Goal: Task Accomplishment & Management: Manage account settings

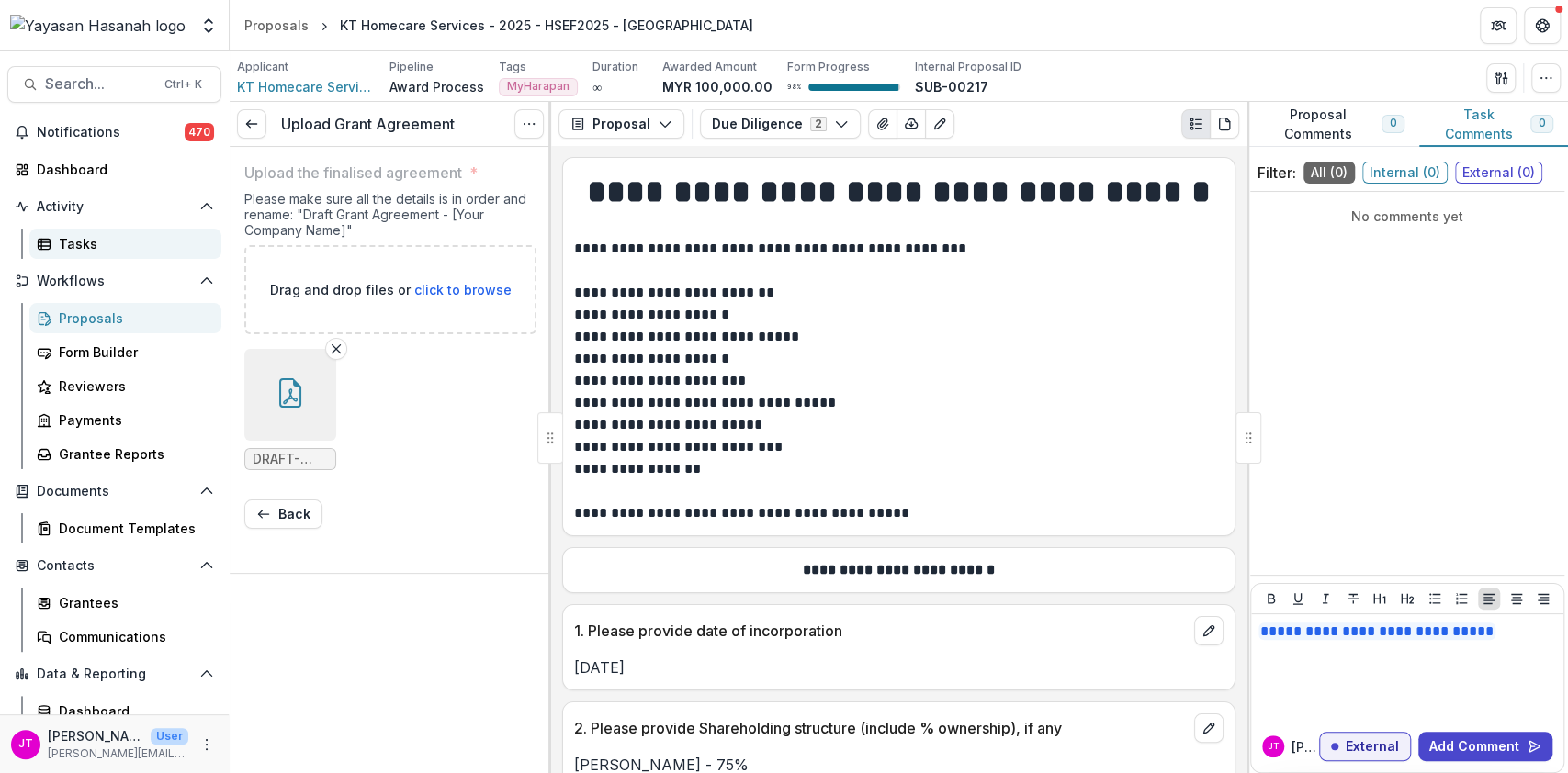
click at [53, 237] on link "Tasks" at bounding box center [126, 244] width 192 height 31
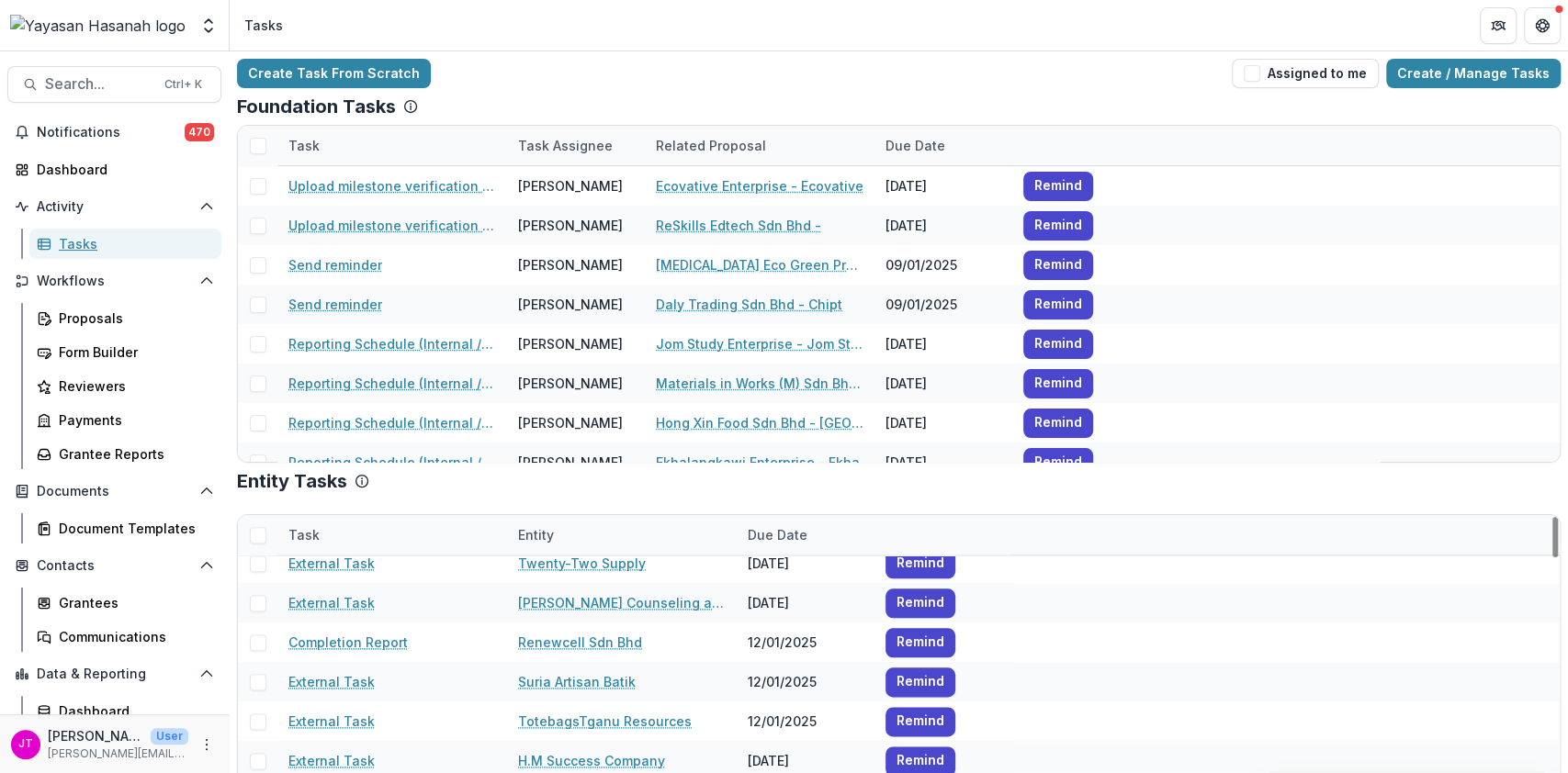
scroll to position [1714, 0]
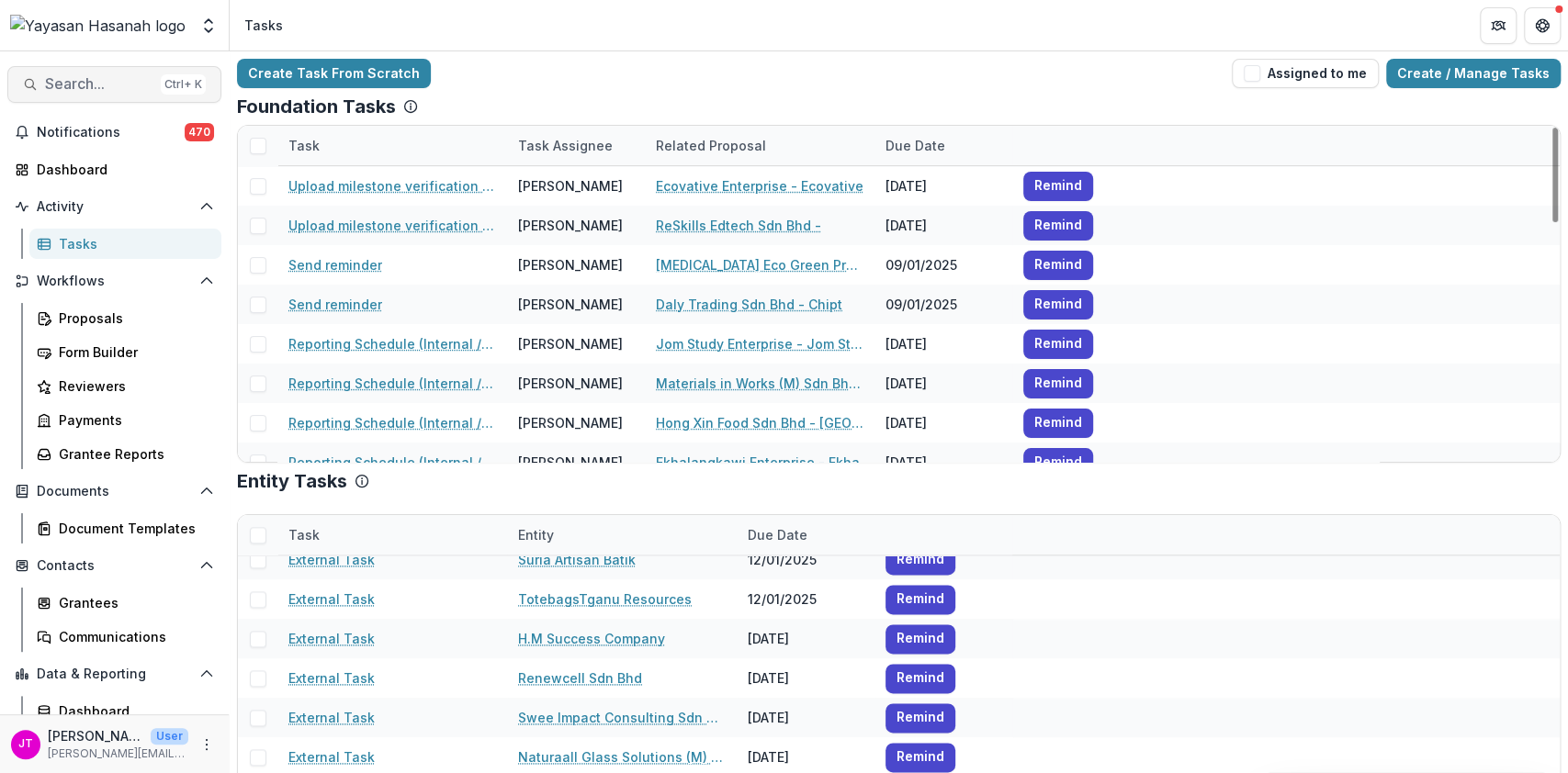
click at [103, 84] on span "Search..." at bounding box center [98, 84] width 108 height 18
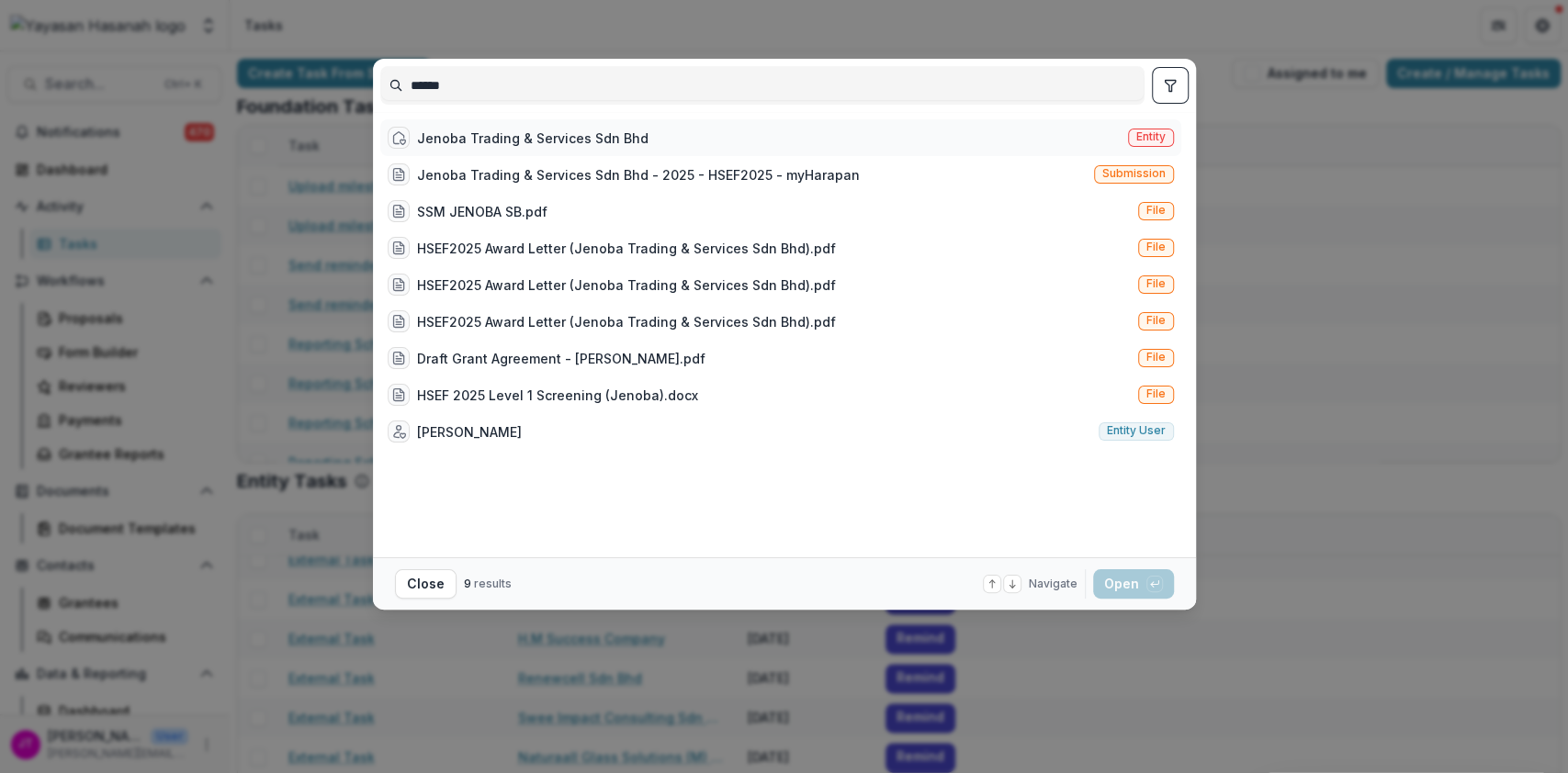
type input "******"
click at [456, 138] on div "Jenoba Trading & Services Sdn Bhd" at bounding box center [533, 138] width 232 height 19
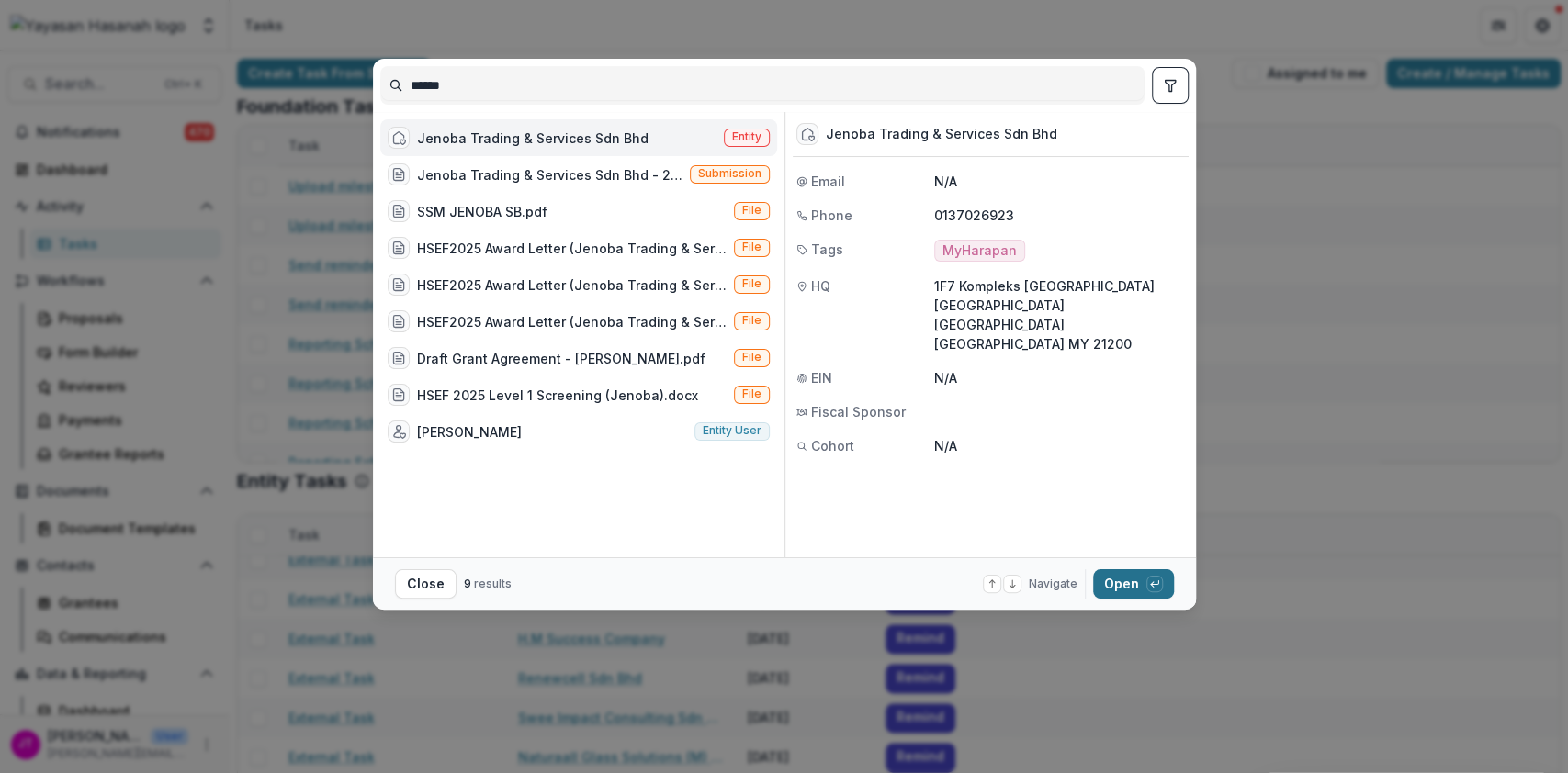
click at [1164, 597] on button "Open with enter key" at bounding box center [1134, 585] width 81 height 30
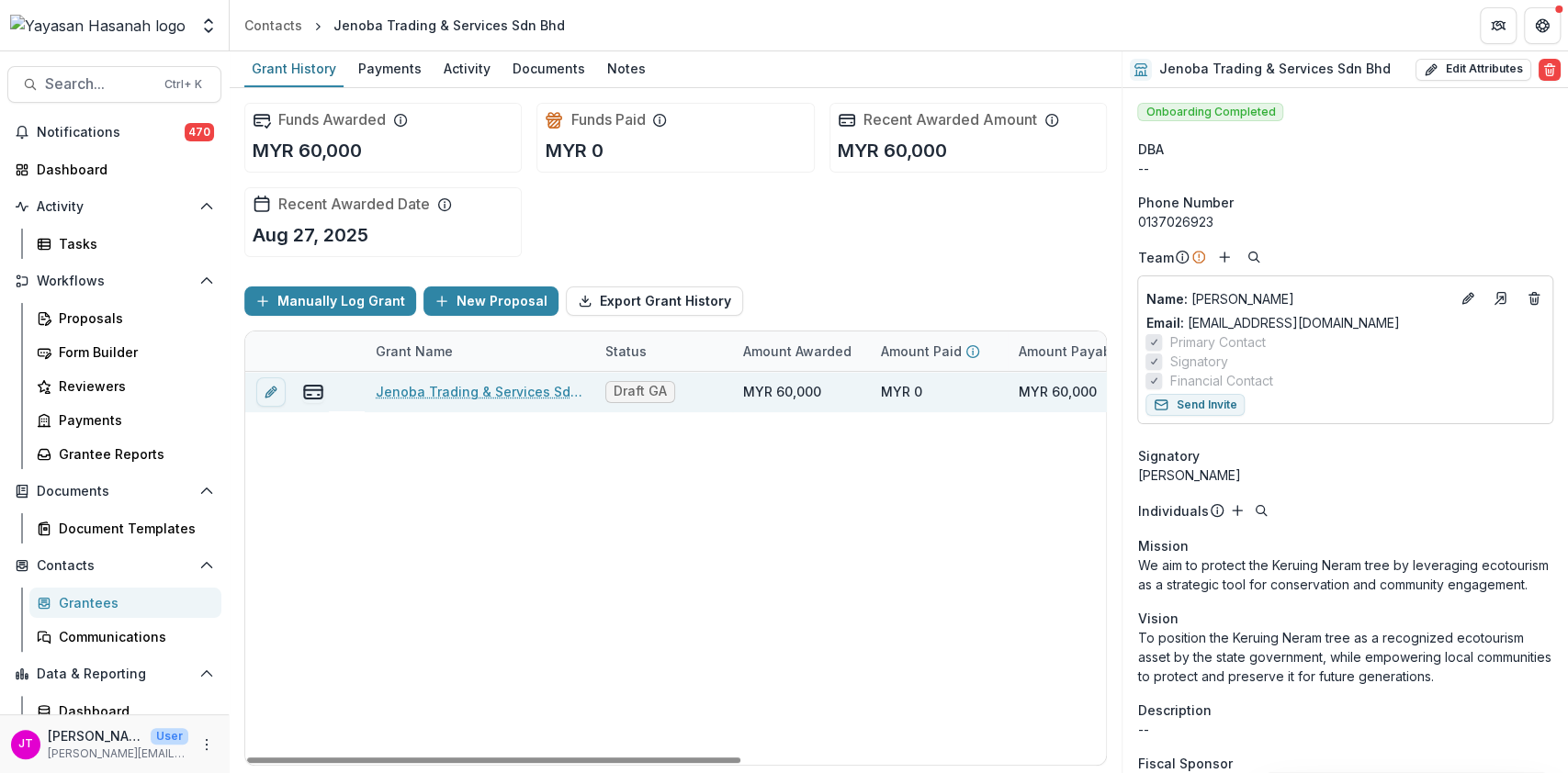
click at [459, 391] on link "Jenoba Trading & Services Sdn Bhd - 2025 - HSEF2025 - myHarapan" at bounding box center [479, 391] width 207 height 19
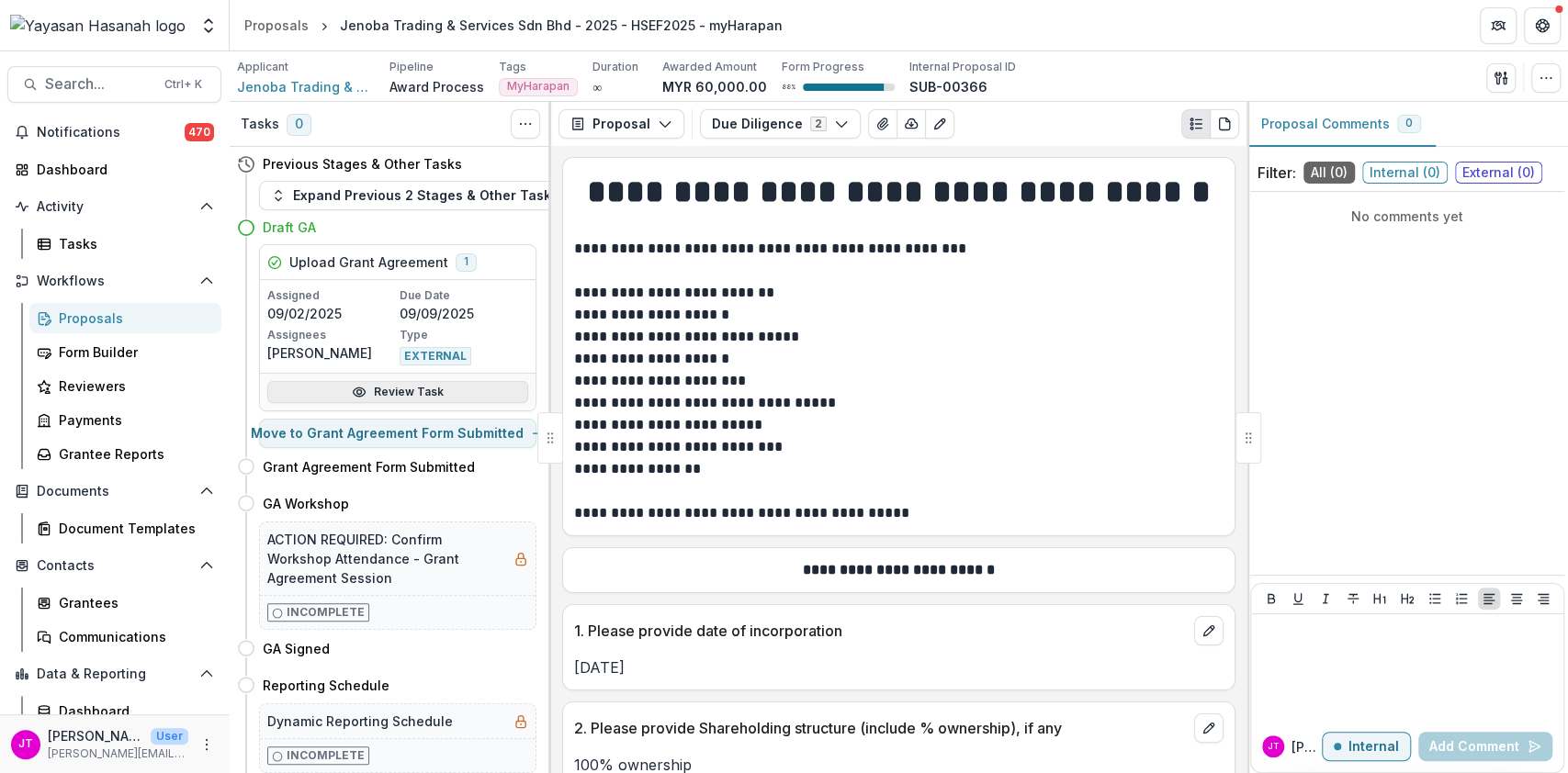
click at [345, 383] on link "Review Task" at bounding box center [397, 392] width 261 height 22
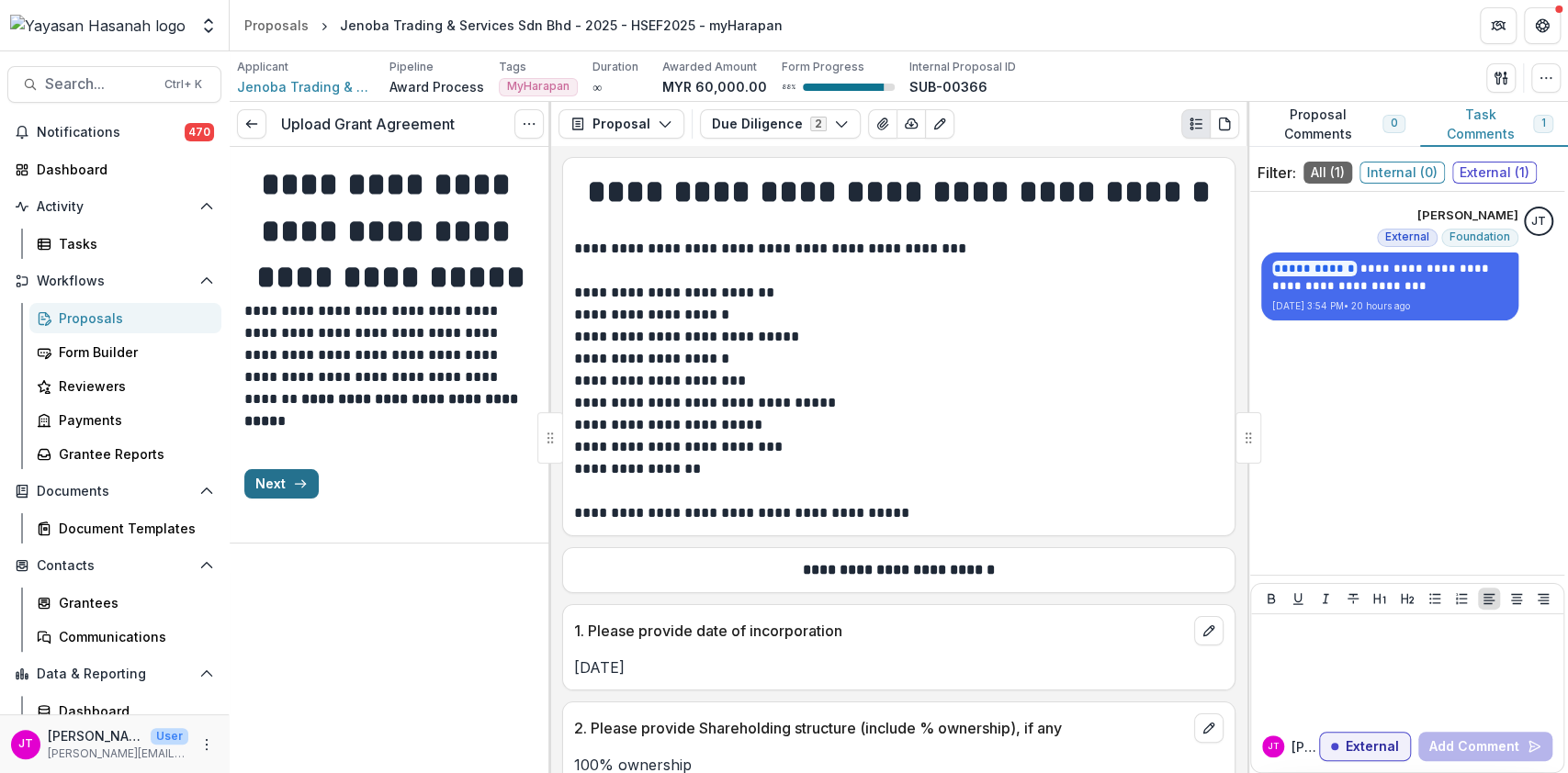
click at [282, 498] on button "Next" at bounding box center [281, 485] width 74 height 30
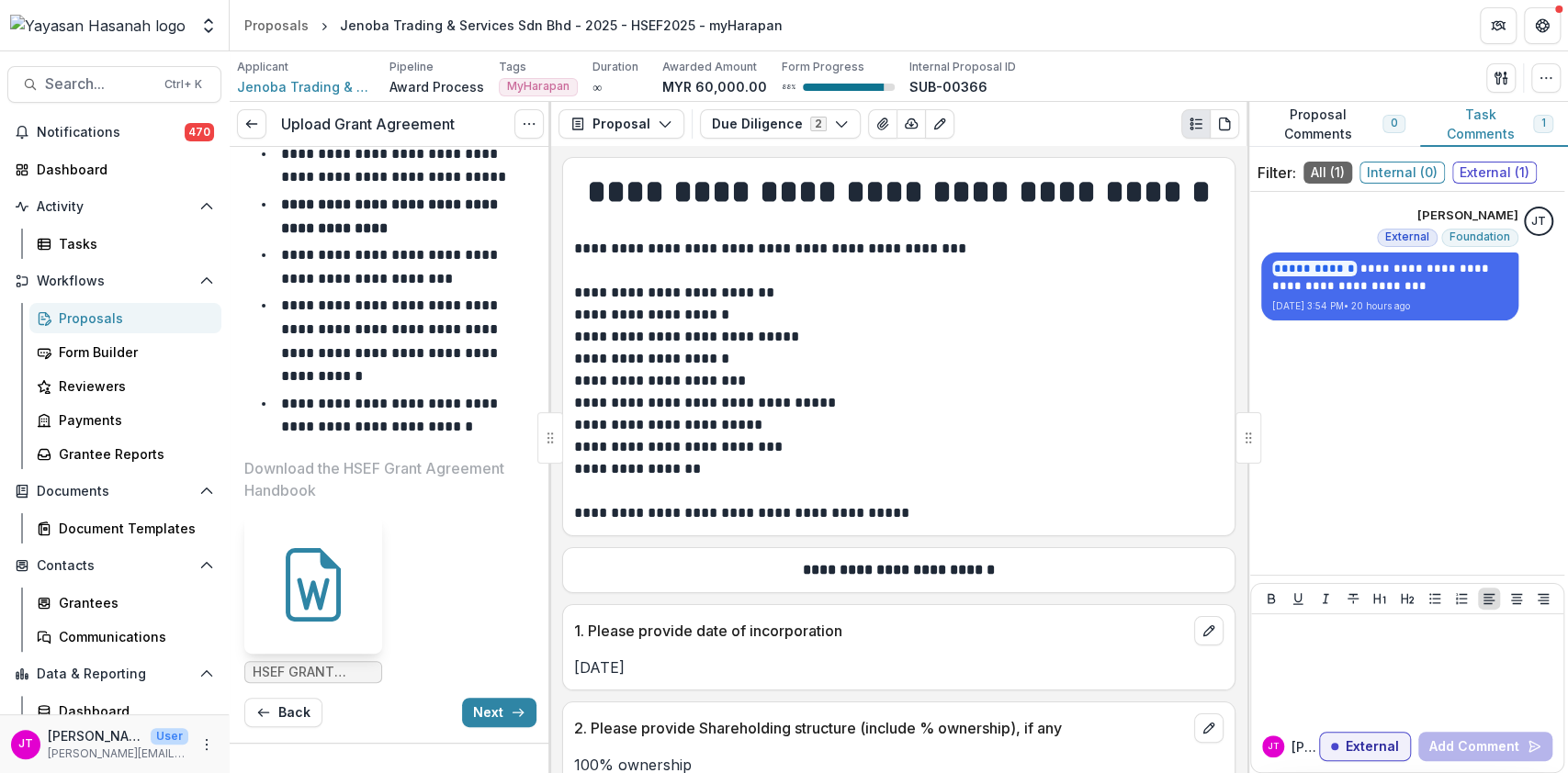
scroll to position [454, 0]
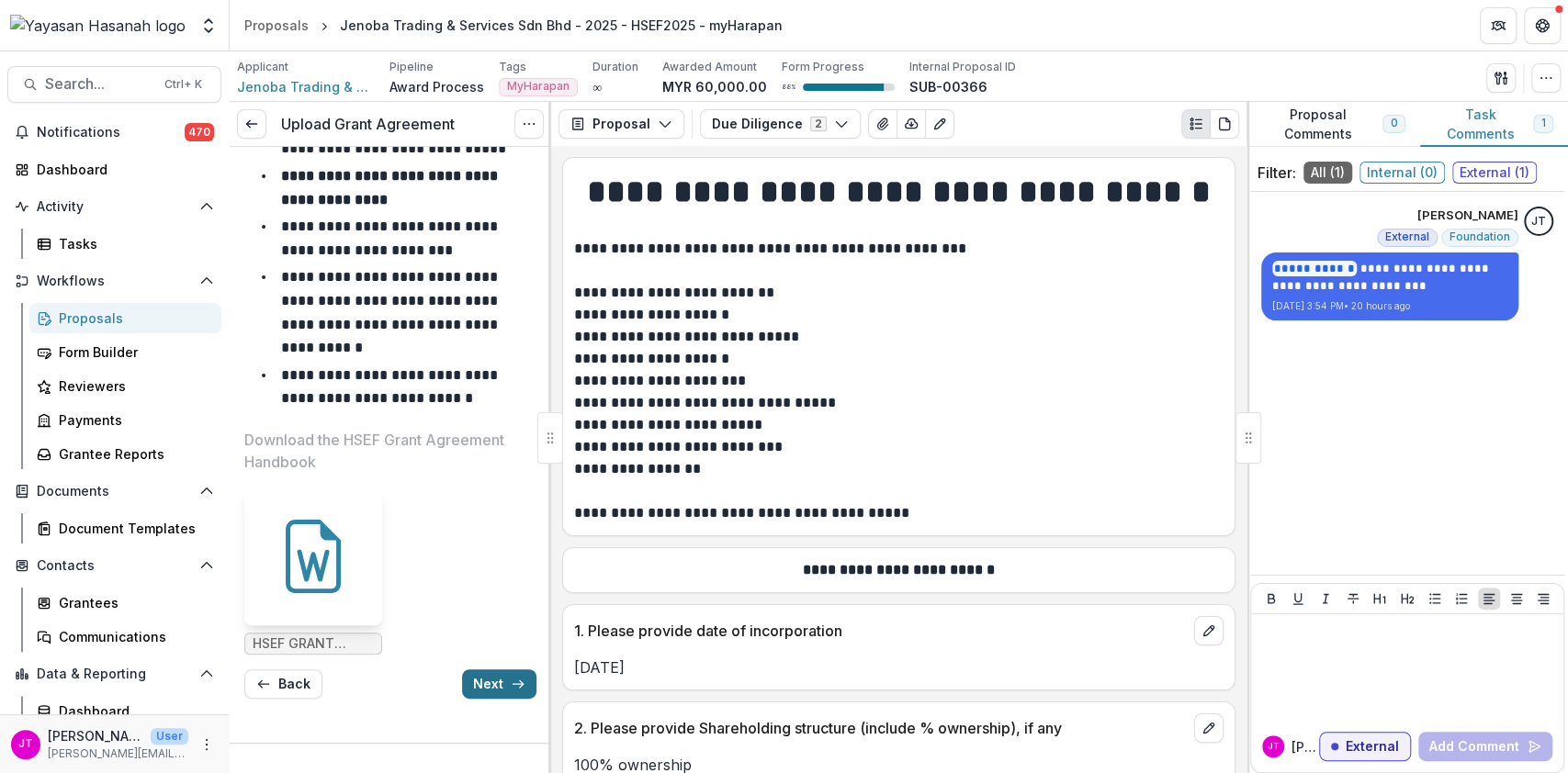
click at [509, 675] on button "Next" at bounding box center [499, 685] width 74 height 30
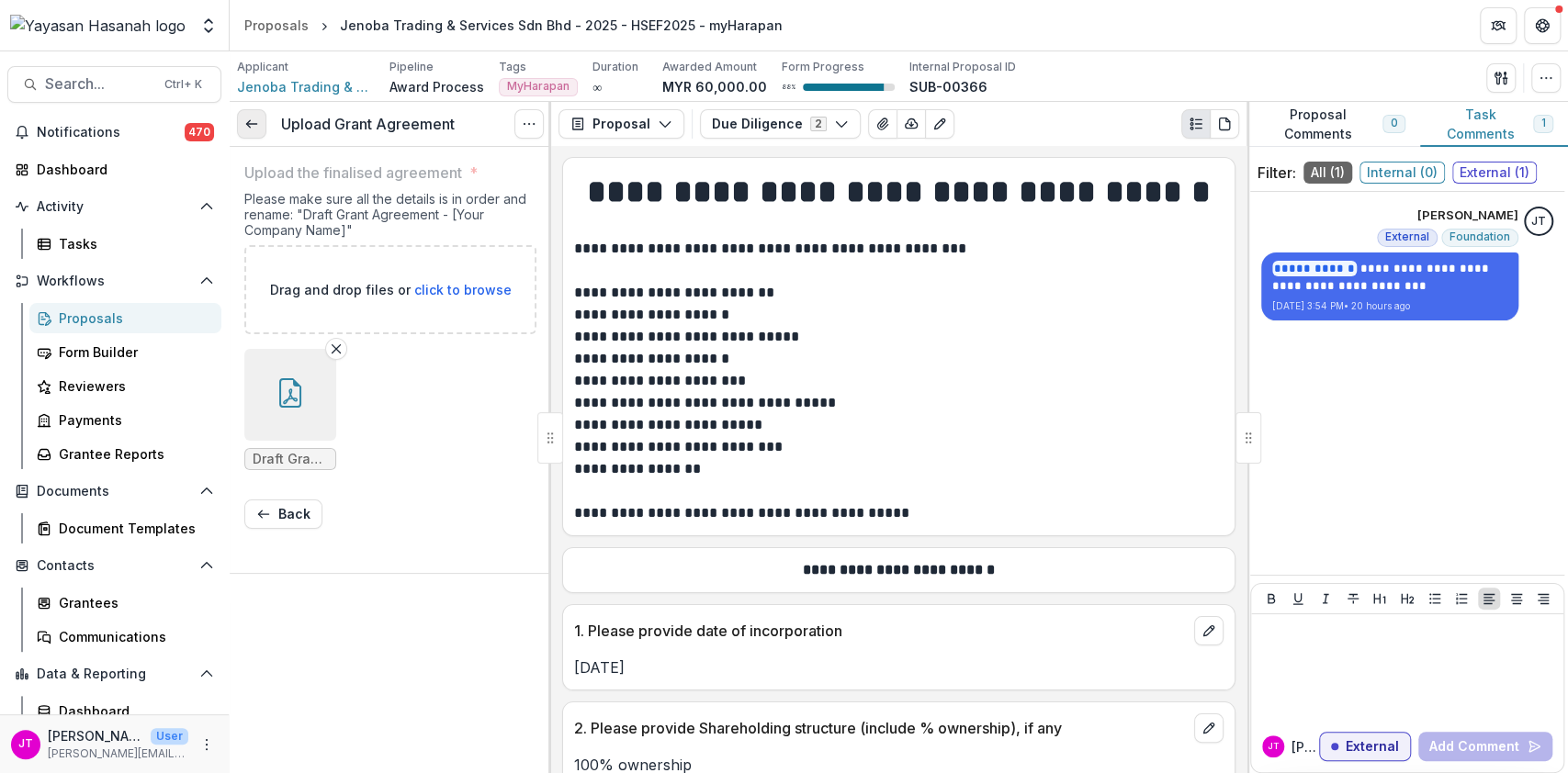
click at [251, 127] on icon at bounding box center [252, 124] width 15 height 15
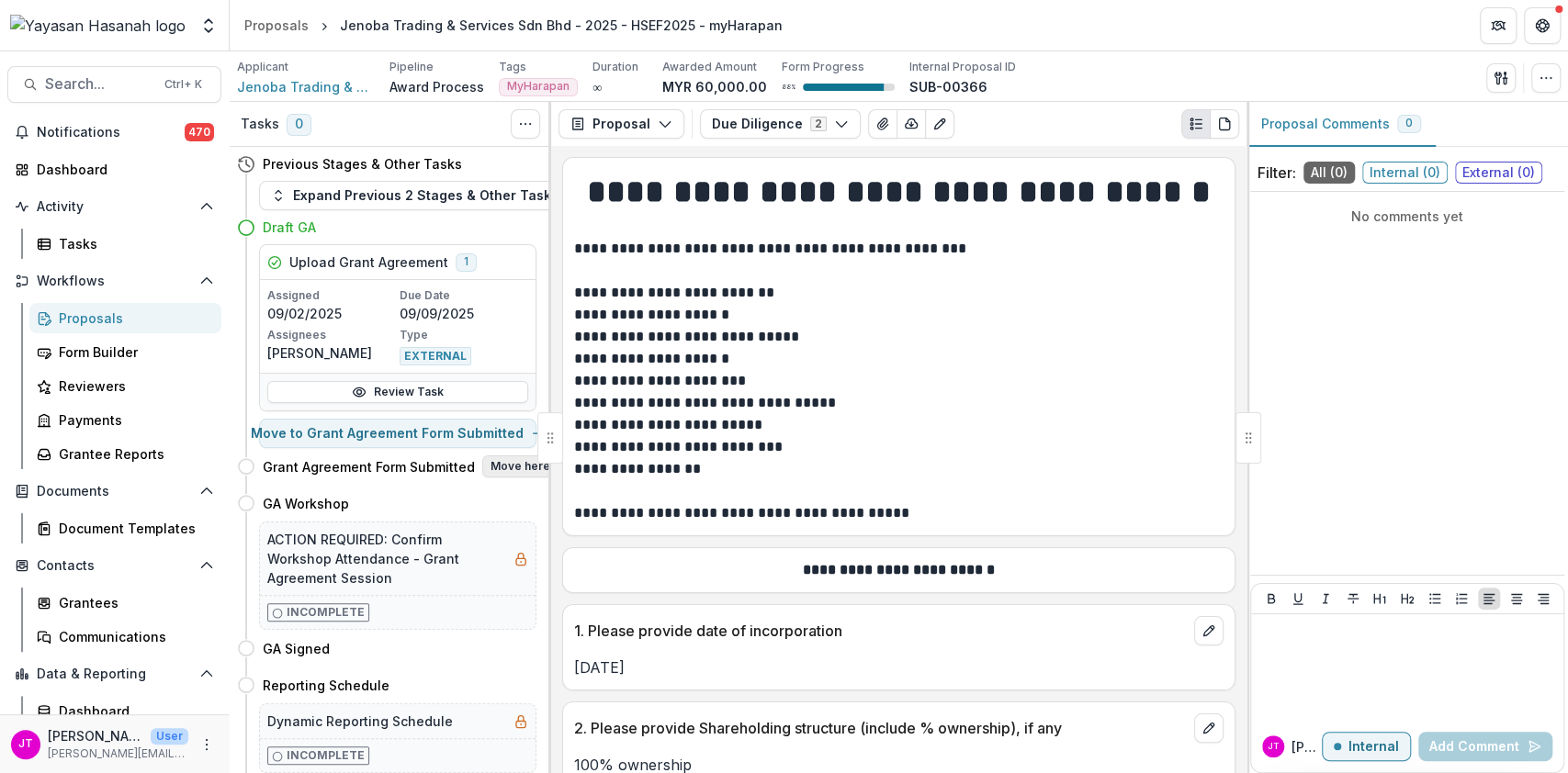
click at [506, 467] on button "Move here" at bounding box center [520, 467] width 76 height 22
select select "**********"
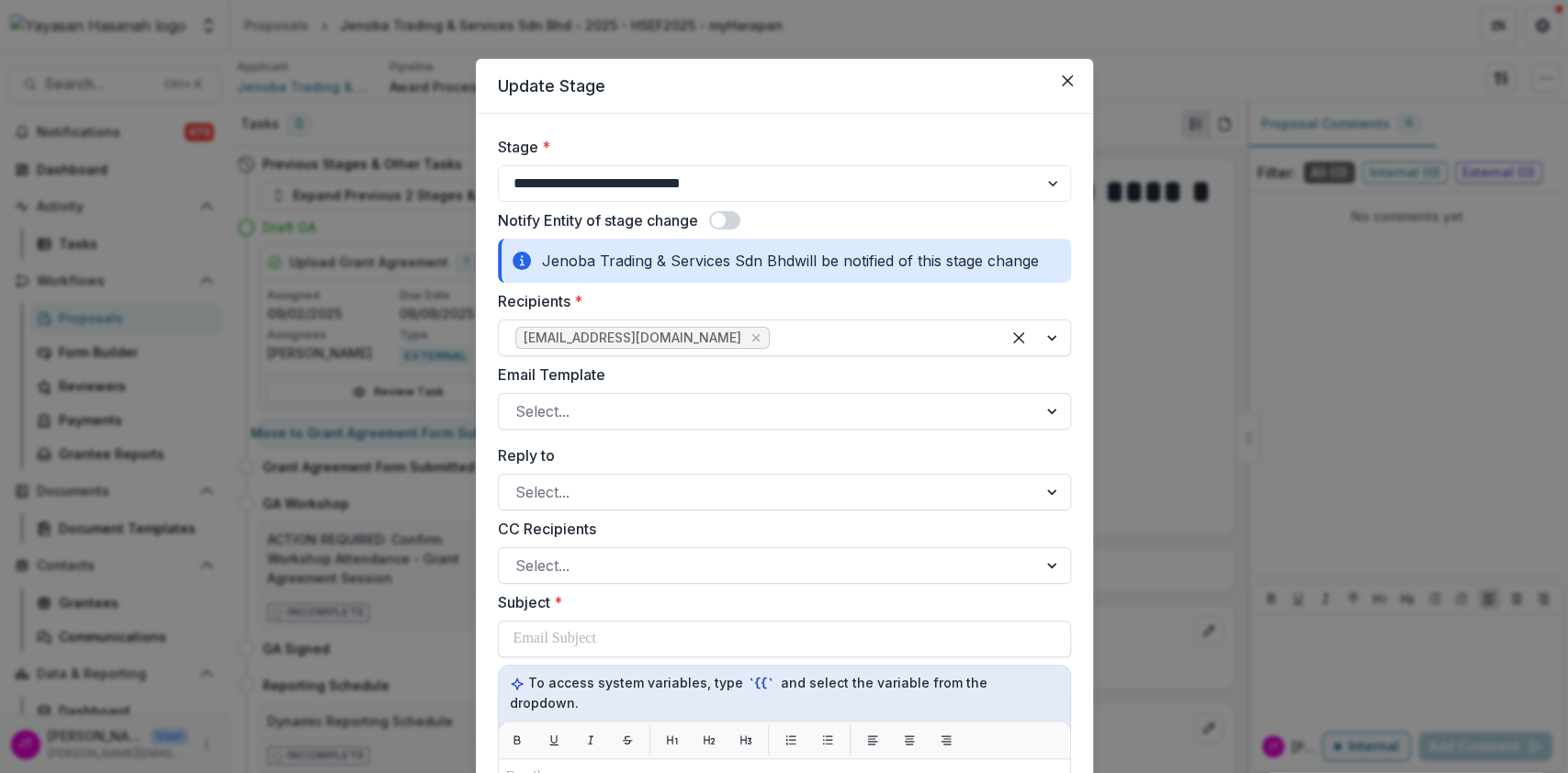
click at [726, 224] on span at bounding box center [726, 220] width 32 height 19
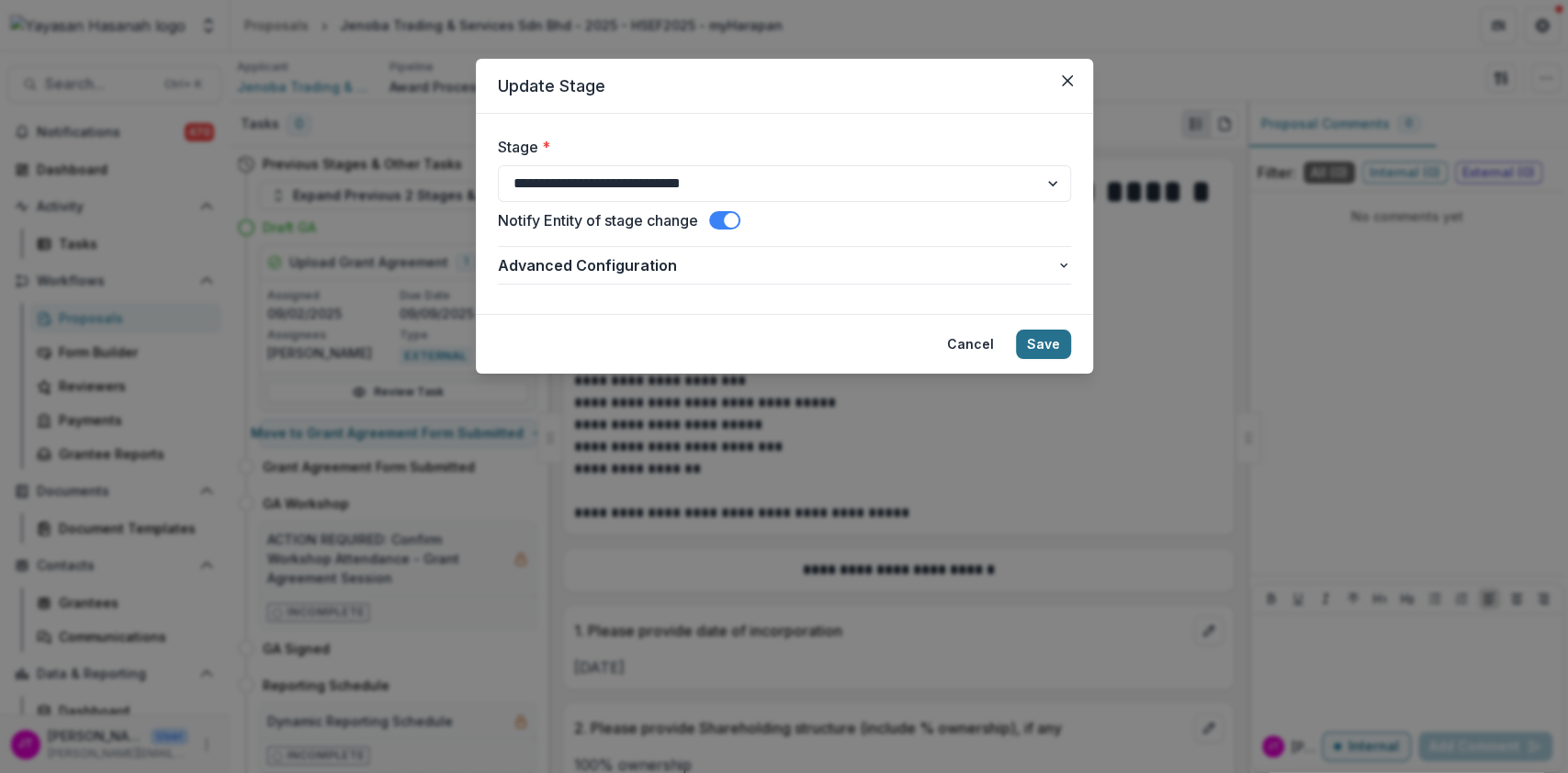
click at [1045, 336] on button "Save" at bounding box center [1044, 345] width 56 height 30
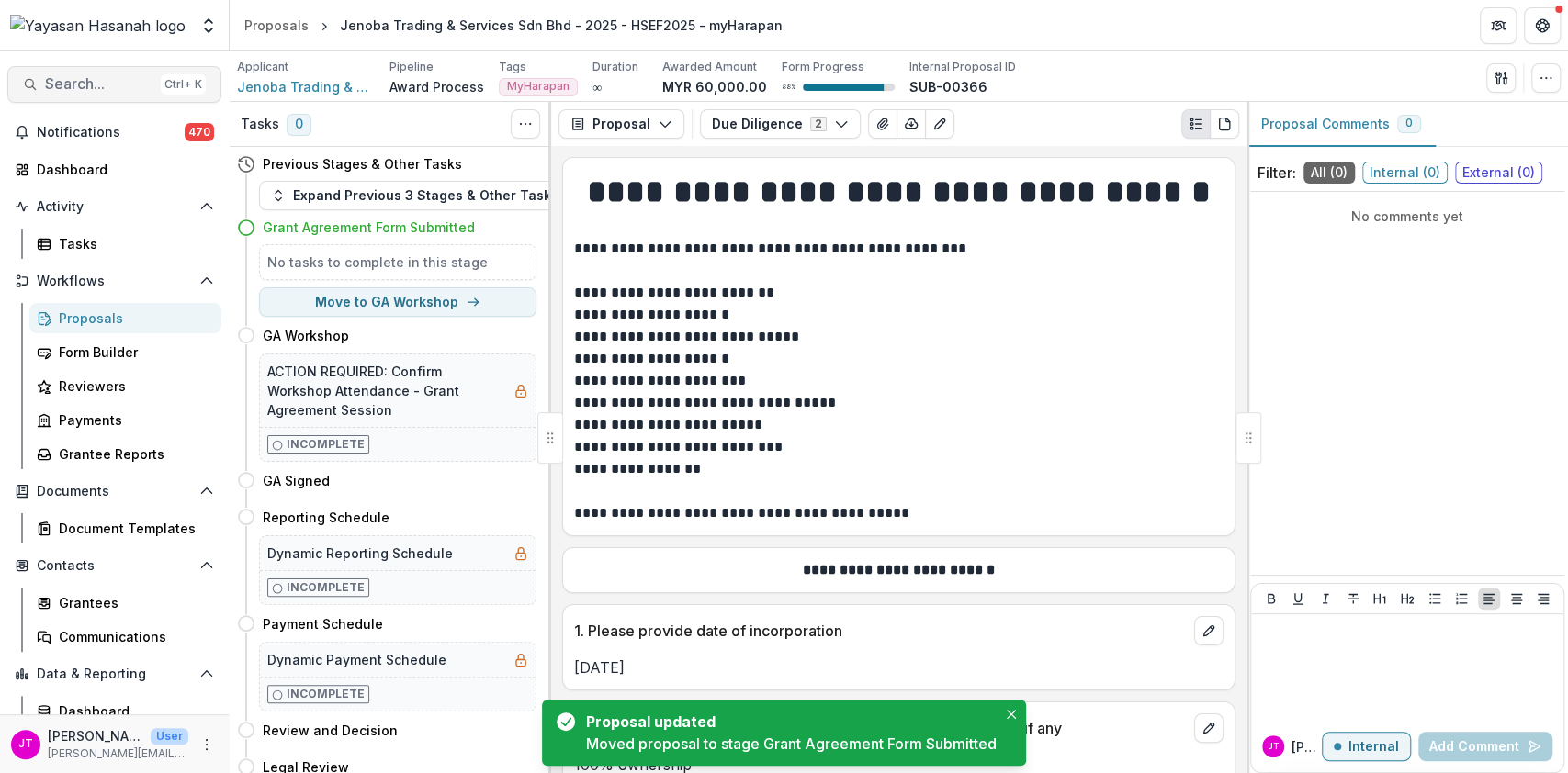
click at [91, 93] on button "Search... Ctrl + K" at bounding box center [114, 84] width 214 height 37
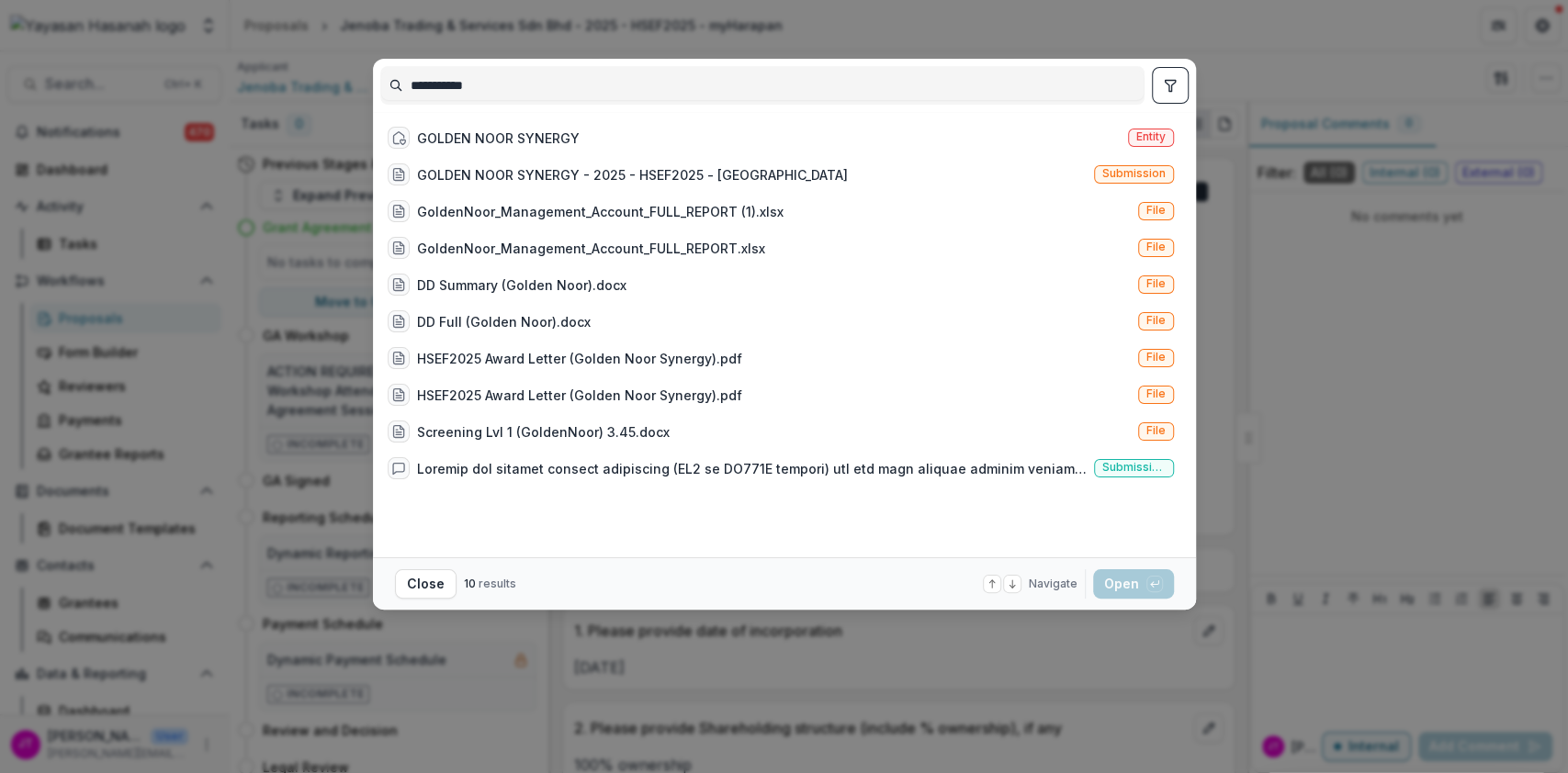
type input "**********"
click at [879, 139] on div "GOLDEN NOOR SYNERGY Entity" at bounding box center [781, 137] width 801 height 37
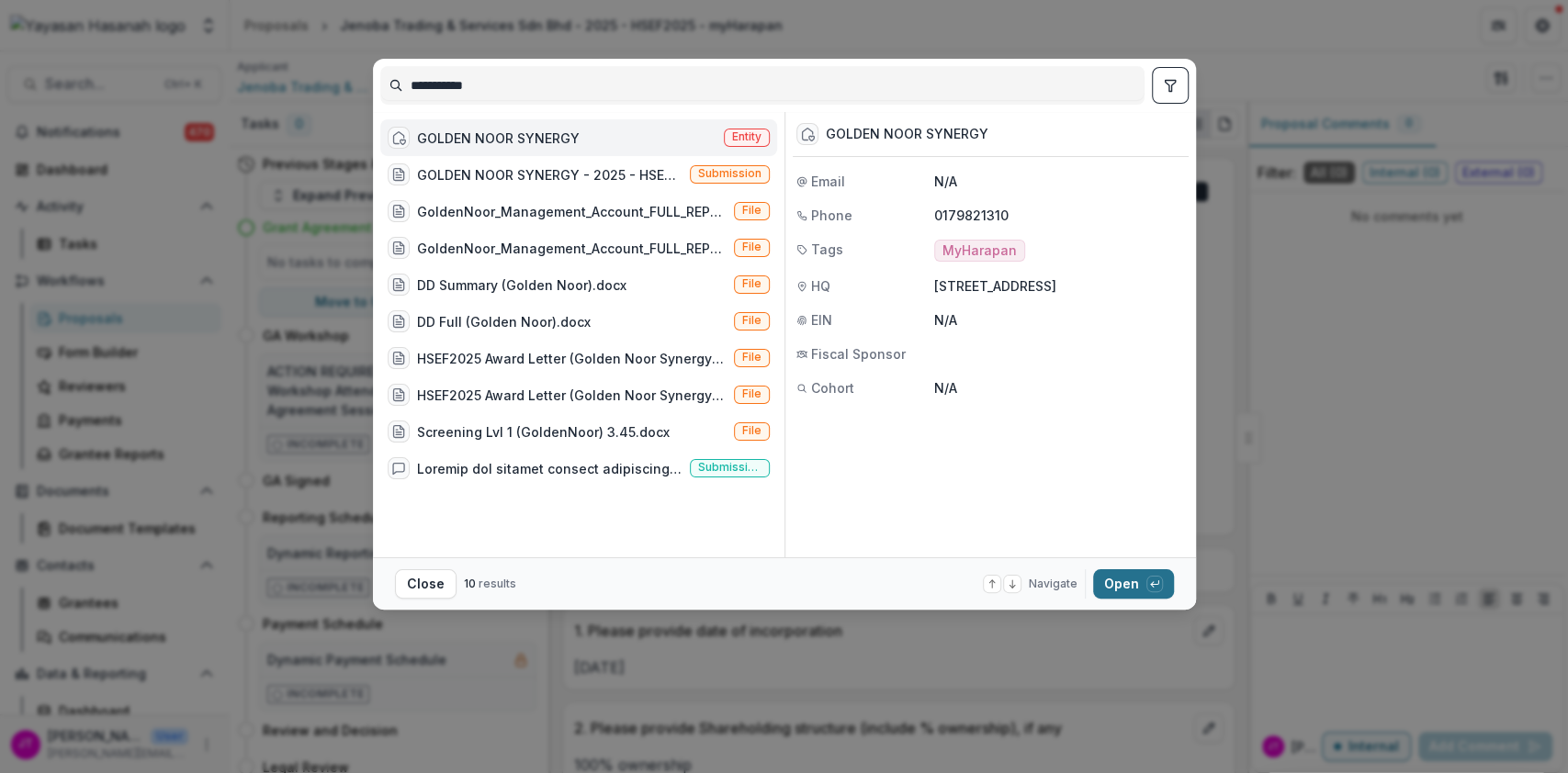
click at [1144, 582] on button "Open with enter key" at bounding box center [1134, 585] width 81 height 30
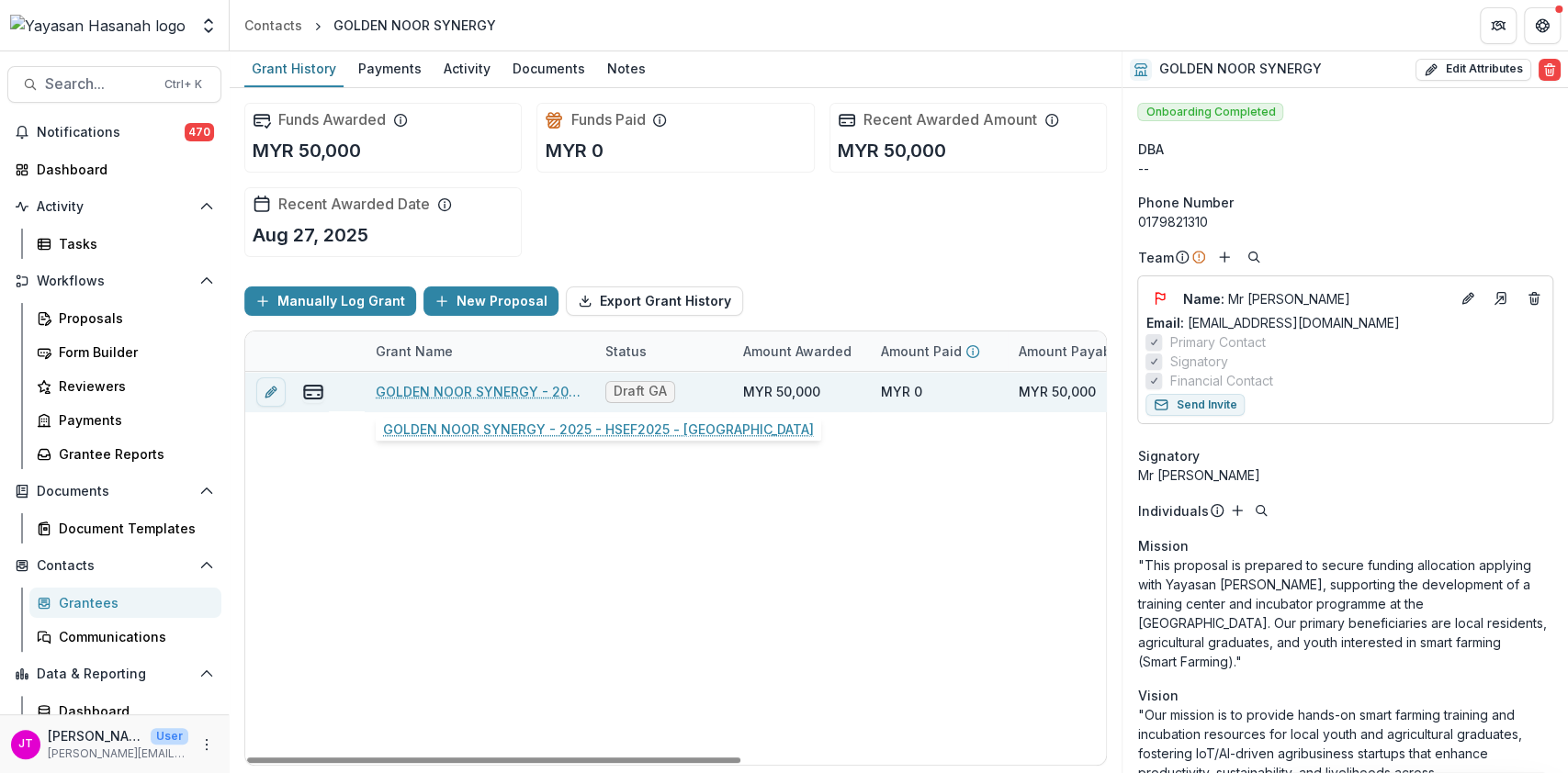
click at [419, 389] on link "GOLDEN NOOR SYNERGY - 2025 - HSEF2025 - [GEOGRAPHIC_DATA]" at bounding box center [479, 391] width 207 height 19
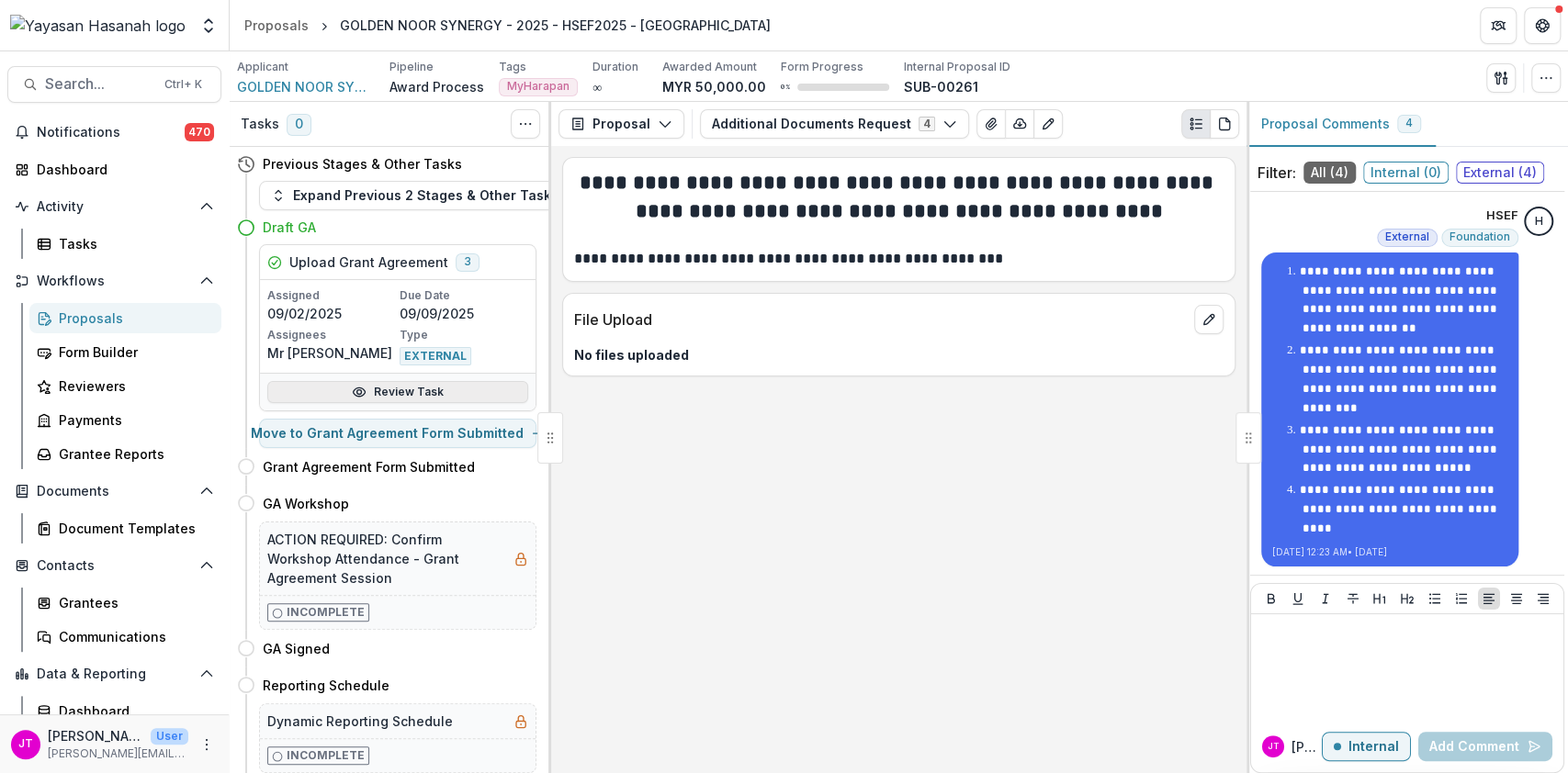
click at [411, 393] on link "Review Task" at bounding box center [397, 392] width 261 height 22
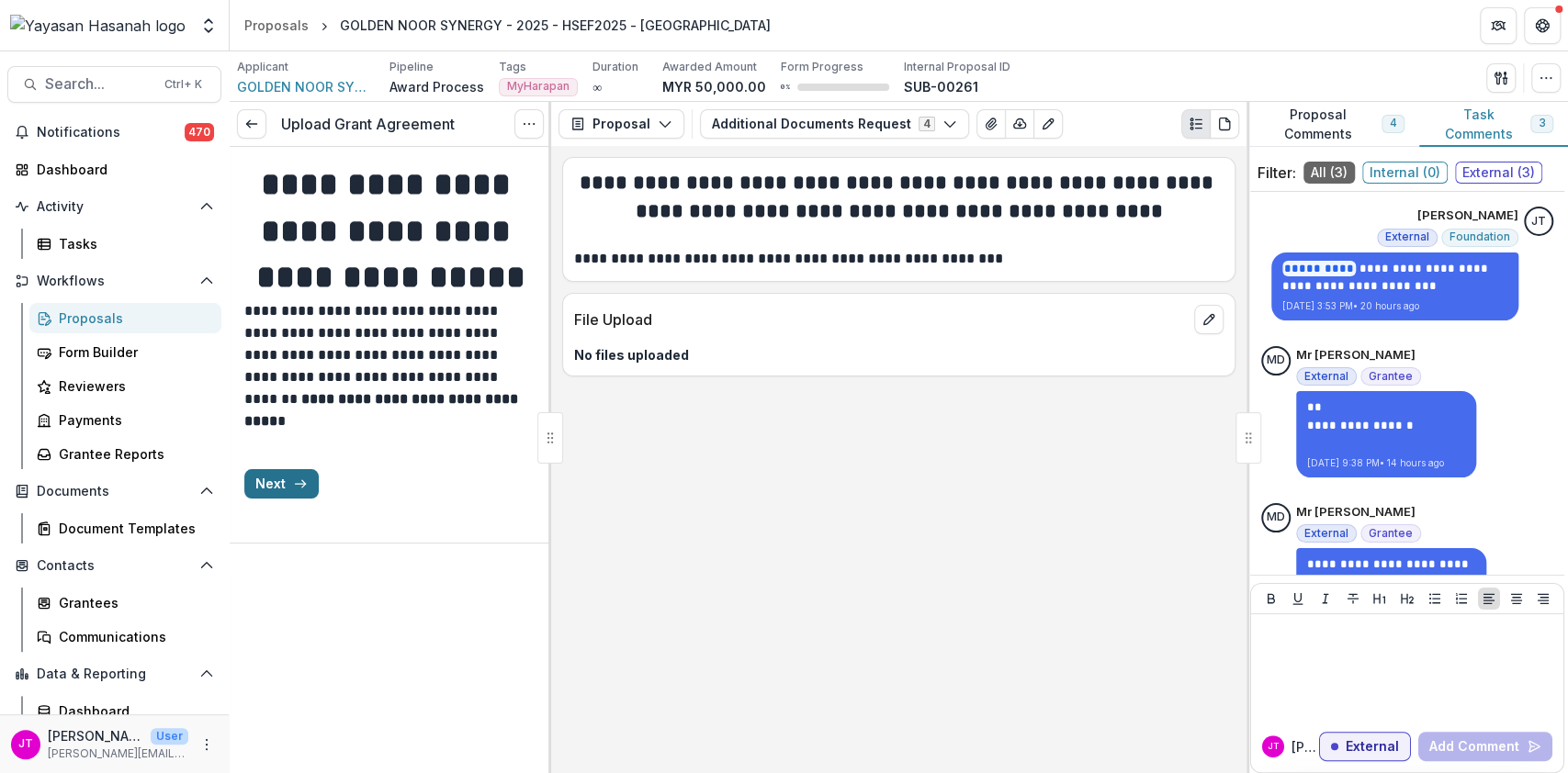
click at [268, 498] on button "Next" at bounding box center [281, 485] width 74 height 30
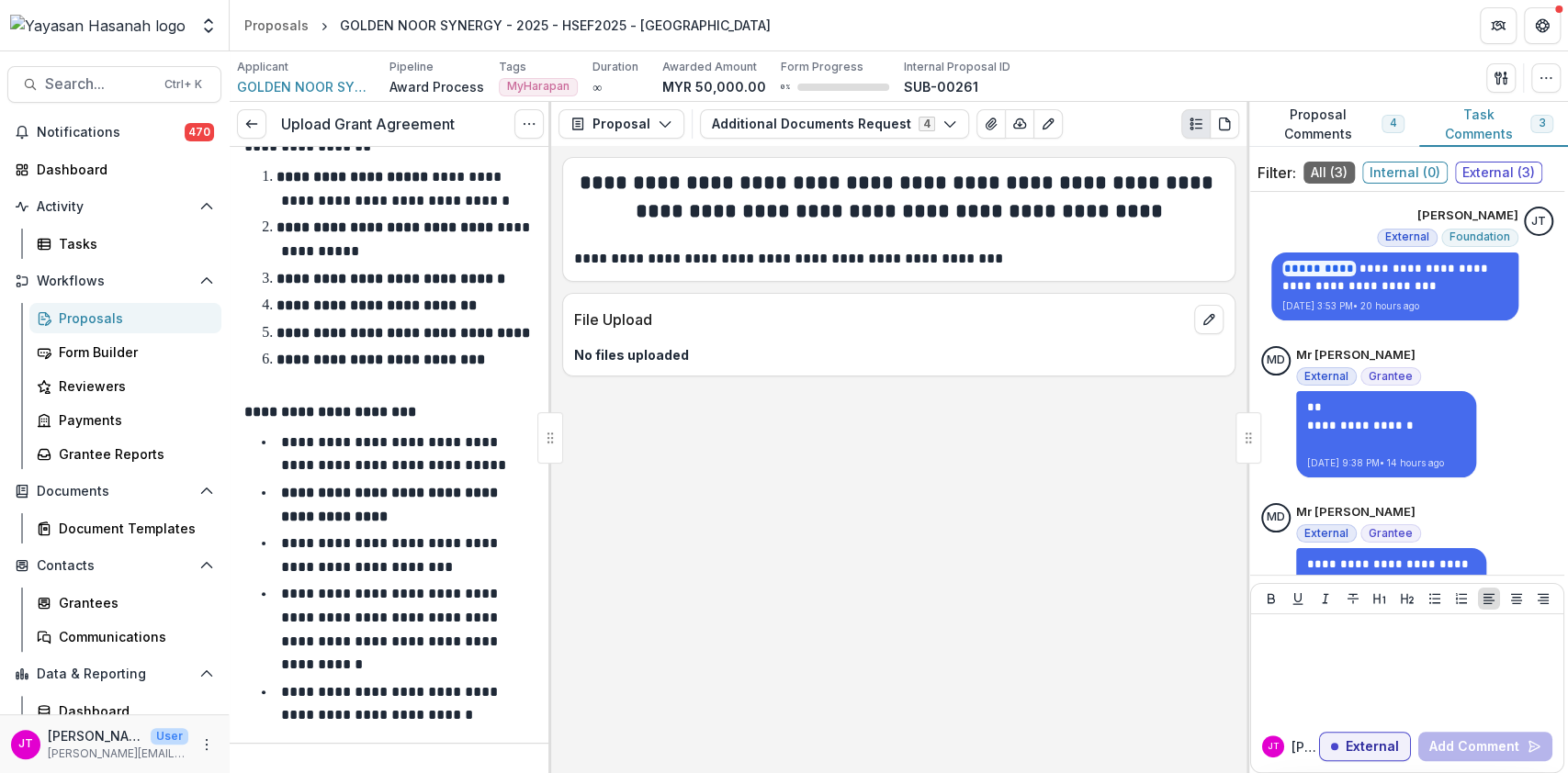
scroll to position [454, 0]
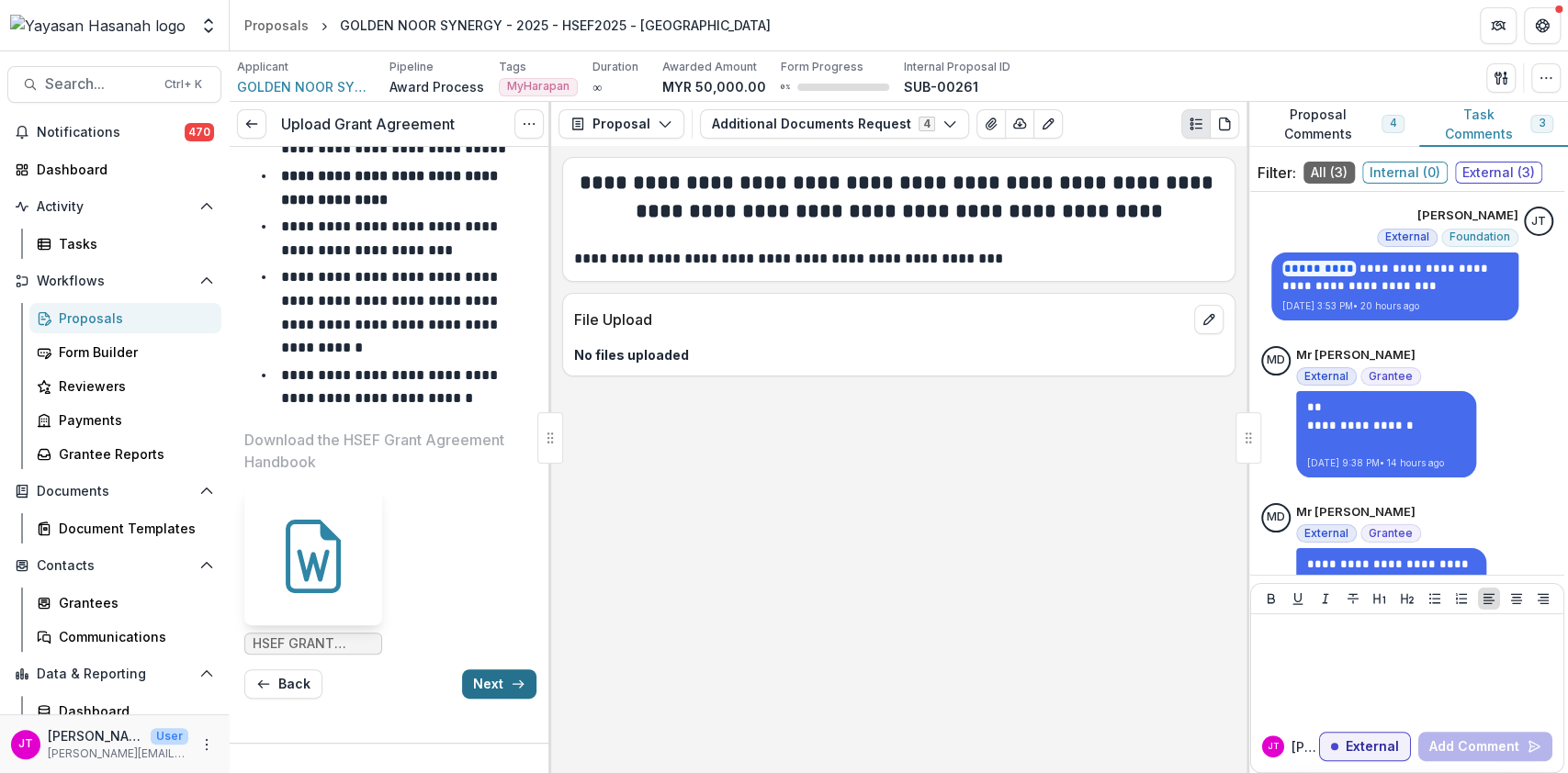
click at [493, 679] on button "Next" at bounding box center [499, 685] width 74 height 30
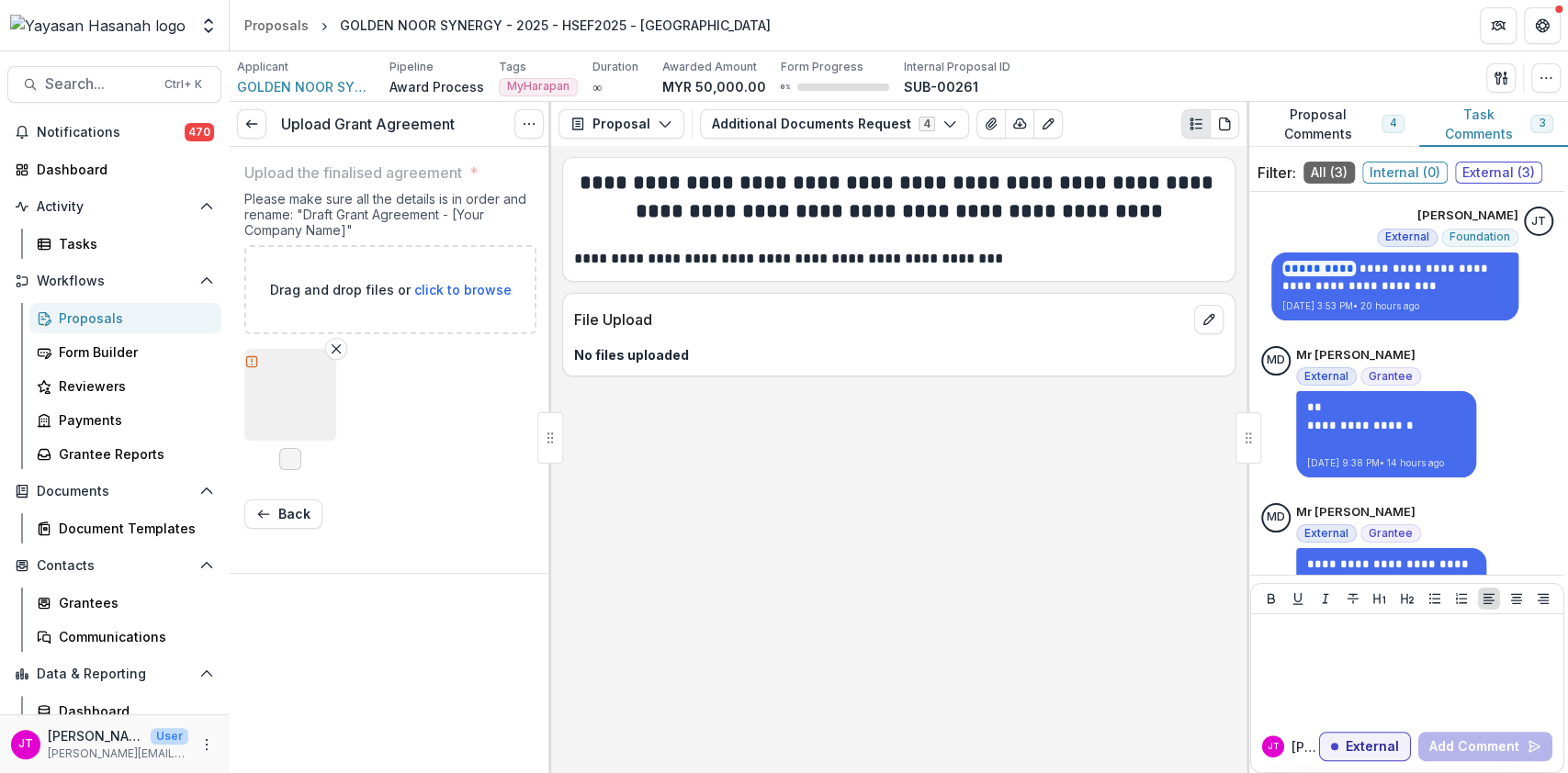
scroll to position [0, 0]
click at [255, 126] on icon at bounding box center [252, 124] width 15 height 15
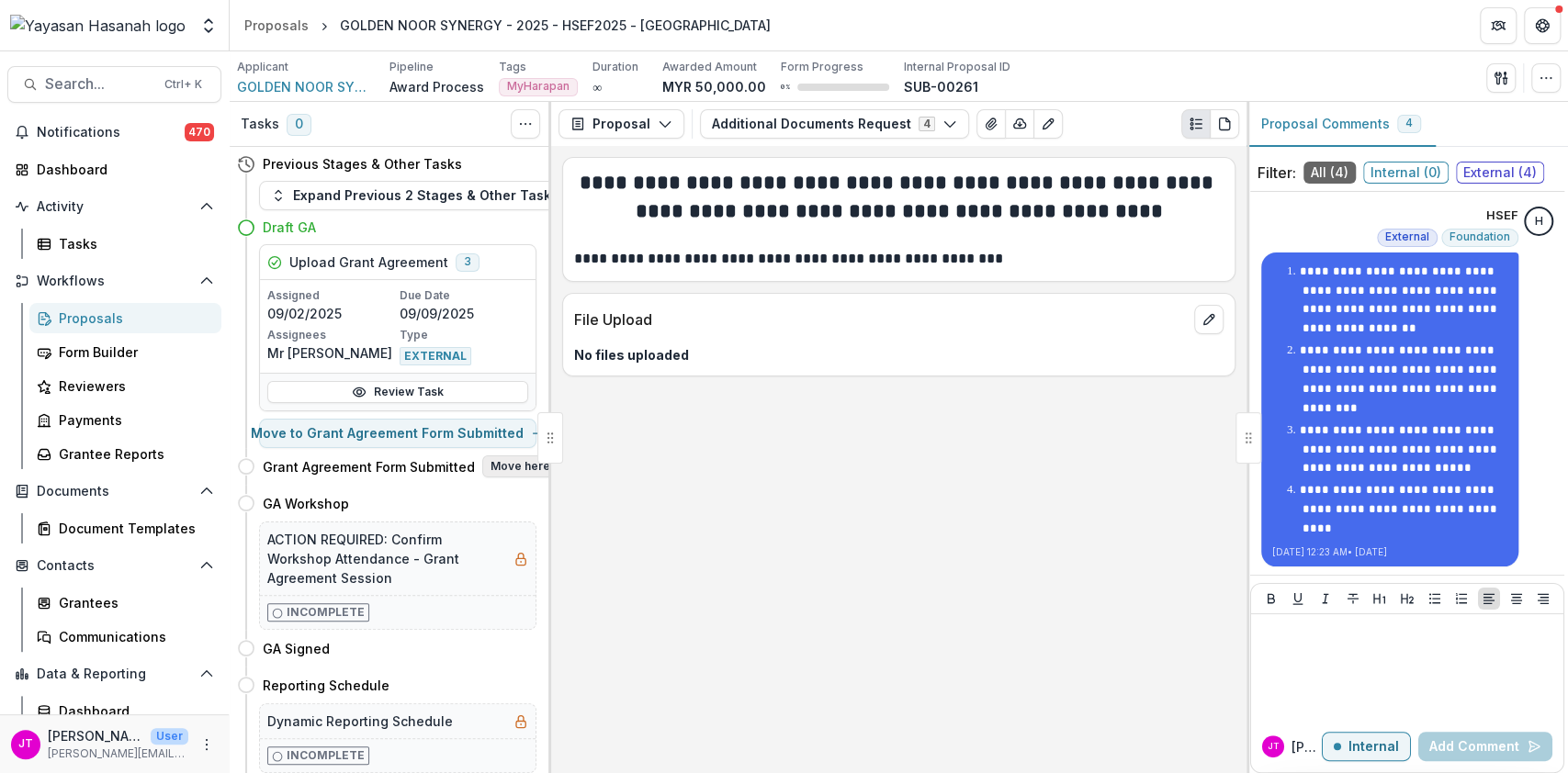
click at [499, 469] on button "Move here" at bounding box center [520, 467] width 76 height 22
select select "**********"
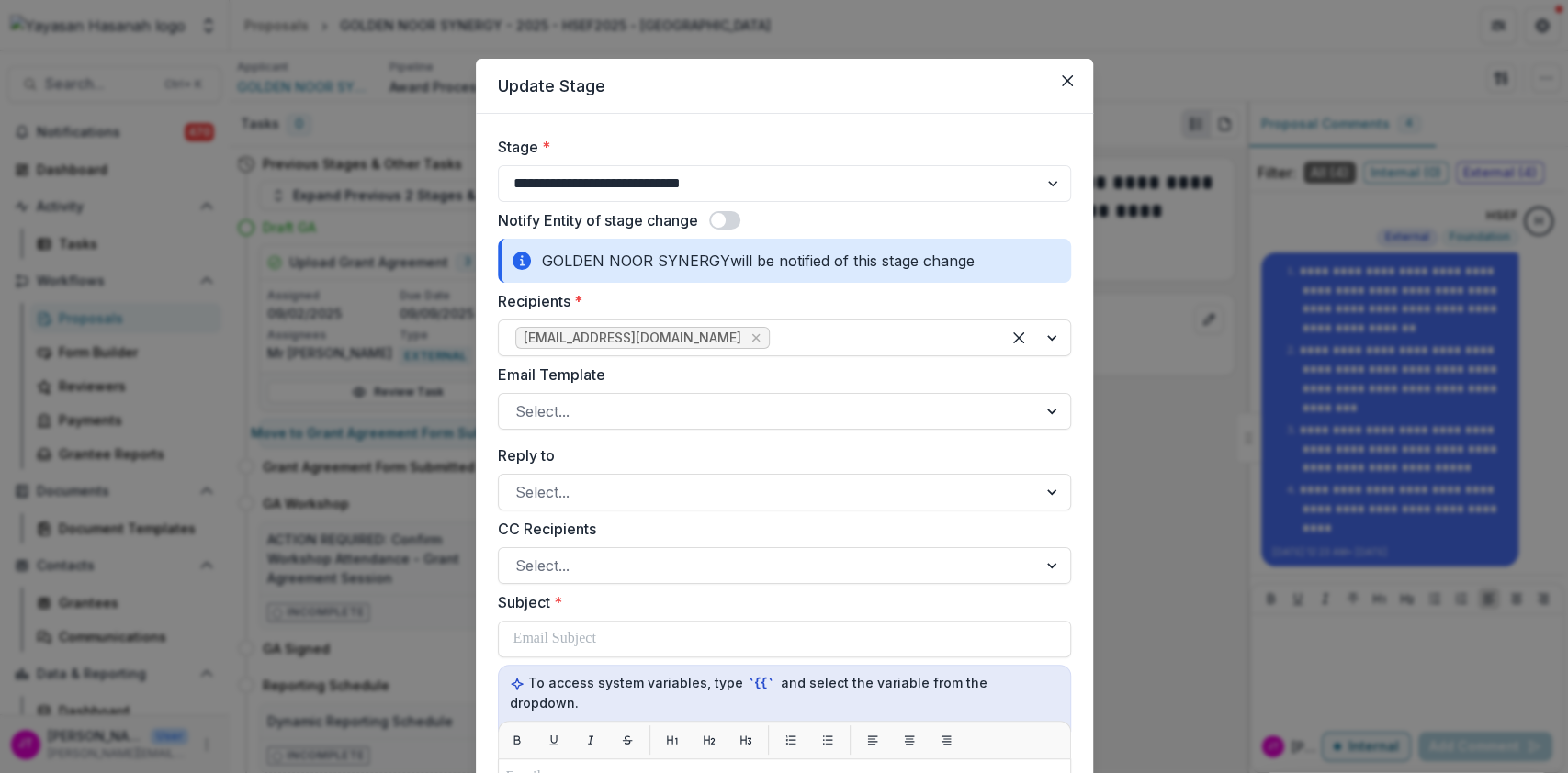
click at [730, 221] on span at bounding box center [726, 220] width 32 height 19
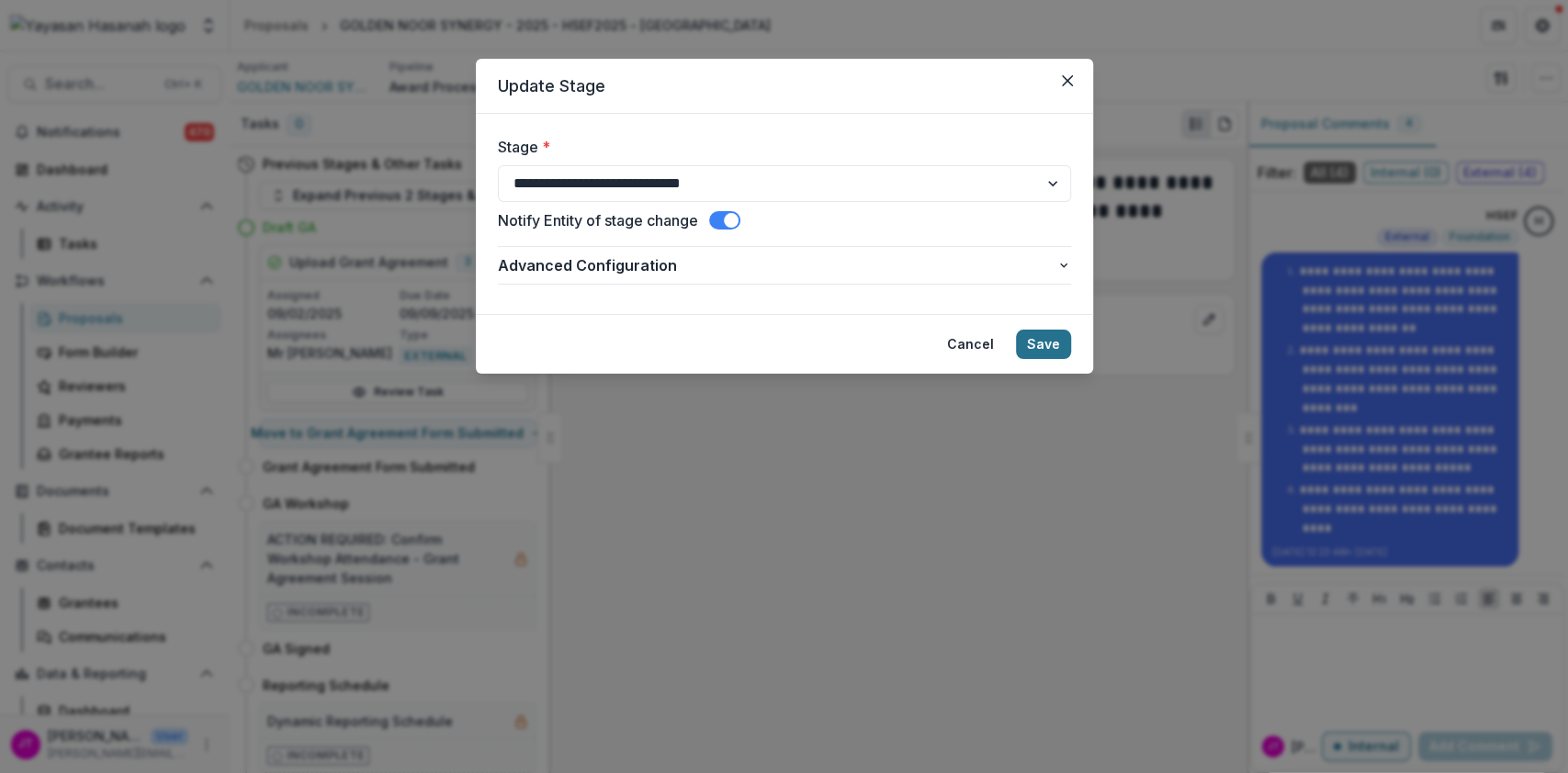
click at [1027, 336] on button "Save" at bounding box center [1044, 345] width 56 height 30
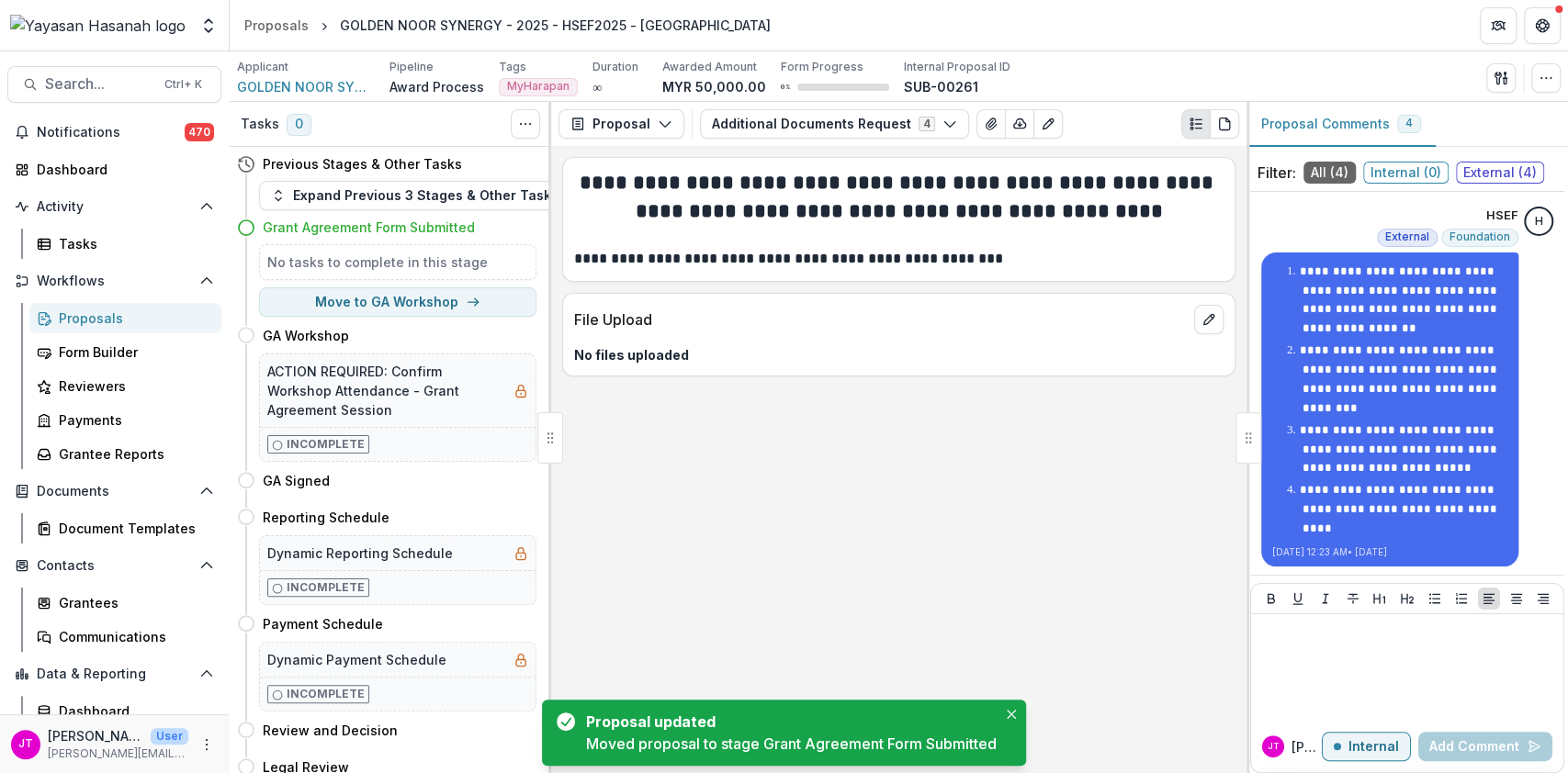
click at [101, 328] on link "Proposals" at bounding box center [126, 318] width 192 height 31
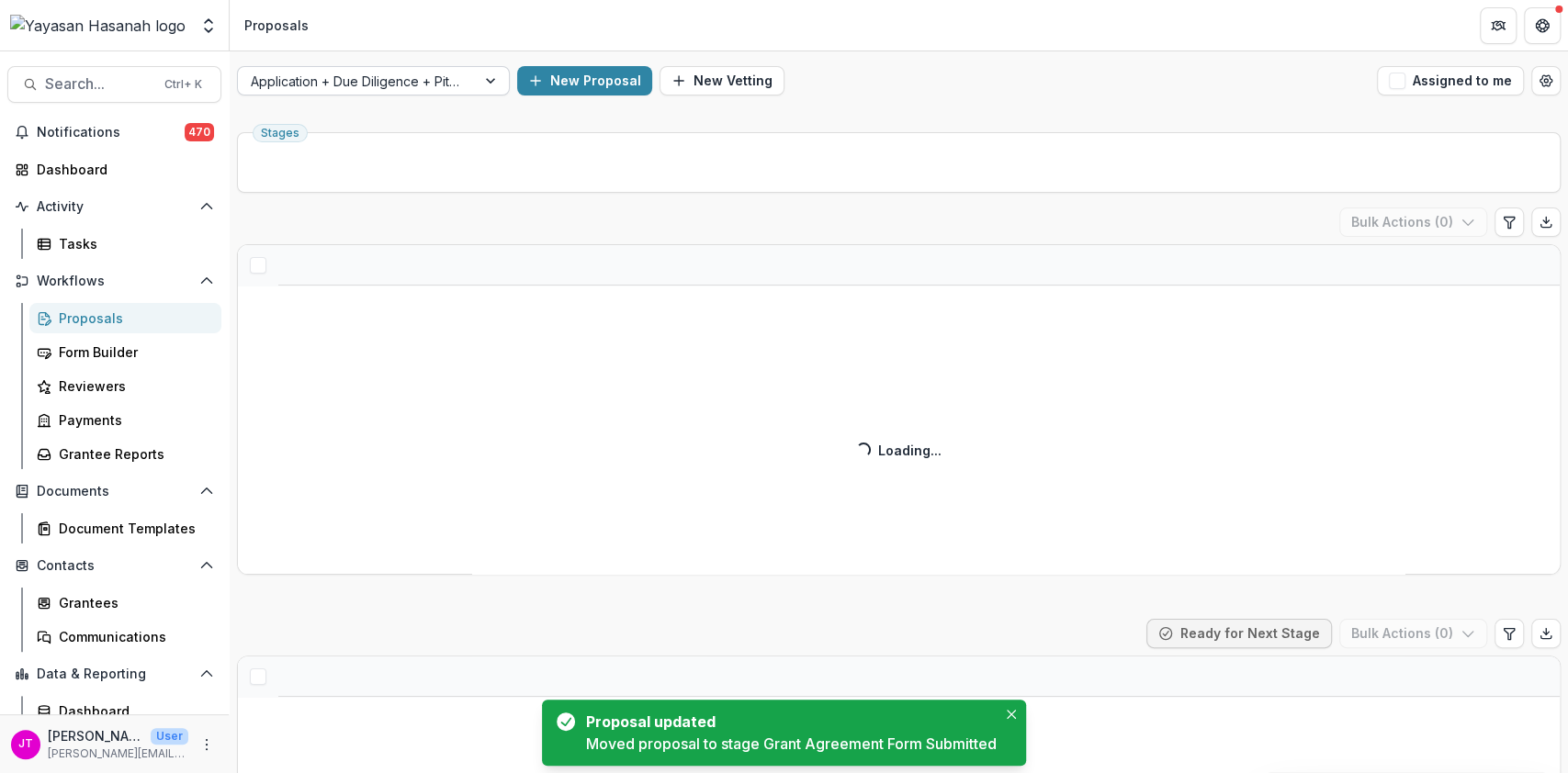
click at [444, 83] on div at bounding box center [357, 80] width 212 height 23
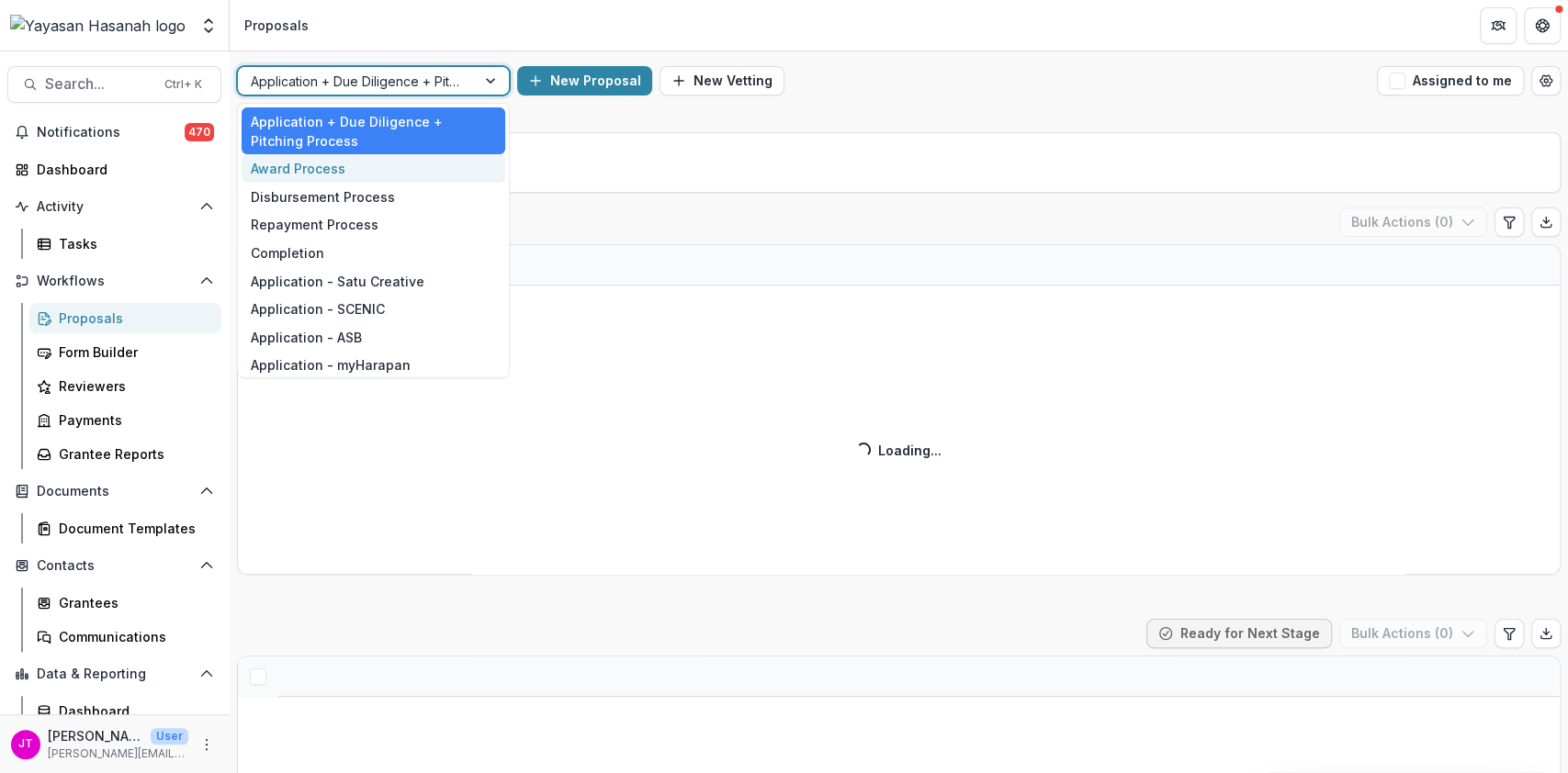
click at [348, 173] on div "Award Process" at bounding box center [374, 168] width 264 height 29
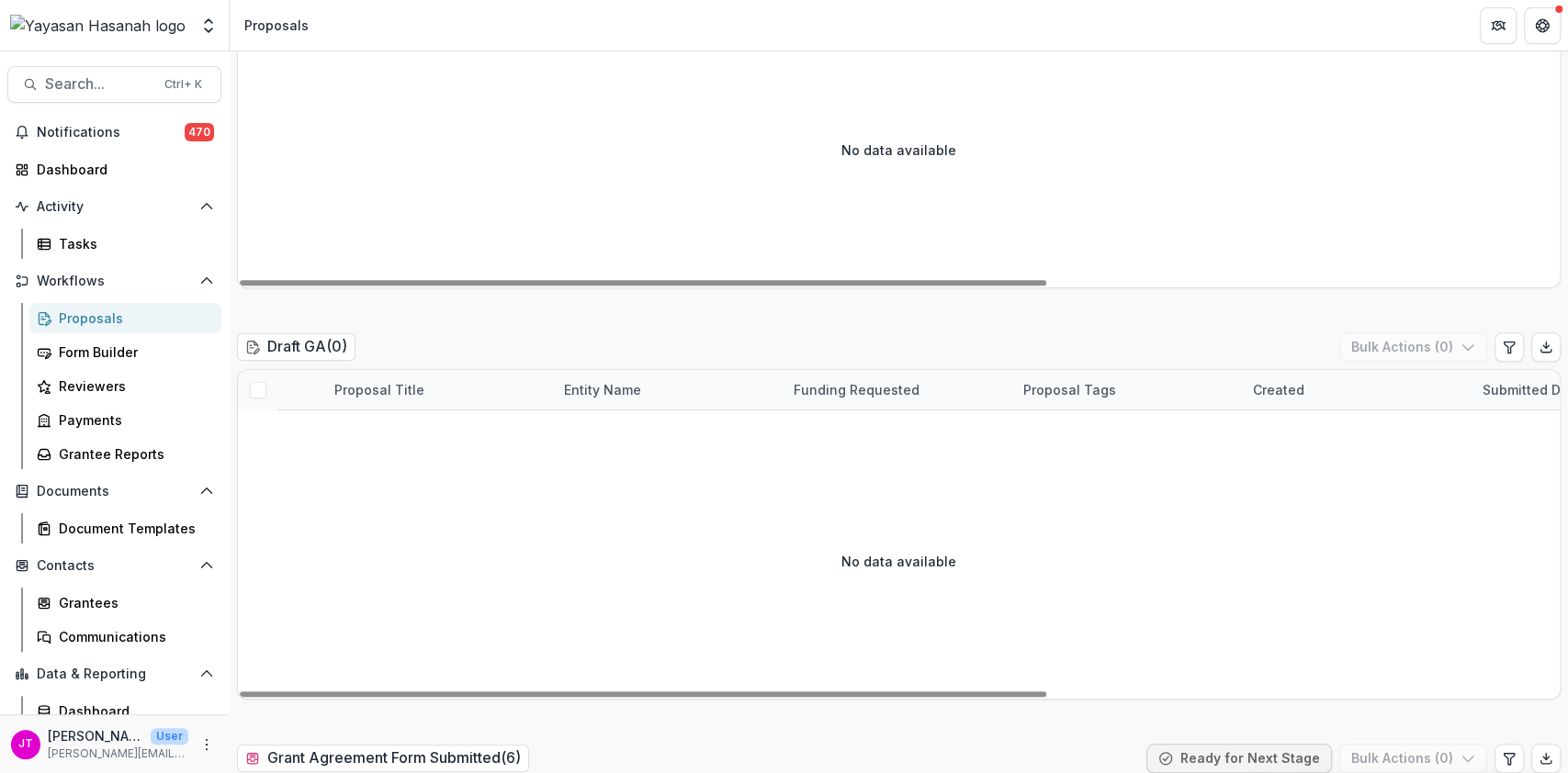
scroll to position [1225, 0]
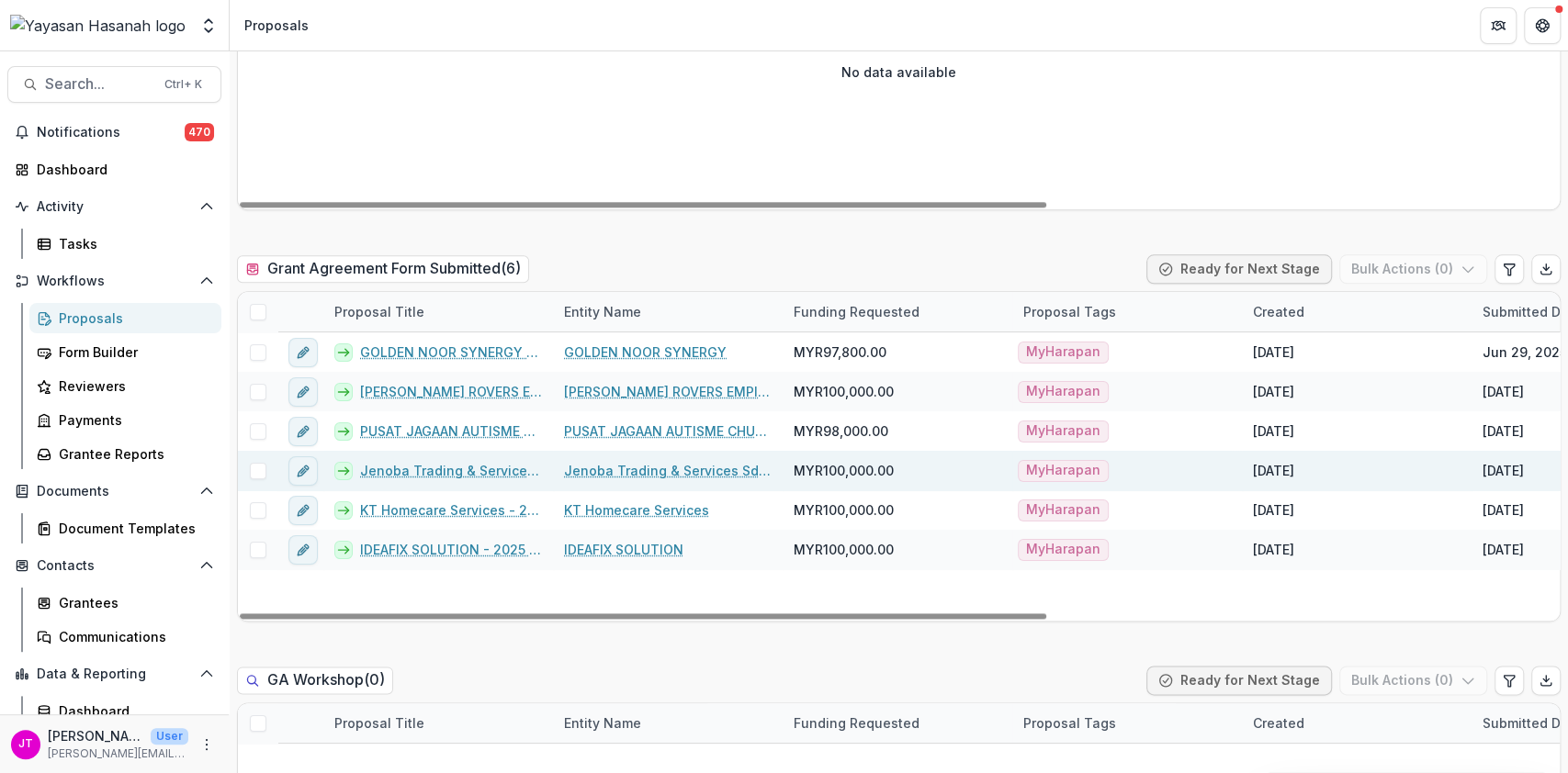
click at [431, 474] on link "Jenoba Trading & Services Sdn Bhd - 2025 - HSEF2025 - myHarapan" at bounding box center [451, 470] width 182 height 19
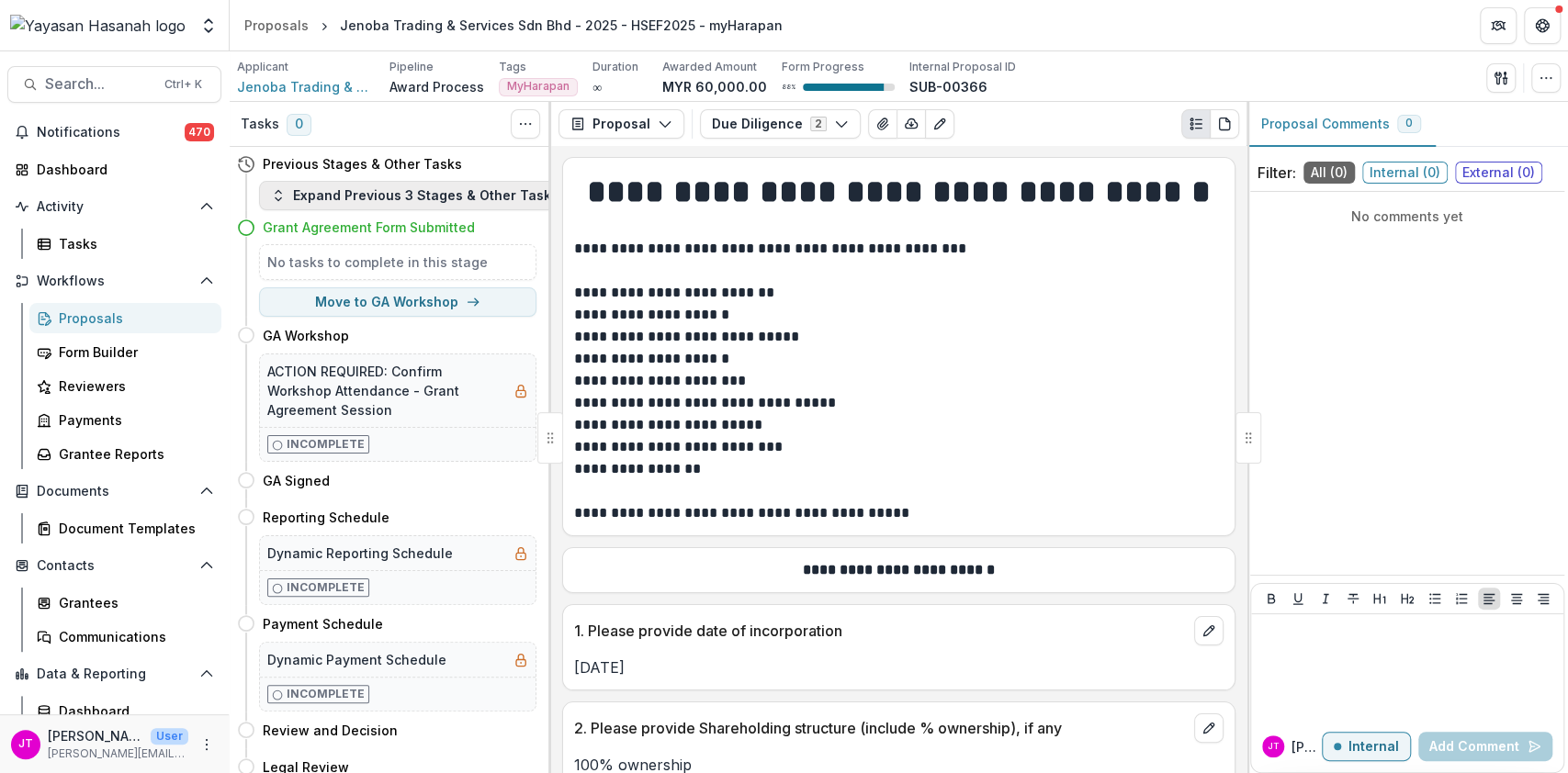
click at [396, 200] on button "Expand Previous 3 Stages & Other Tasks" at bounding box center [414, 196] width 311 height 30
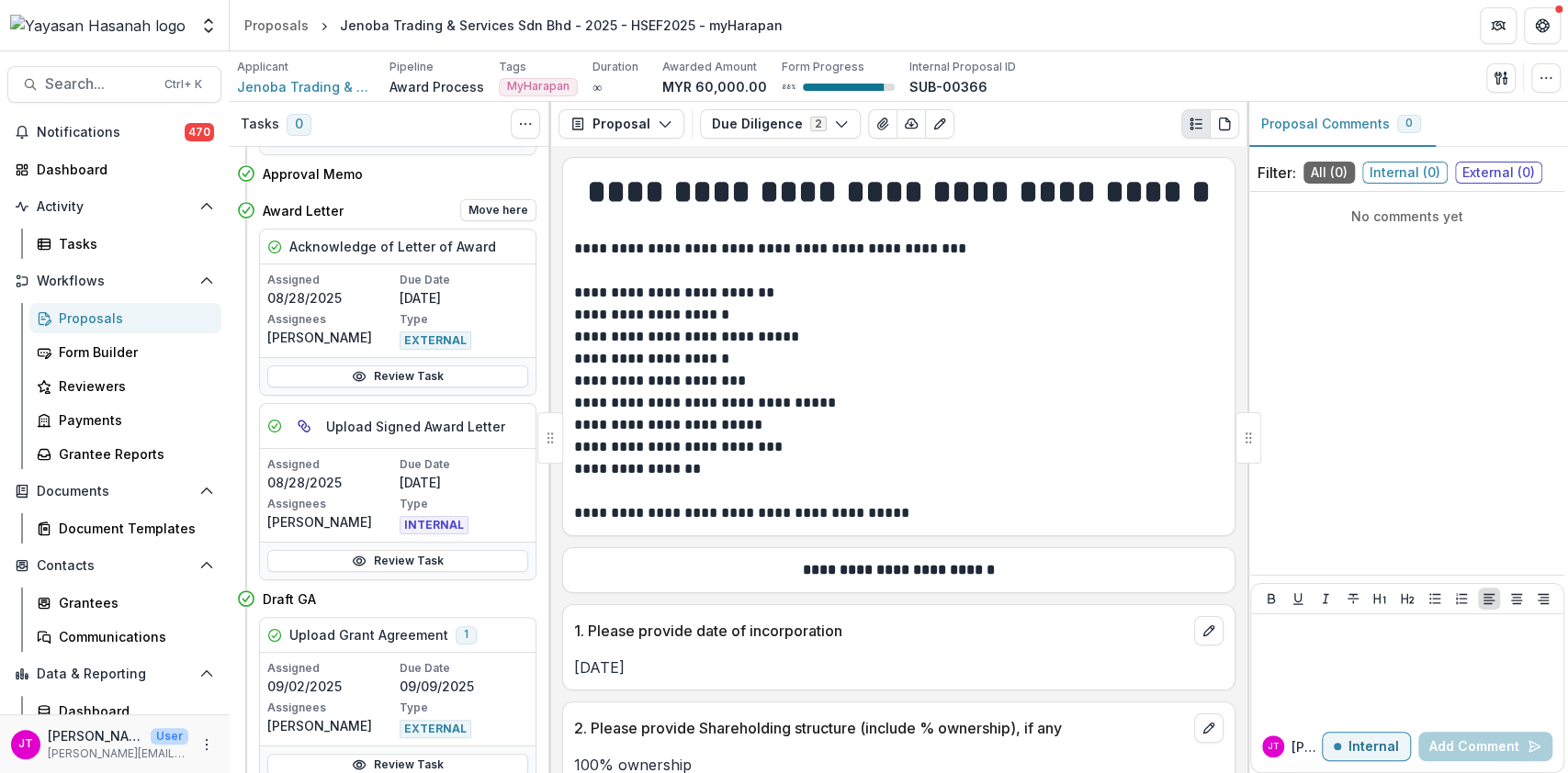
scroll to position [490, 0]
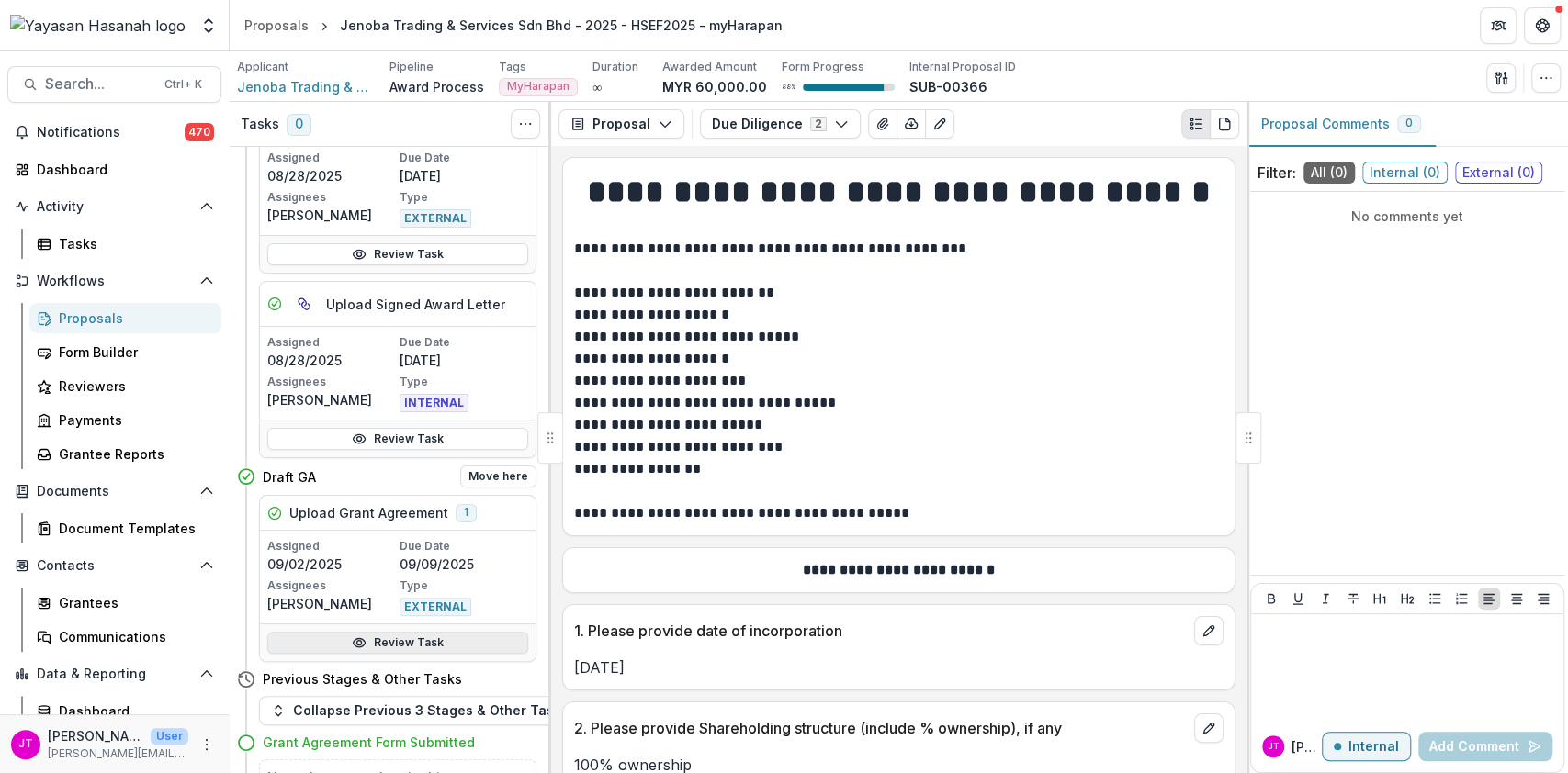
click at [364, 635] on icon at bounding box center [359, 642] width 15 height 15
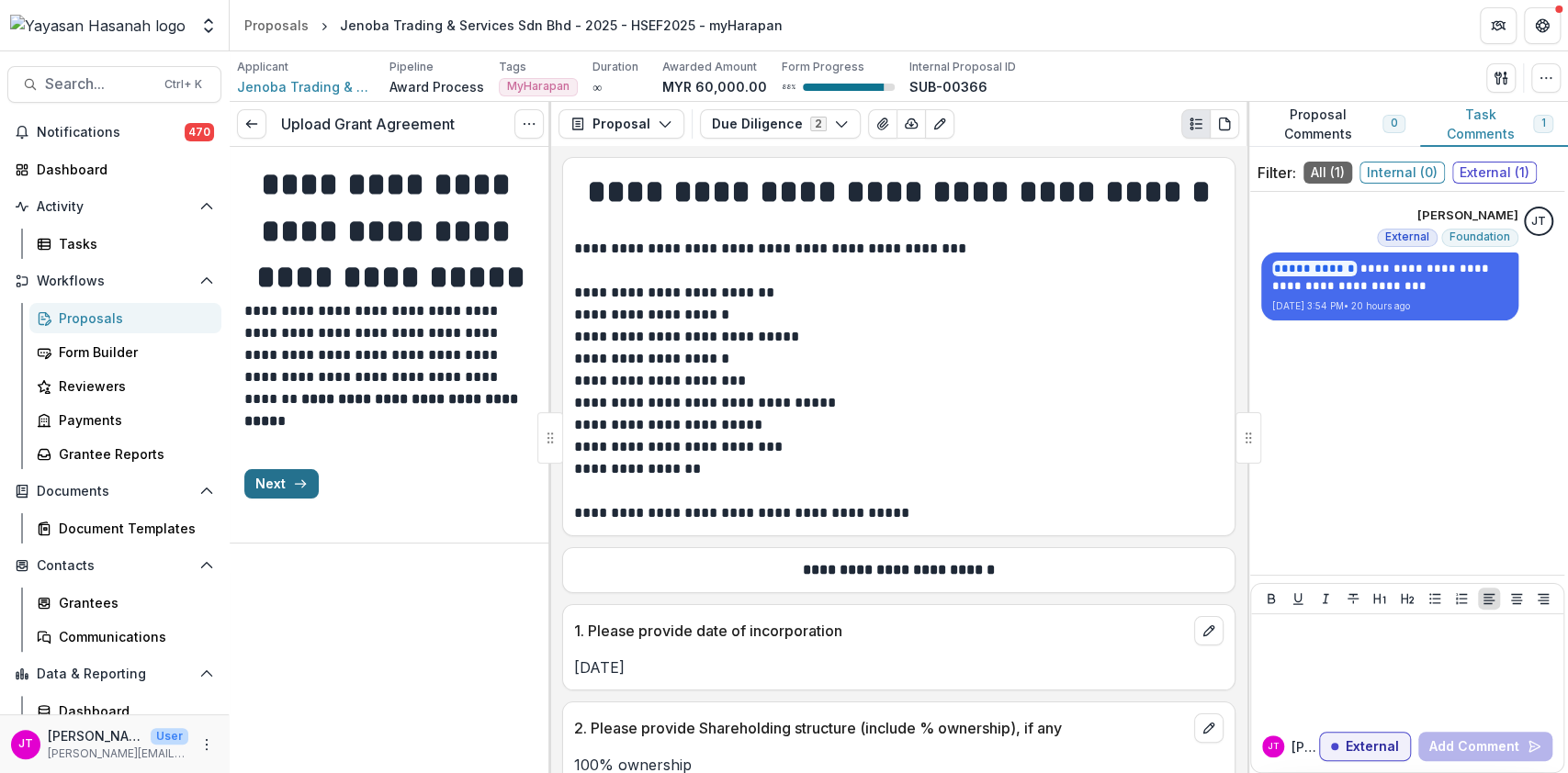
click at [273, 498] on button "Next" at bounding box center [281, 485] width 74 height 30
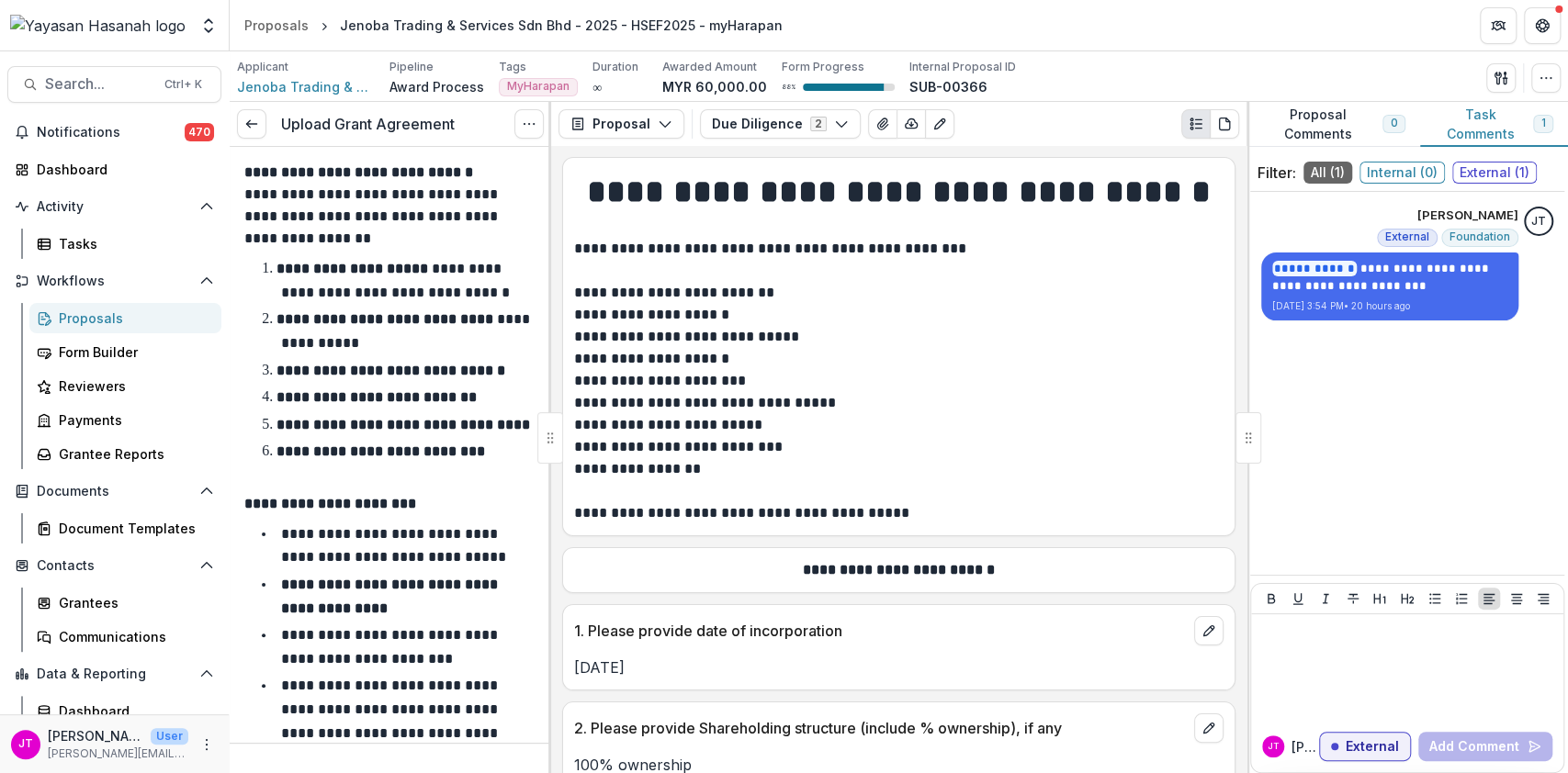
scroll to position [454, 0]
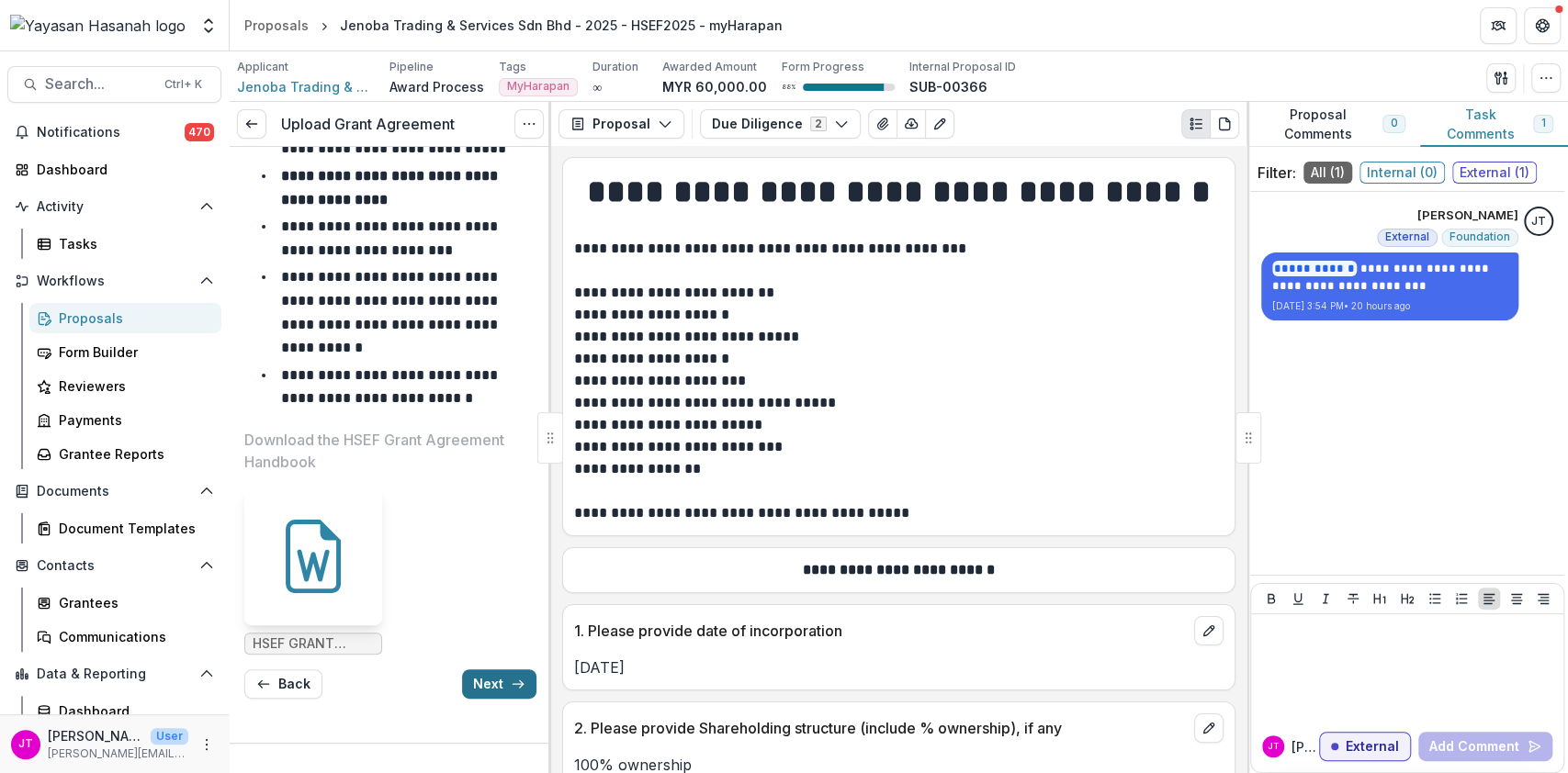
click at [478, 683] on button "Next" at bounding box center [499, 685] width 74 height 30
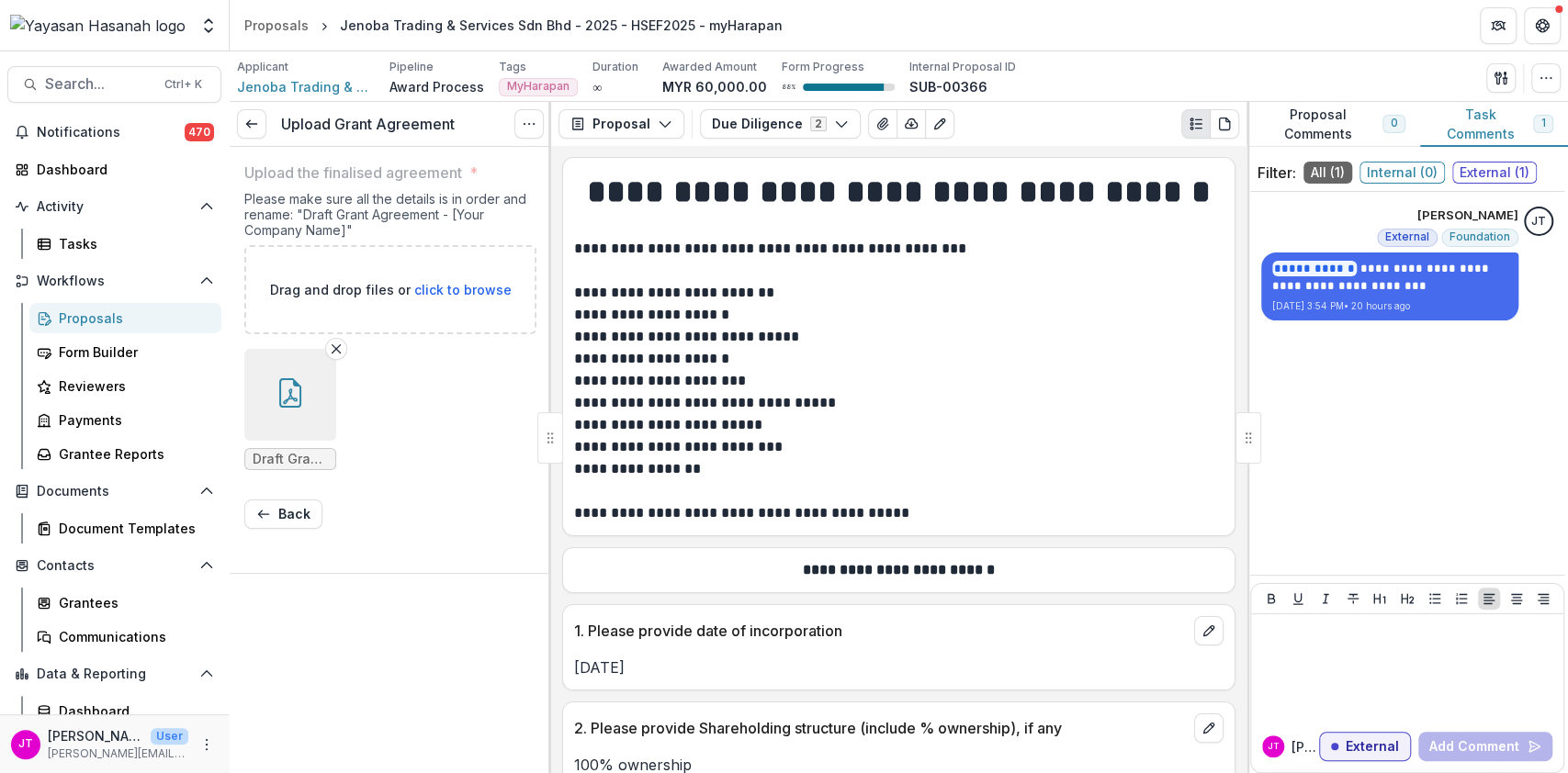
click at [291, 407] on button "button" at bounding box center [290, 394] width 92 height 92
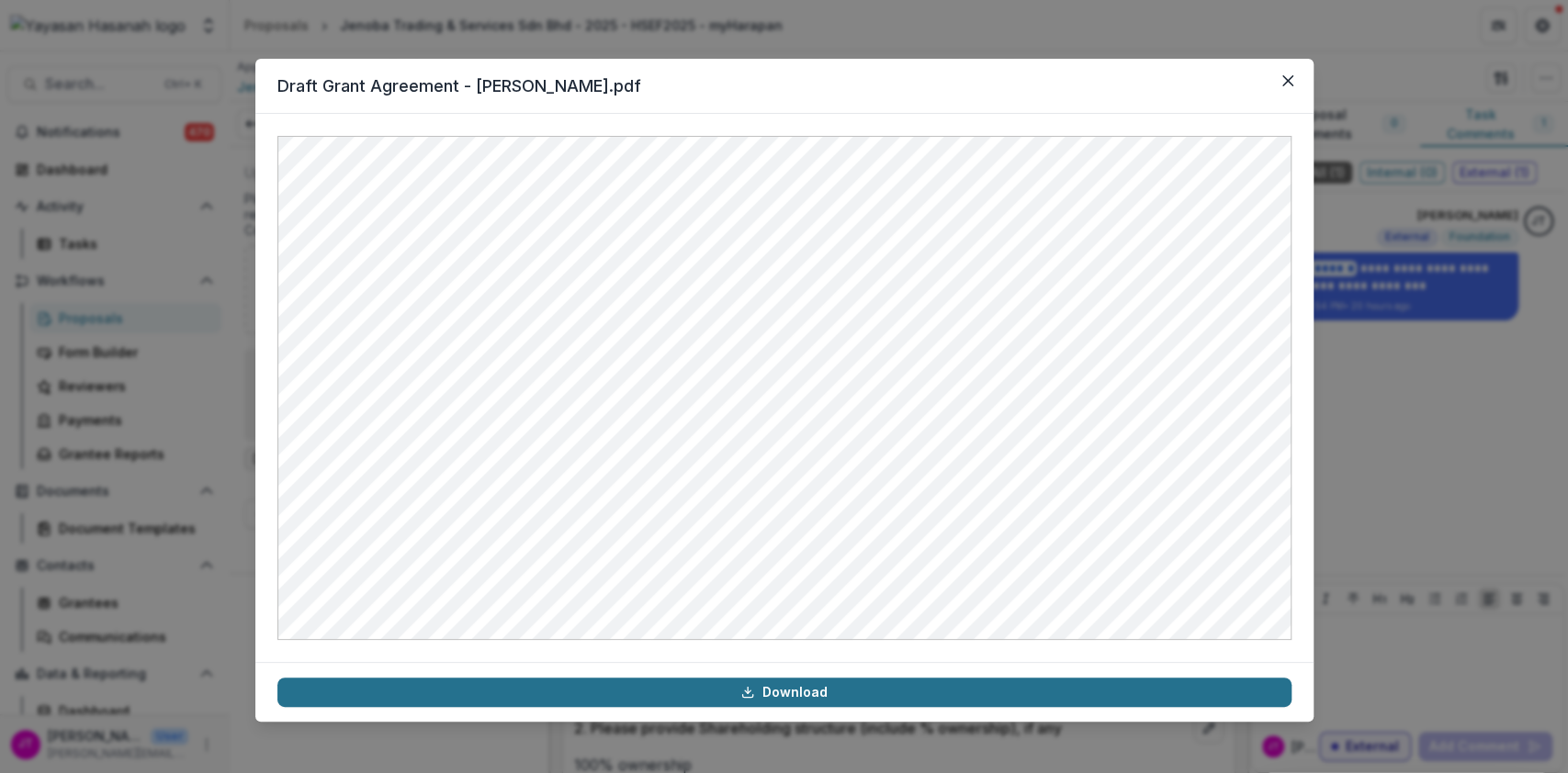
click at [762, 698] on link "Download" at bounding box center [784, 693] width 1014 height 30
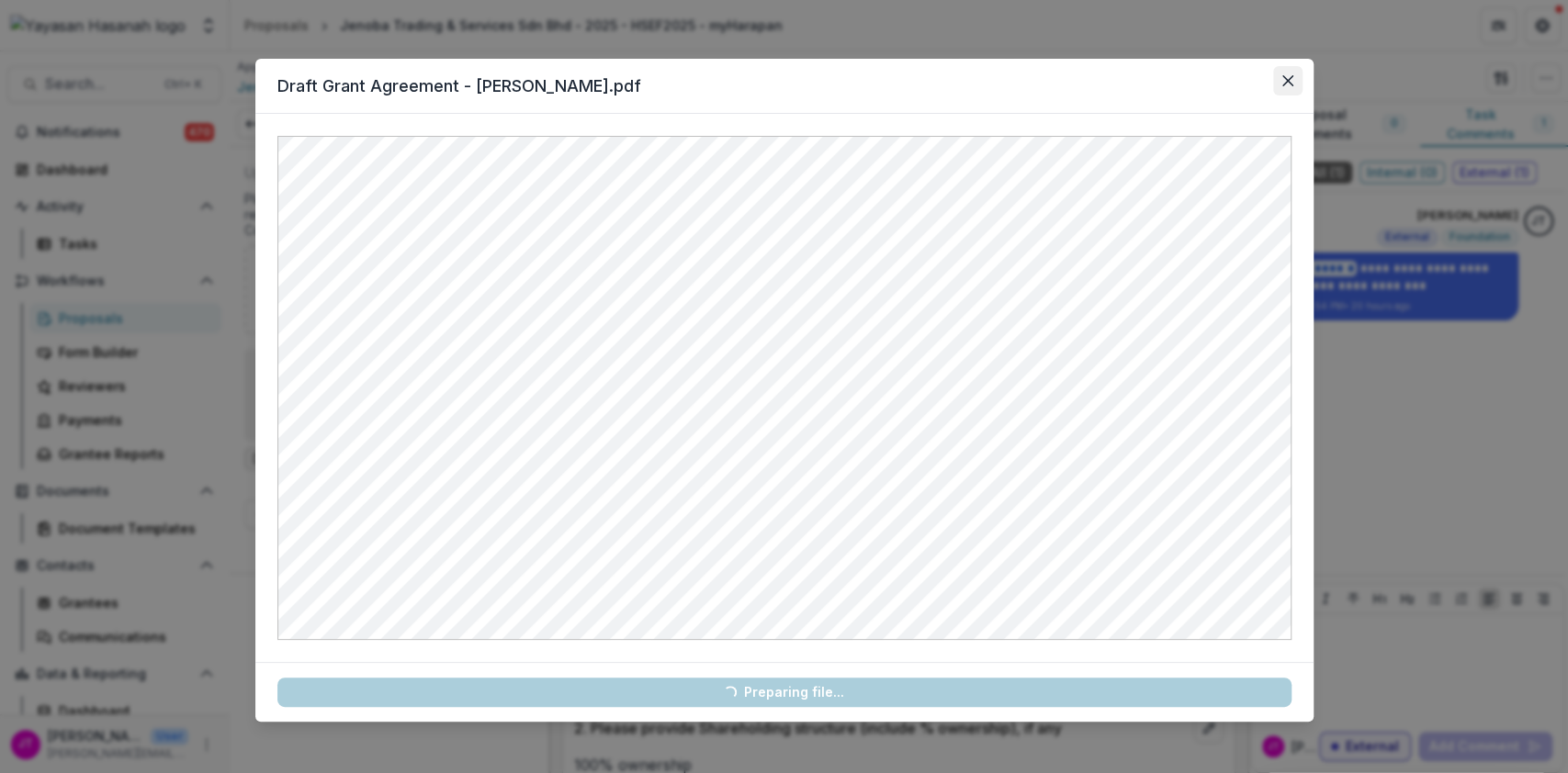
click at [1288, 69] on button "Close" at bounding box center [1288, 81] width 30 height 30
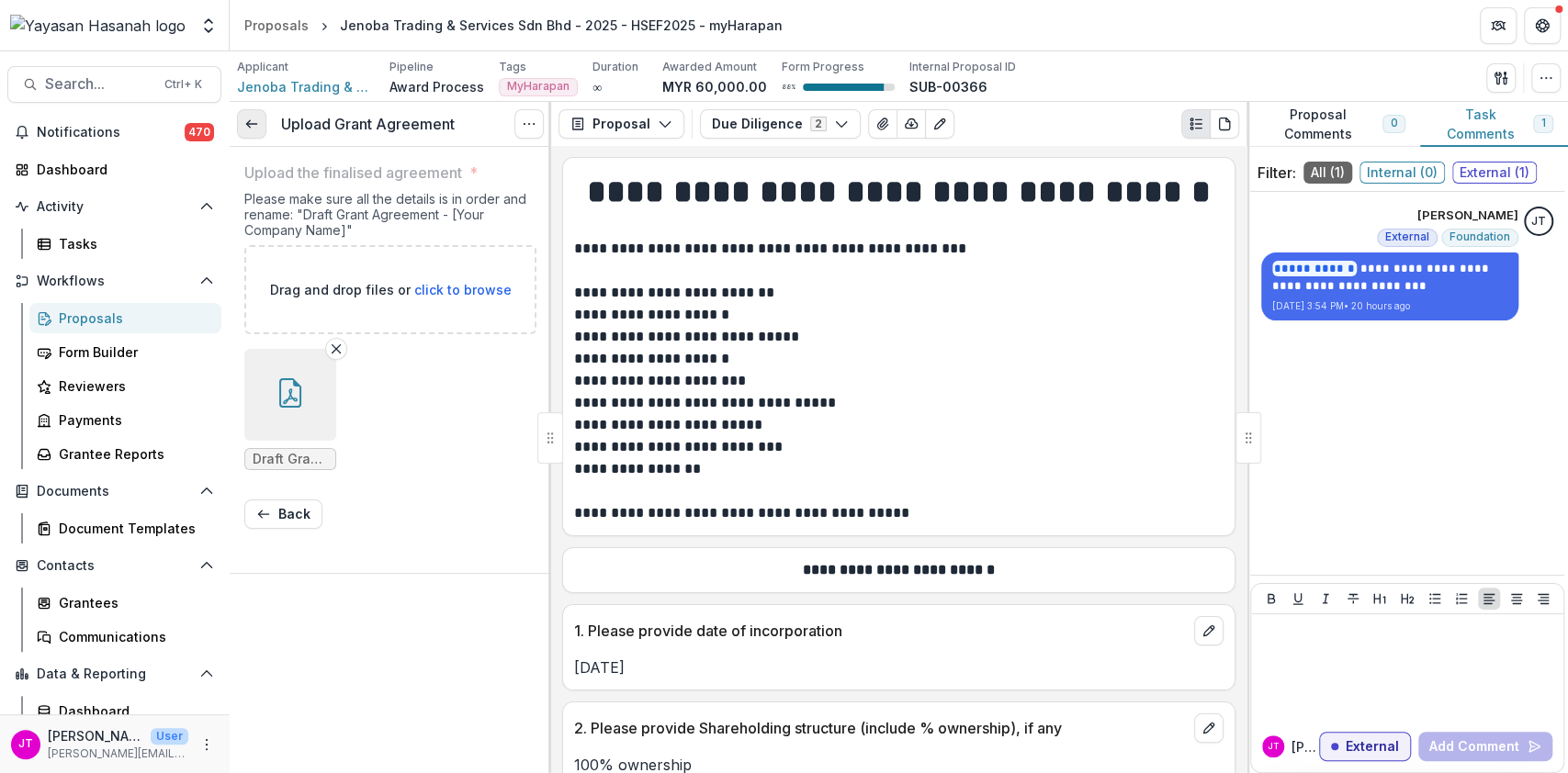
click at [260, 128] on link at bounding box center [252, 124] width 30 height 30
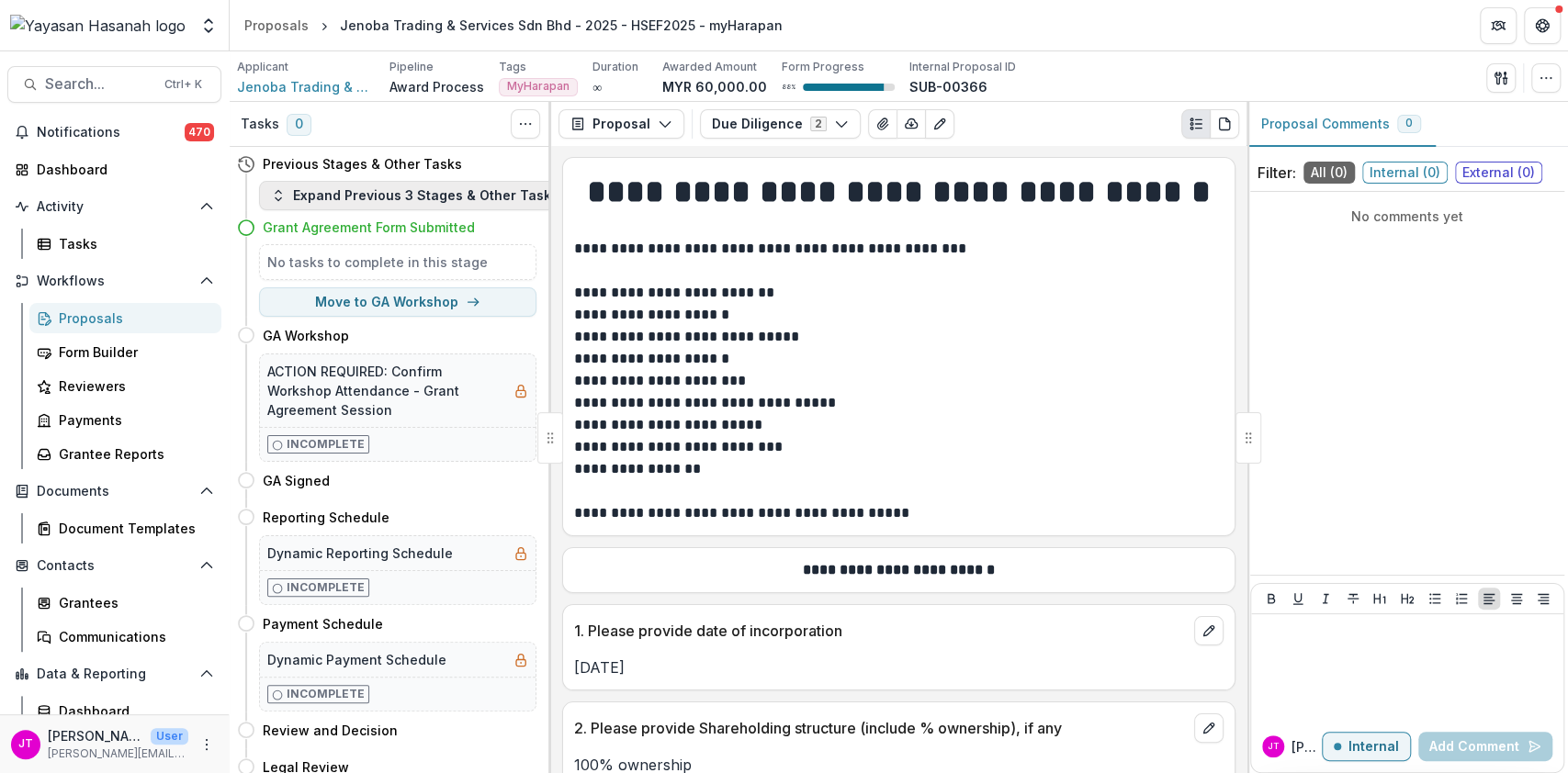
click at [346, 204] on button "Expand Previous 3 Stages & Other Tasks" at bounding box center [414, 196] width 311 height 30
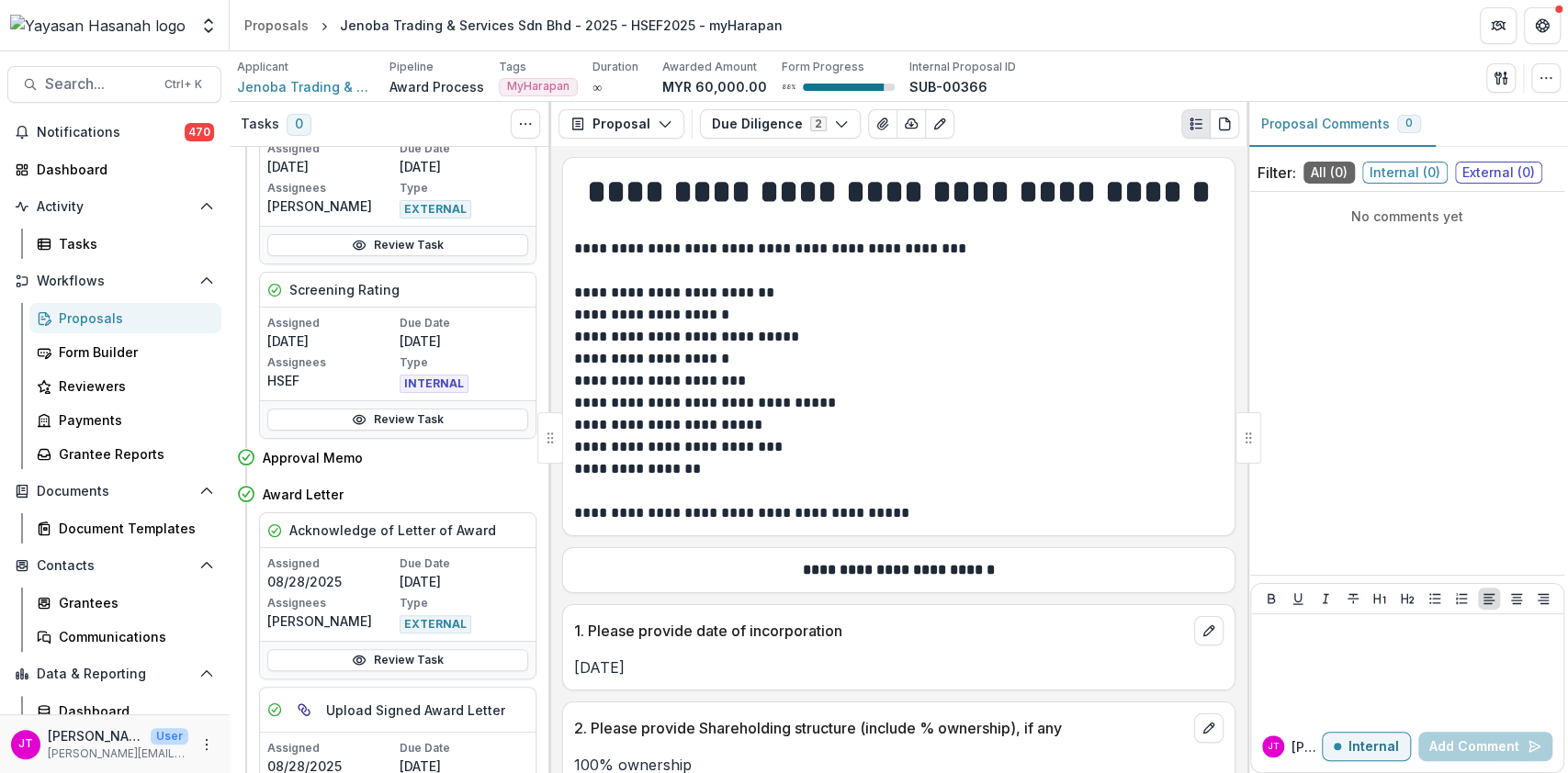
scroll to position [122, 0]
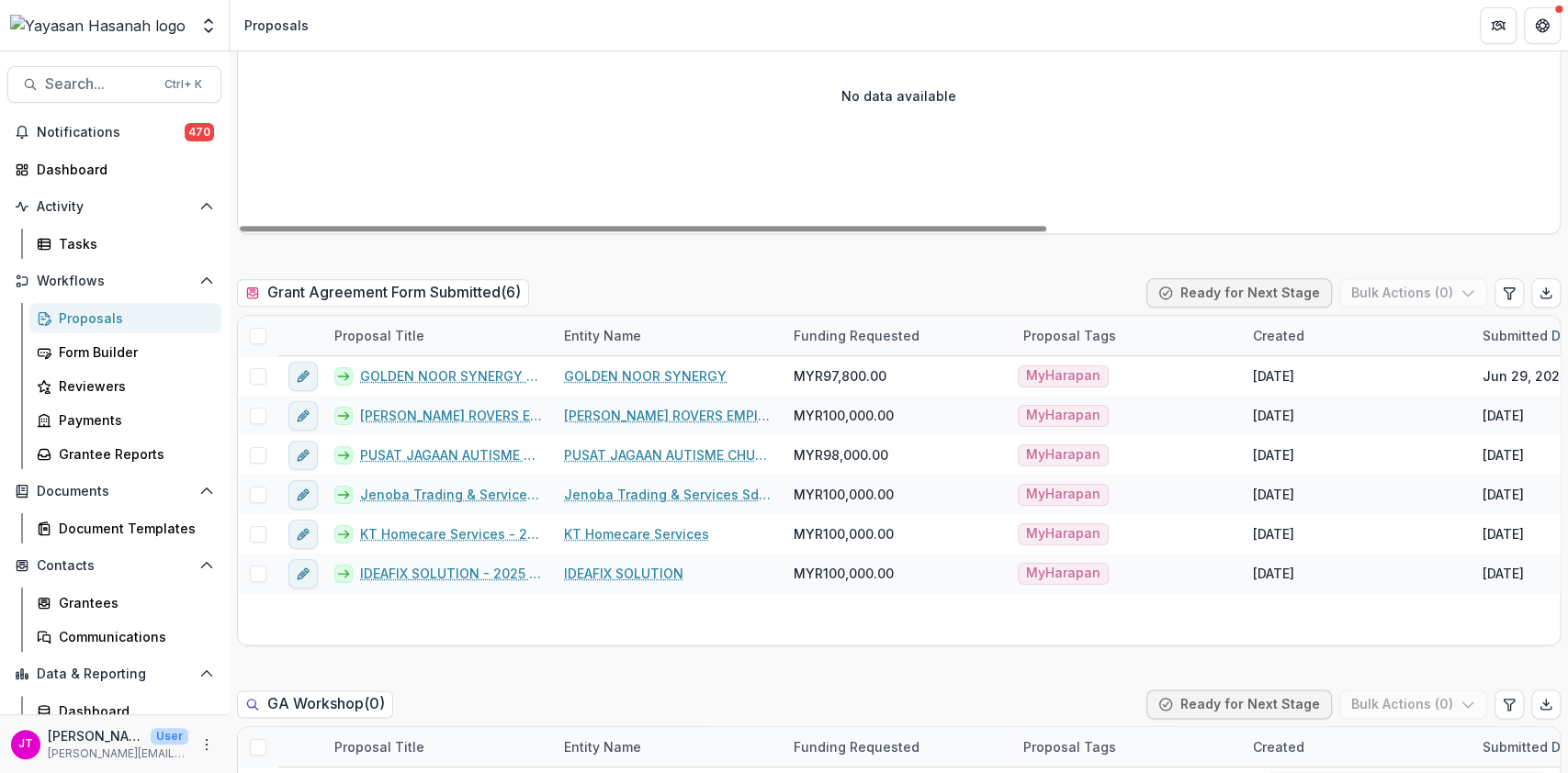
scroll to position [1225, 0]
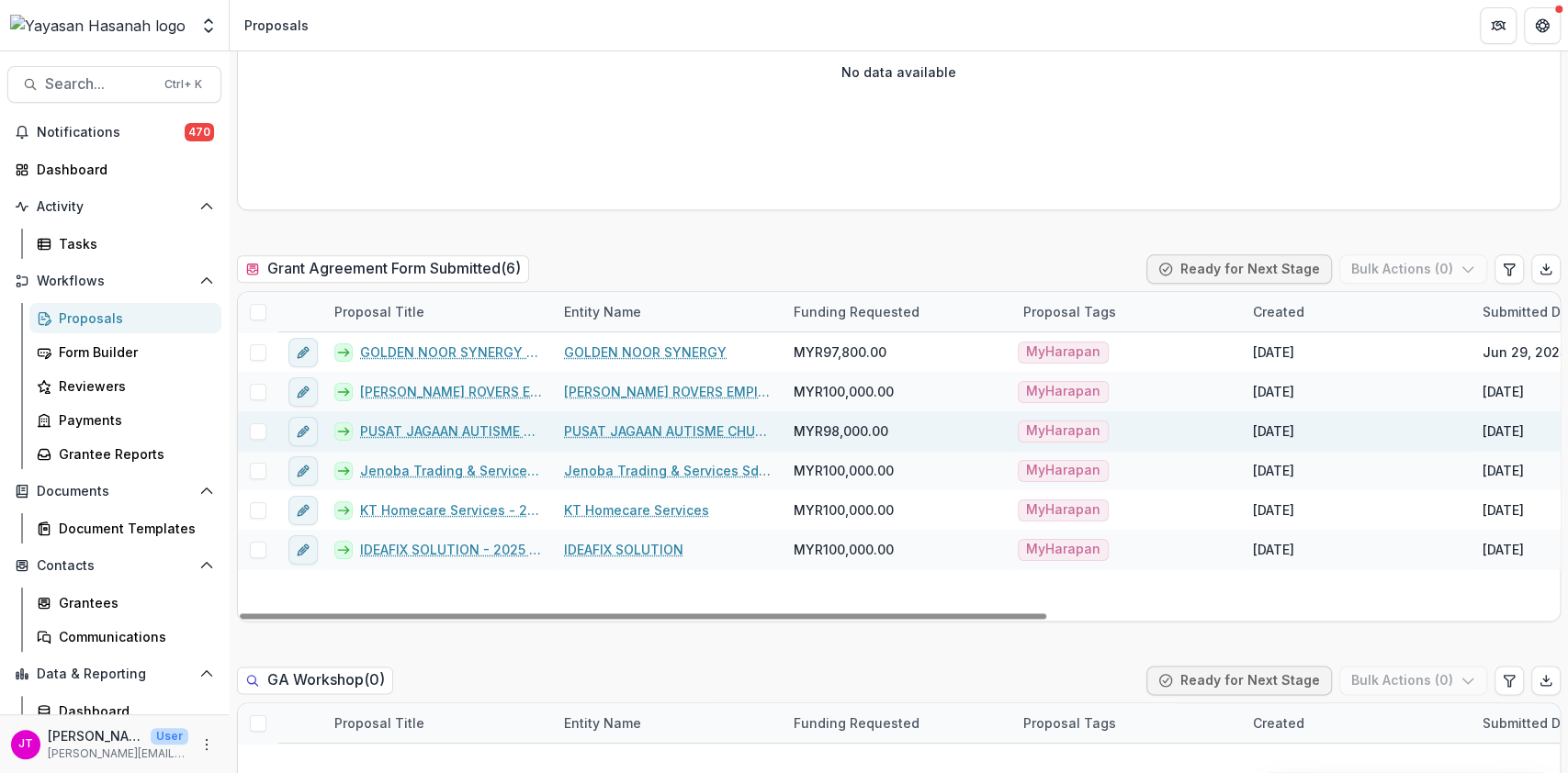
click at [442, 432] on link "PUSAT JAGAAN AUTISME CHUKAI - 2025 - HSEF2025 - [GEOGRAPHIC_DATA]" at bounding box center [451, 430] width 182 height 19
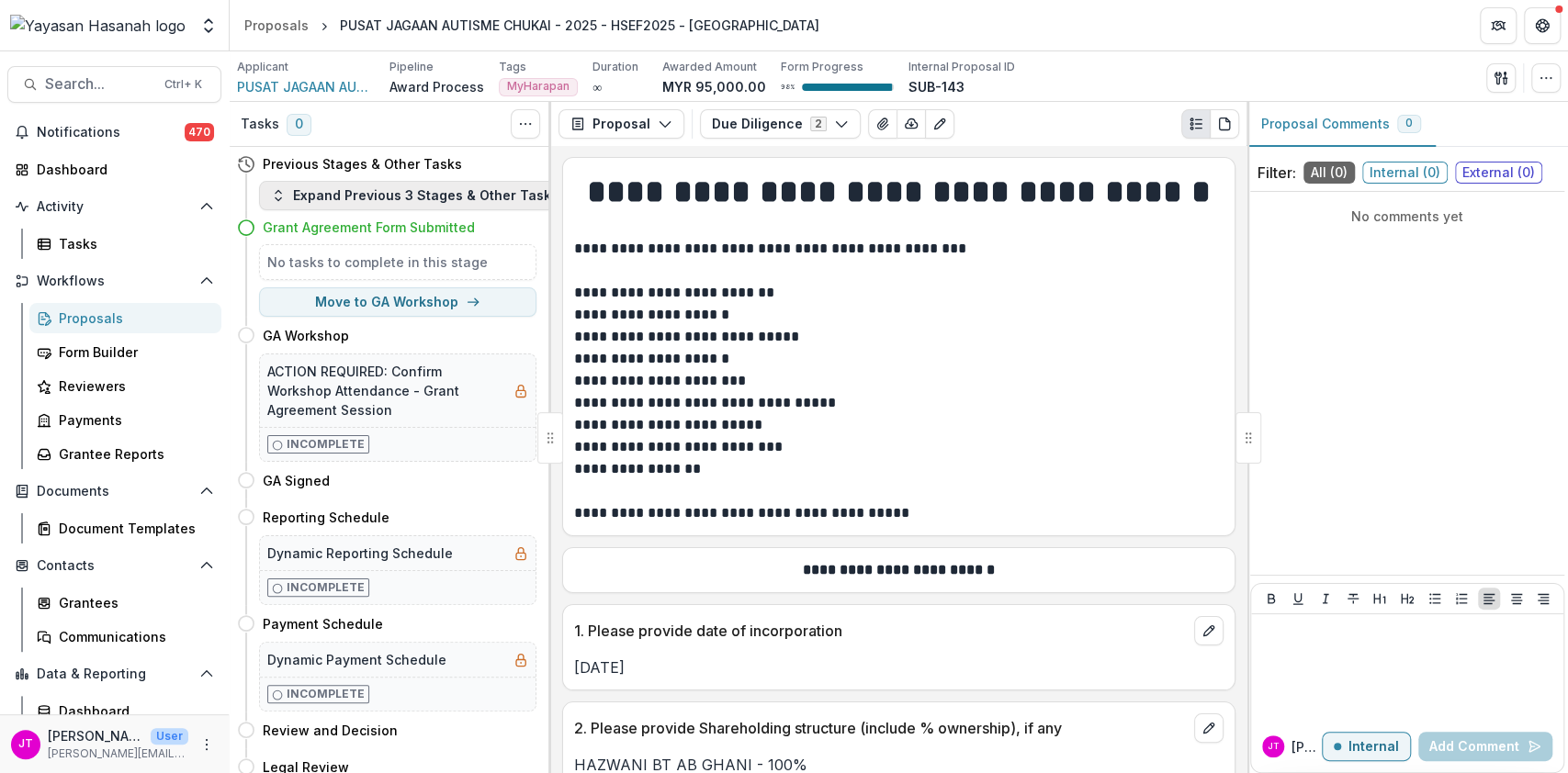
click at [411, 198] on button "Expand Previous 3 Stages & Other Tasks" at bounding box center [414, 196] width 311 height 30
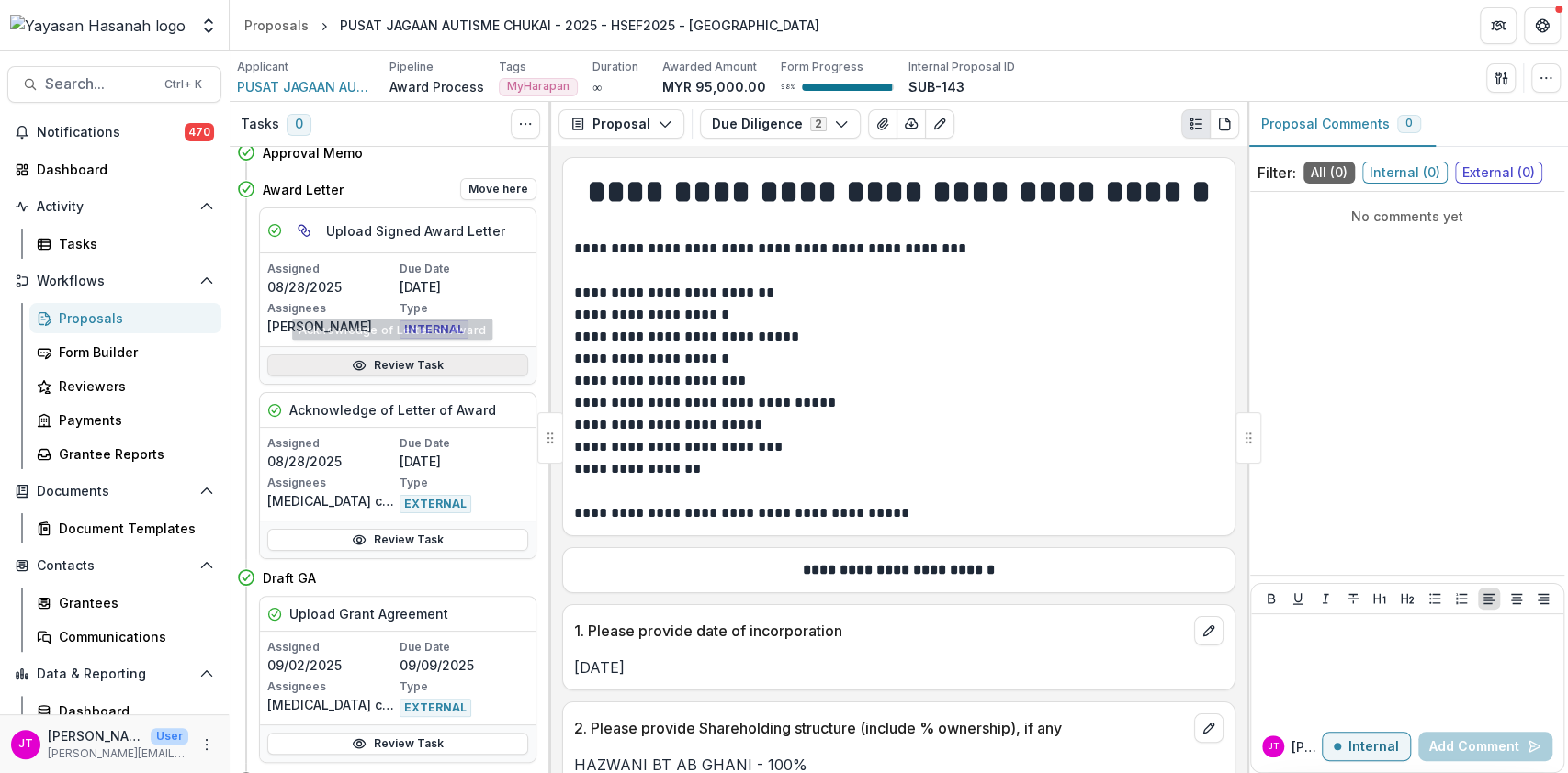
scroll to position [735, 0]
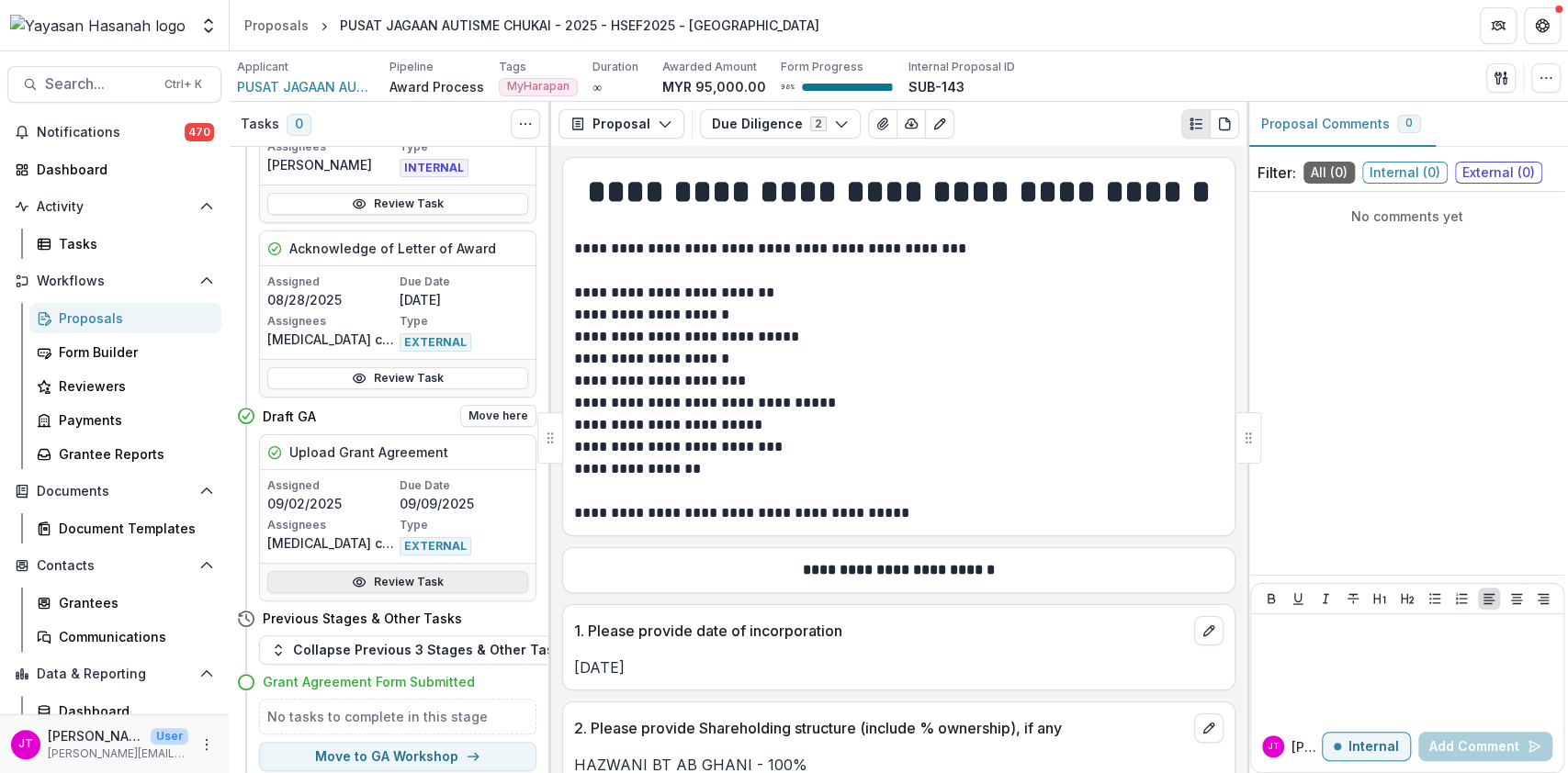
click at [373, 572] on link "Review Task" at bounding box center [397, 583] width 261 height 22
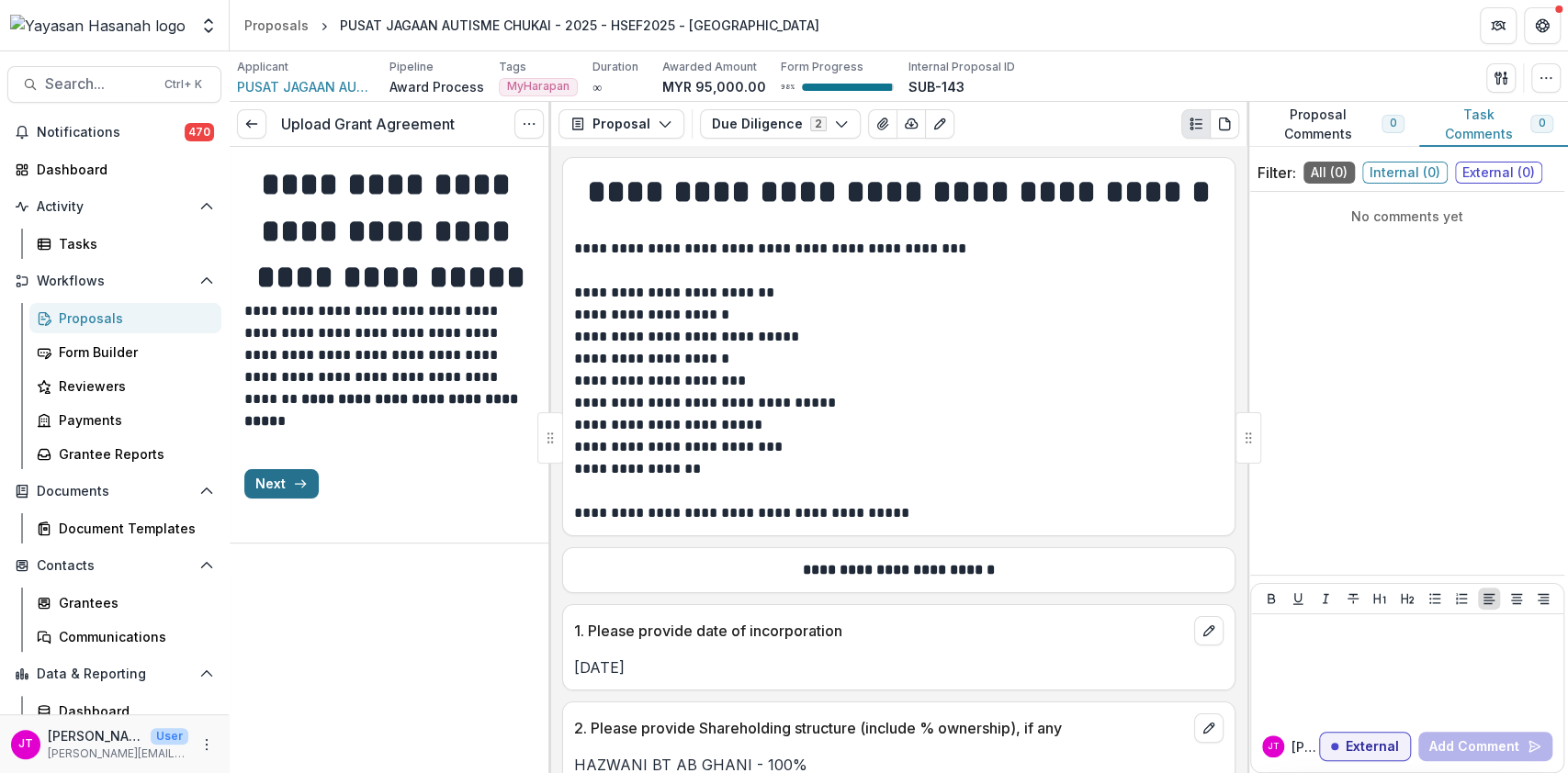
click at [296, 498] on button "Next" at bounding box center [281, 485] width 74 height 30
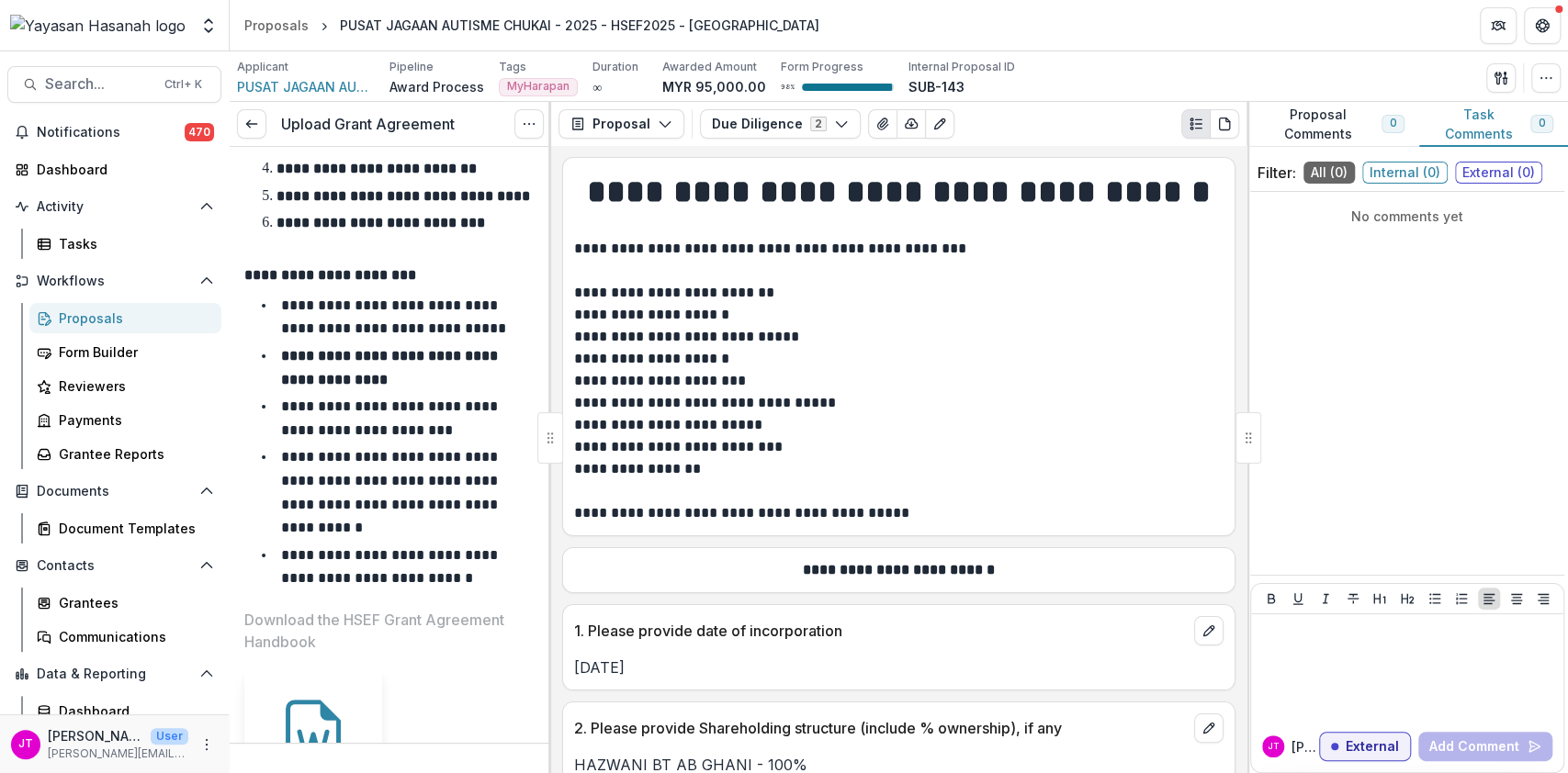
scroll to position [454, 0]
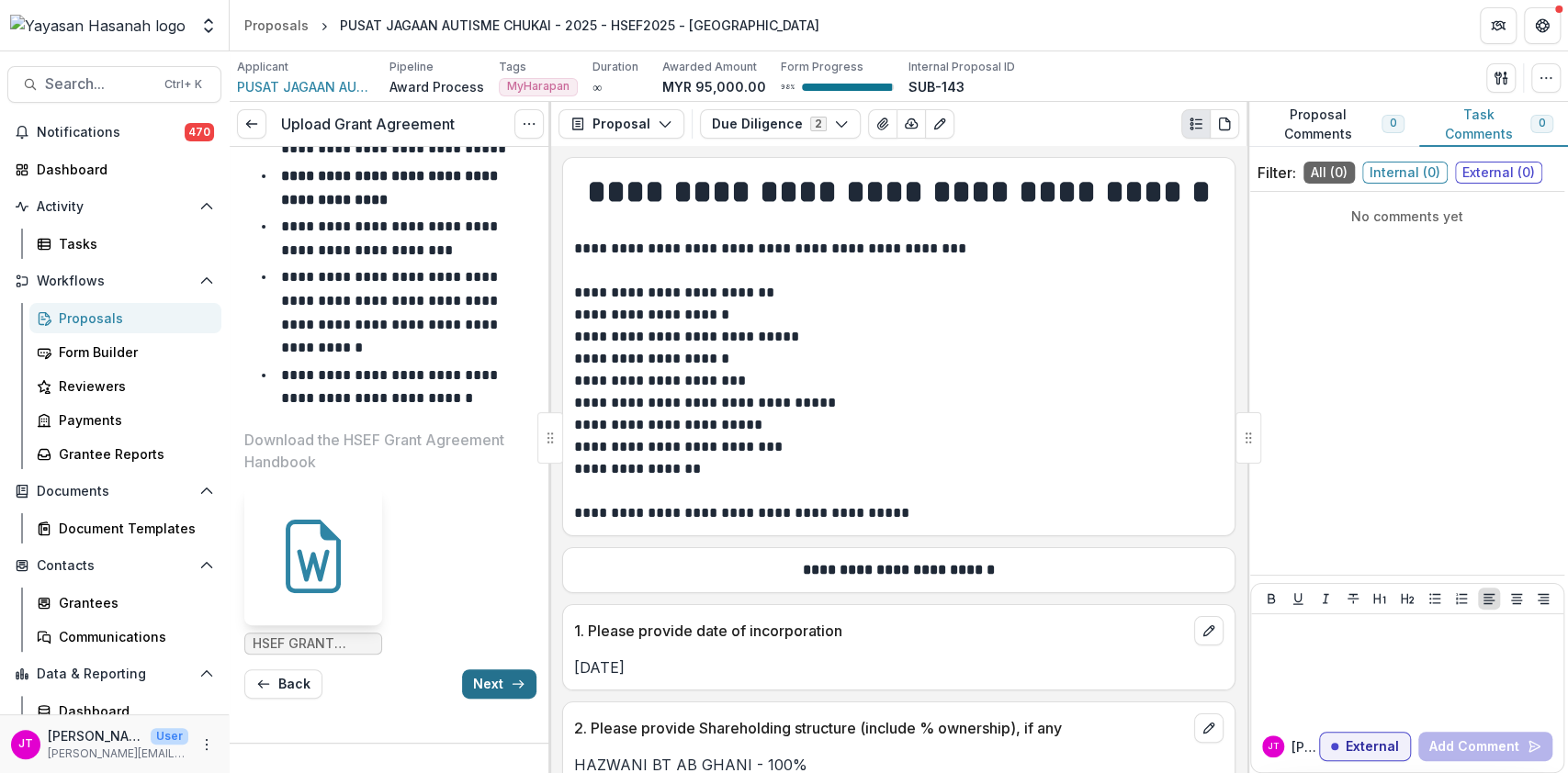
click at [475, 680] on button "Next" at bounding box center [499, 685] width 74 height 30
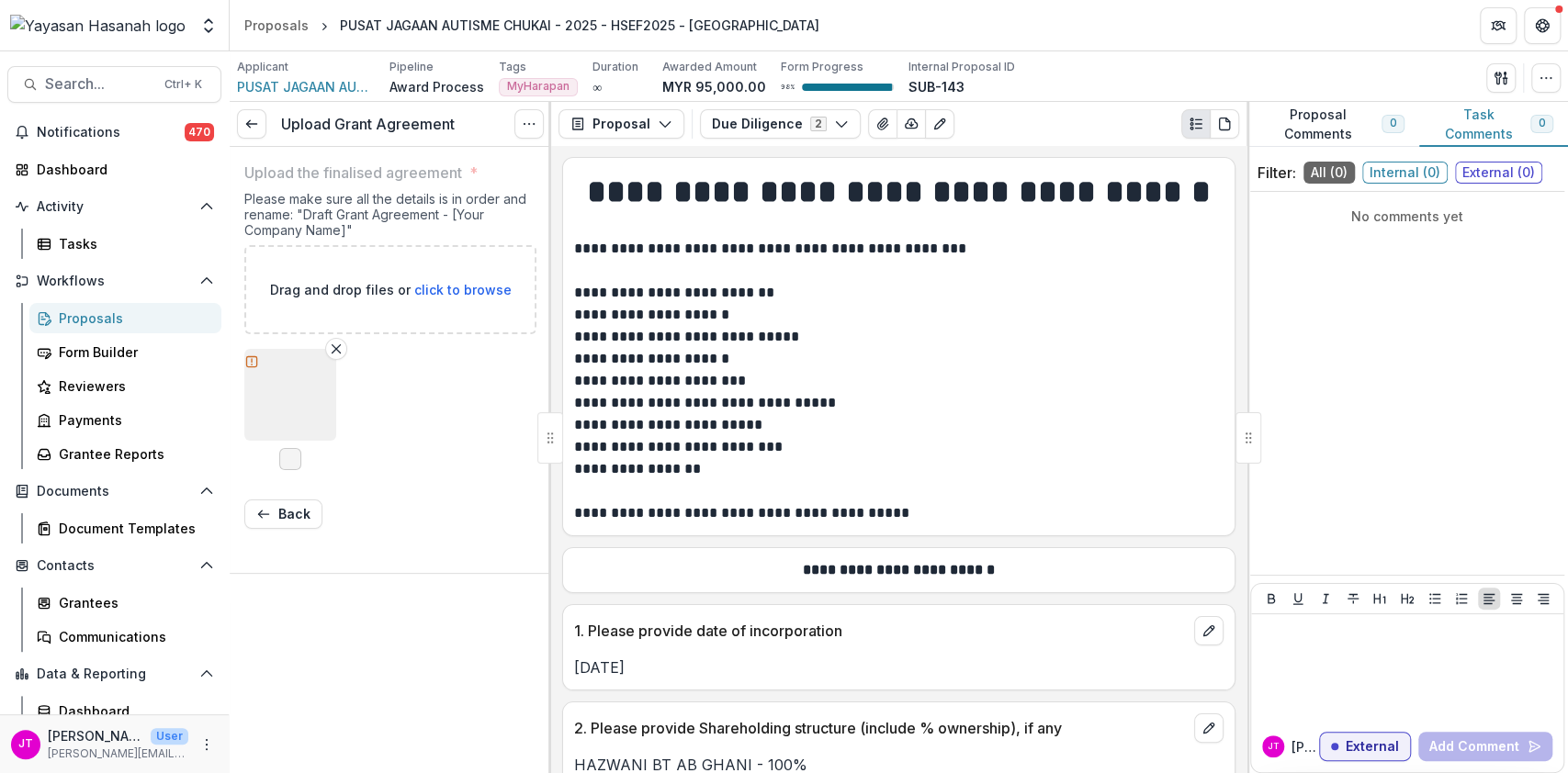
scroll to position [0, 0]
click at [306, 409] on button "button" at bounding box center [290, 394] width 92 height 92
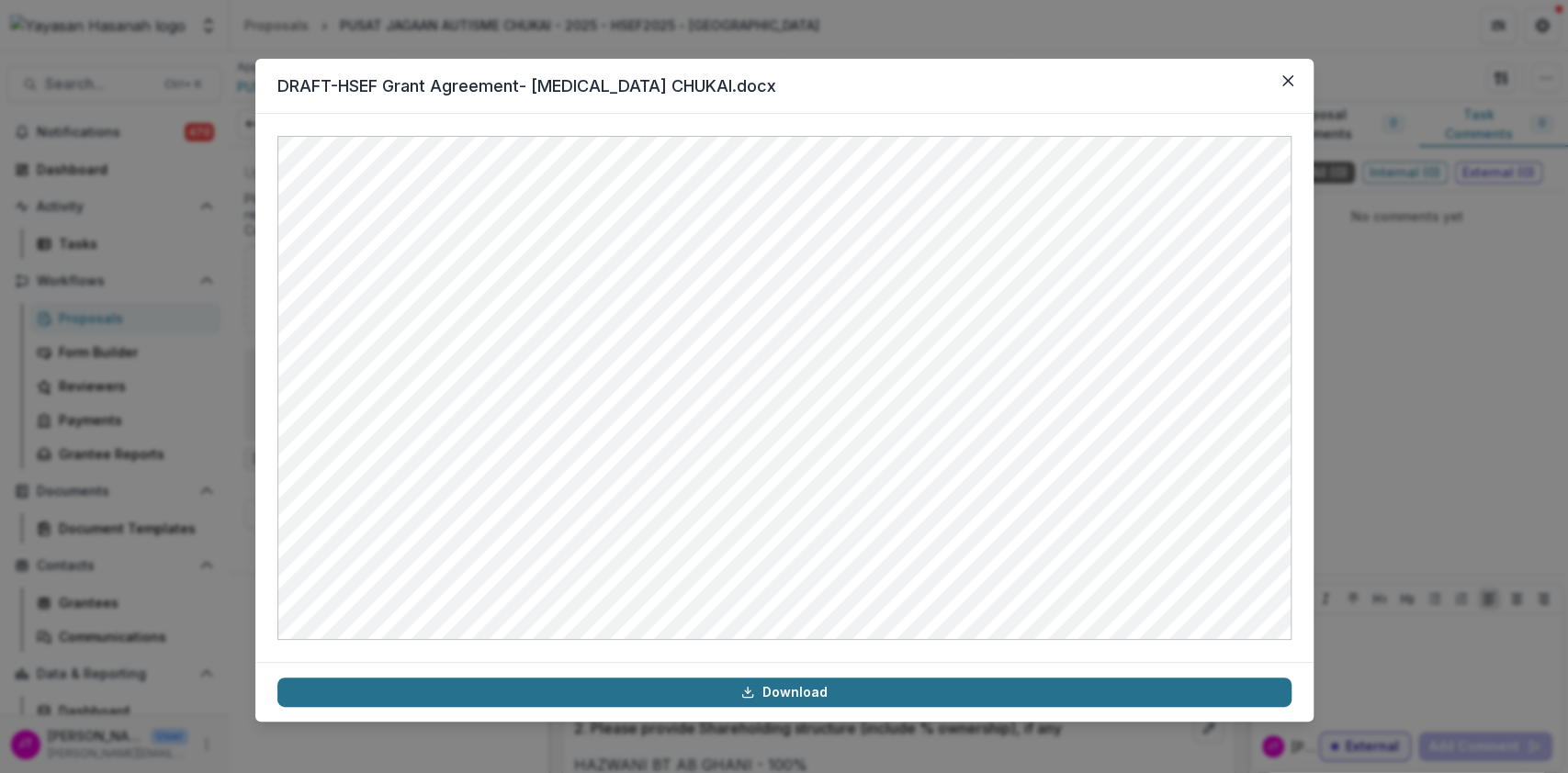
click at [759, 692] on link "Download" at bounding box center [784, 693] width 1014 height 30
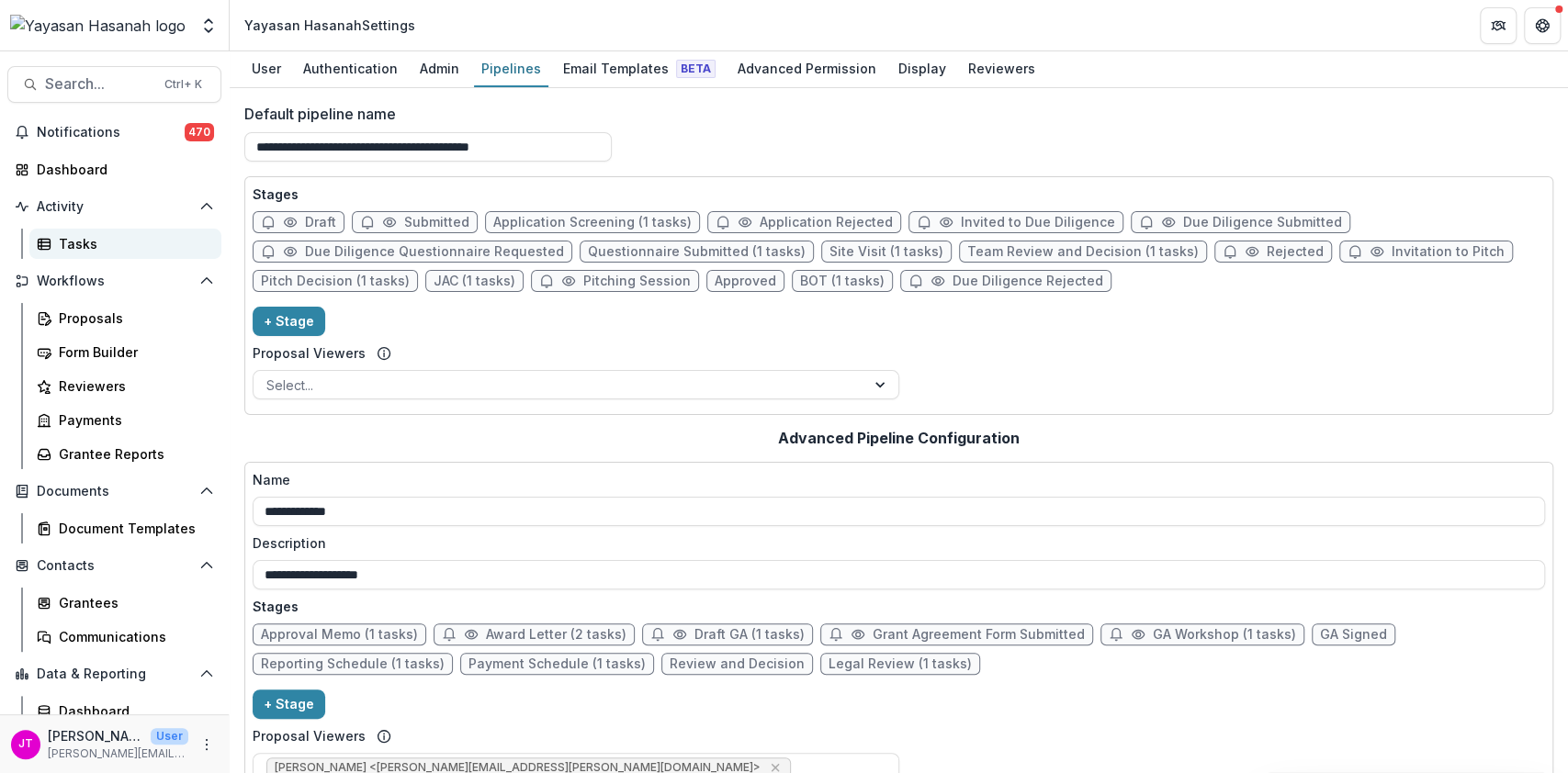
scroll to position [368, 0]
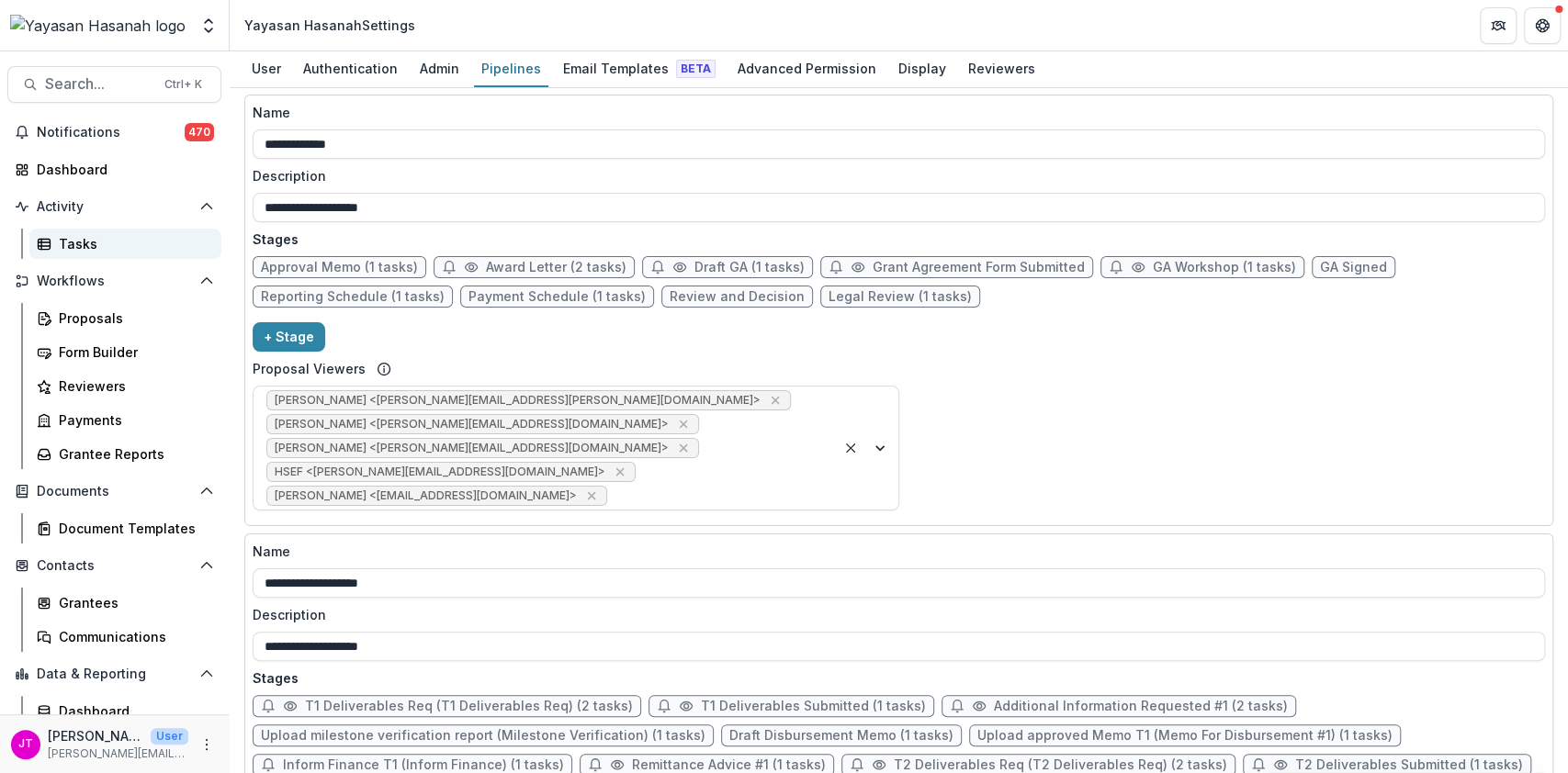
click at [125, 248] on div "Tasks" at bounding box center [132, 243] width 148 height 19
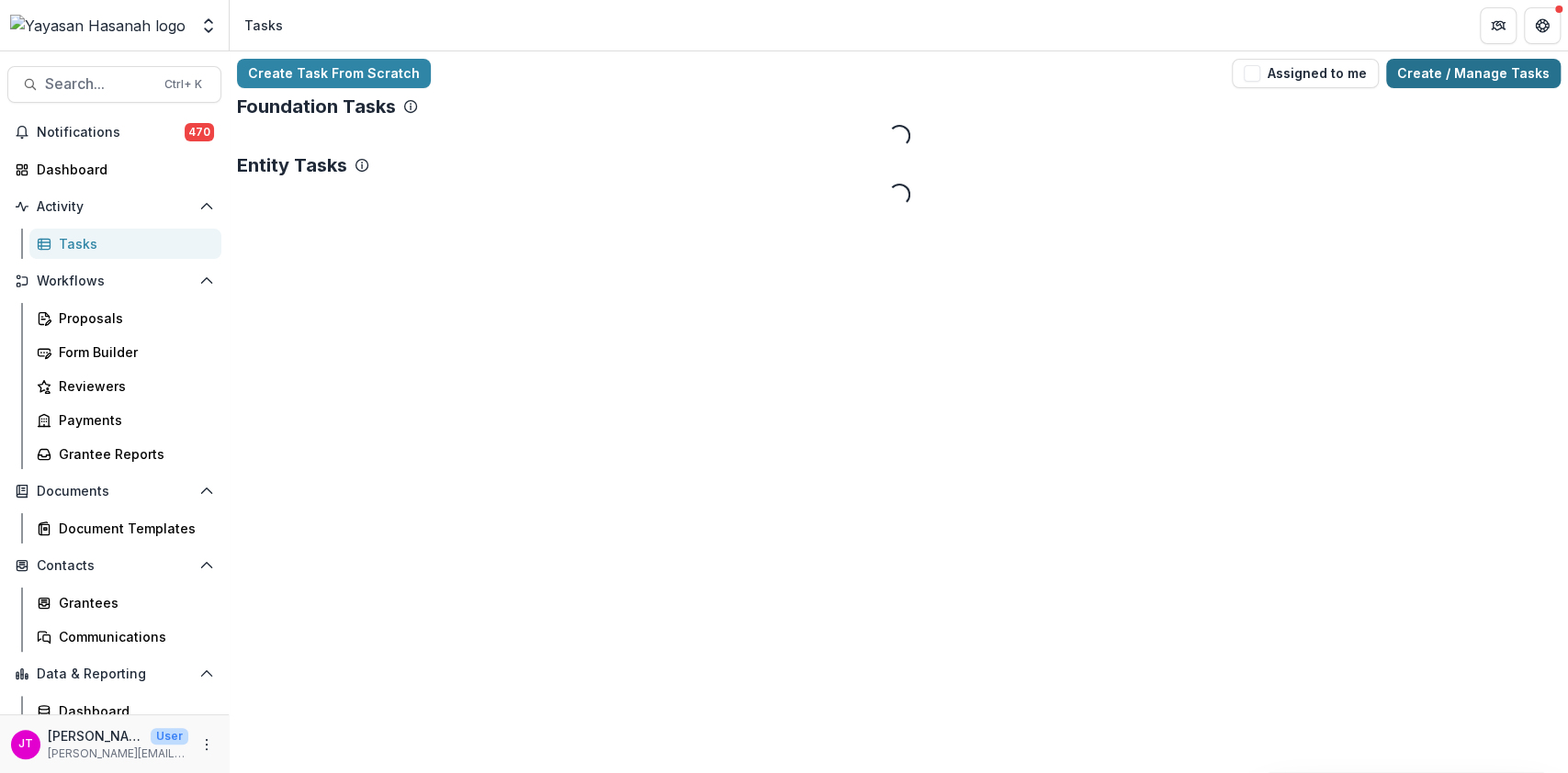
click at [1440, 67] on link "Create / Manage Tasks" at bounding box center [1474, 73] width 174 height 30
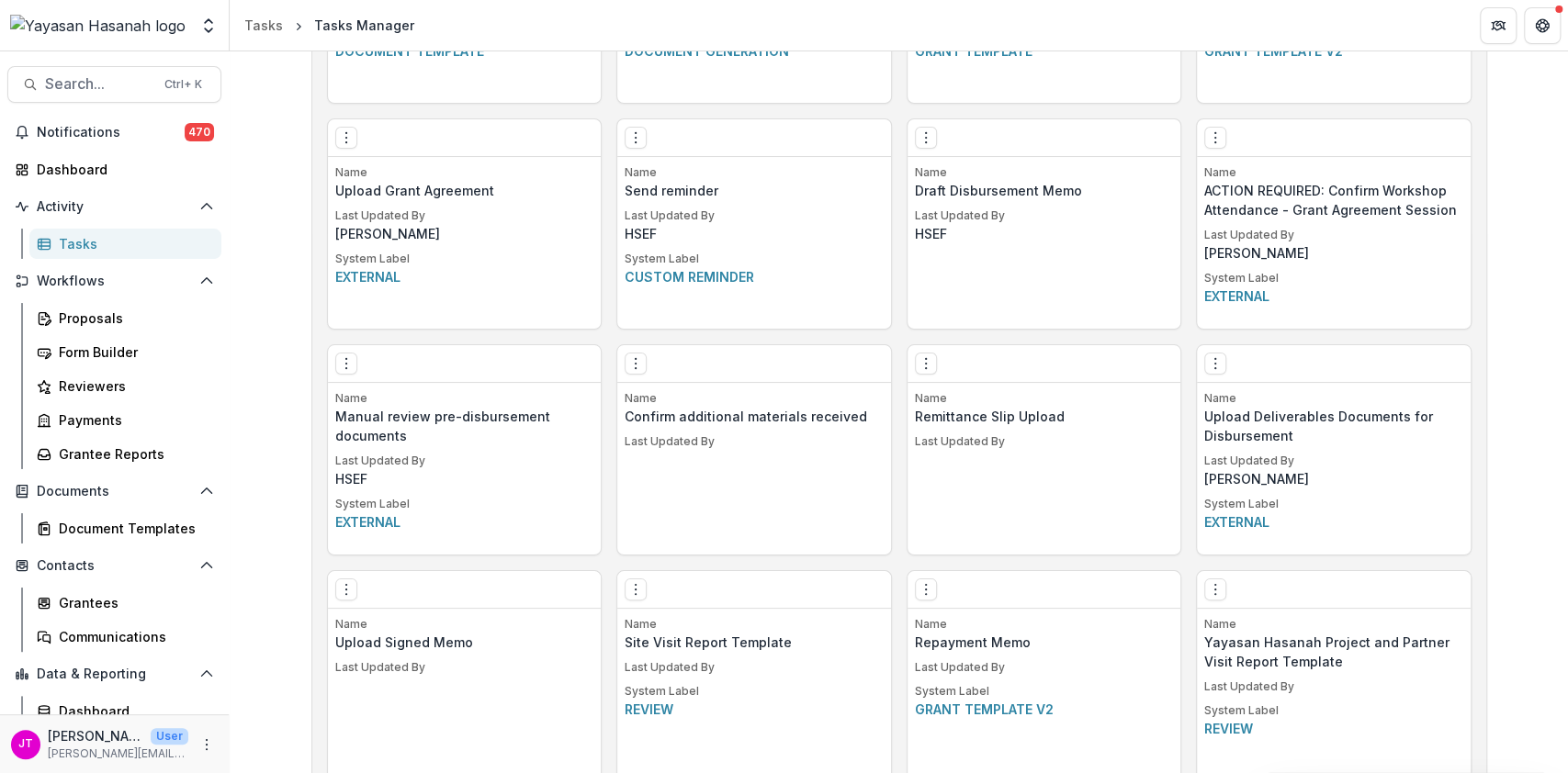
scroll to position [1102, 0]
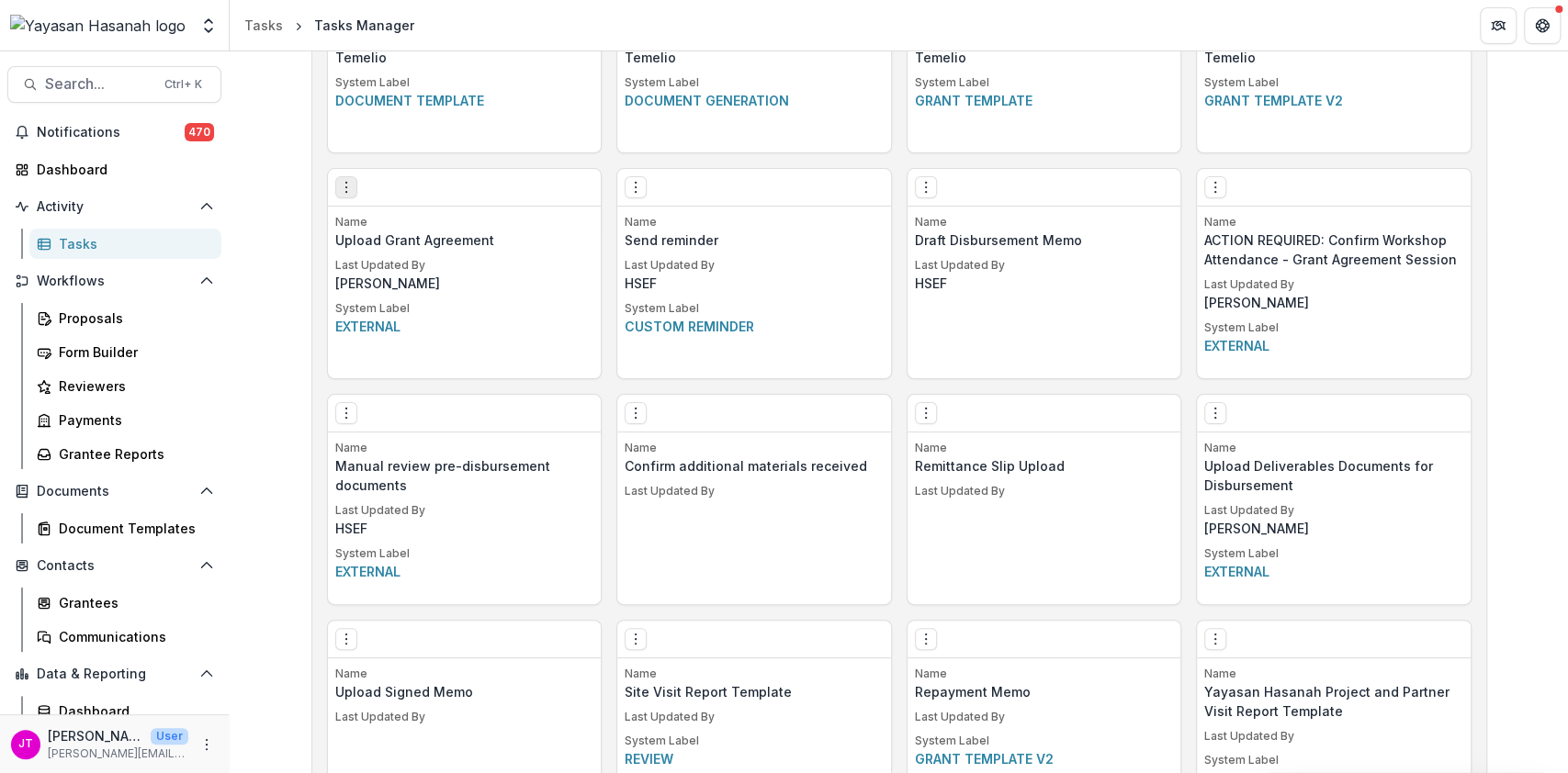
click at [342, 184] on icon "Options" at bounding box center [346, 187] width 15 height 15
click at [419, 230] on link "Edit" at bounding box center [449, 225] width 225 height 31
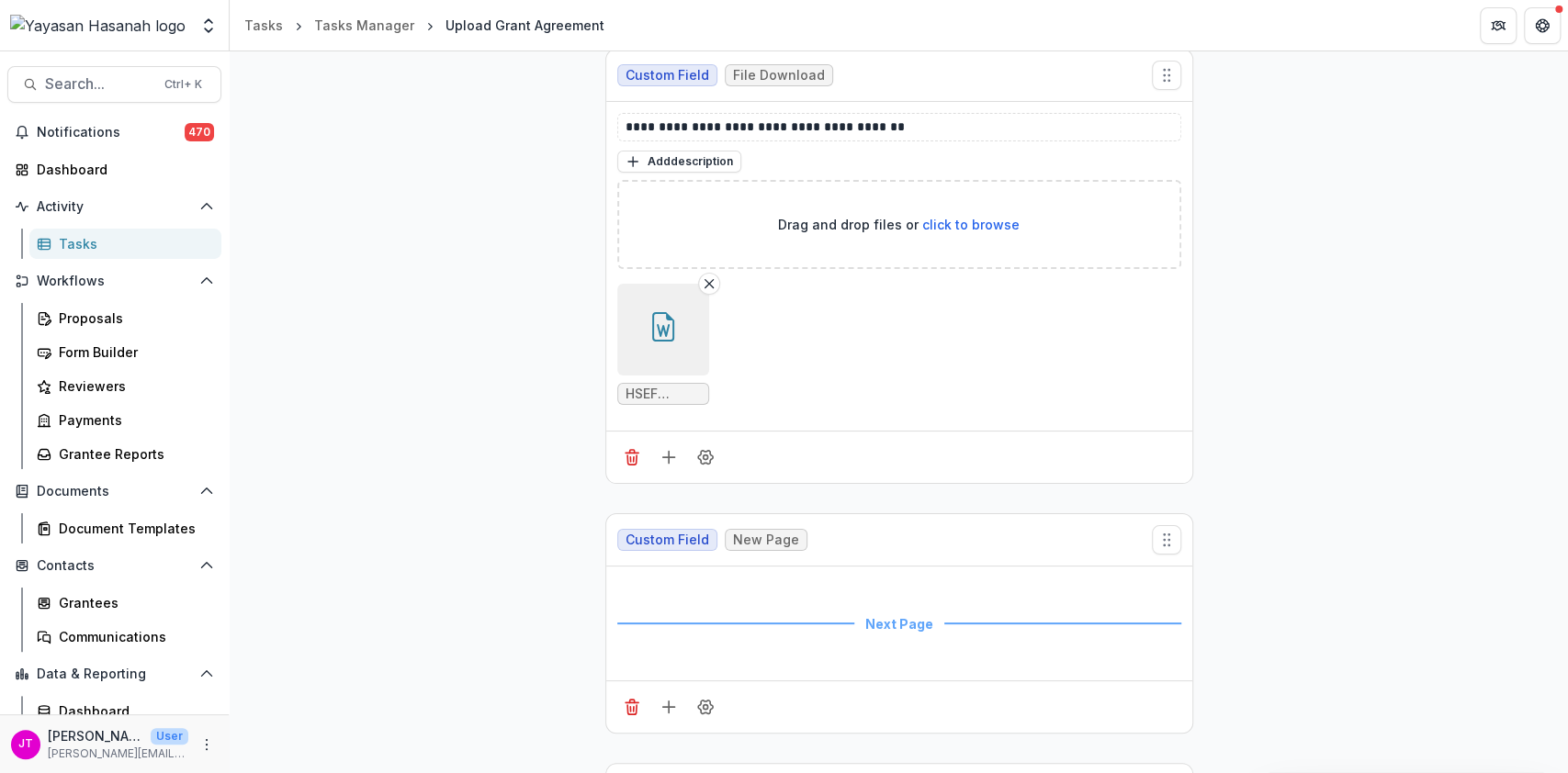
scroll to position [2095, 0]
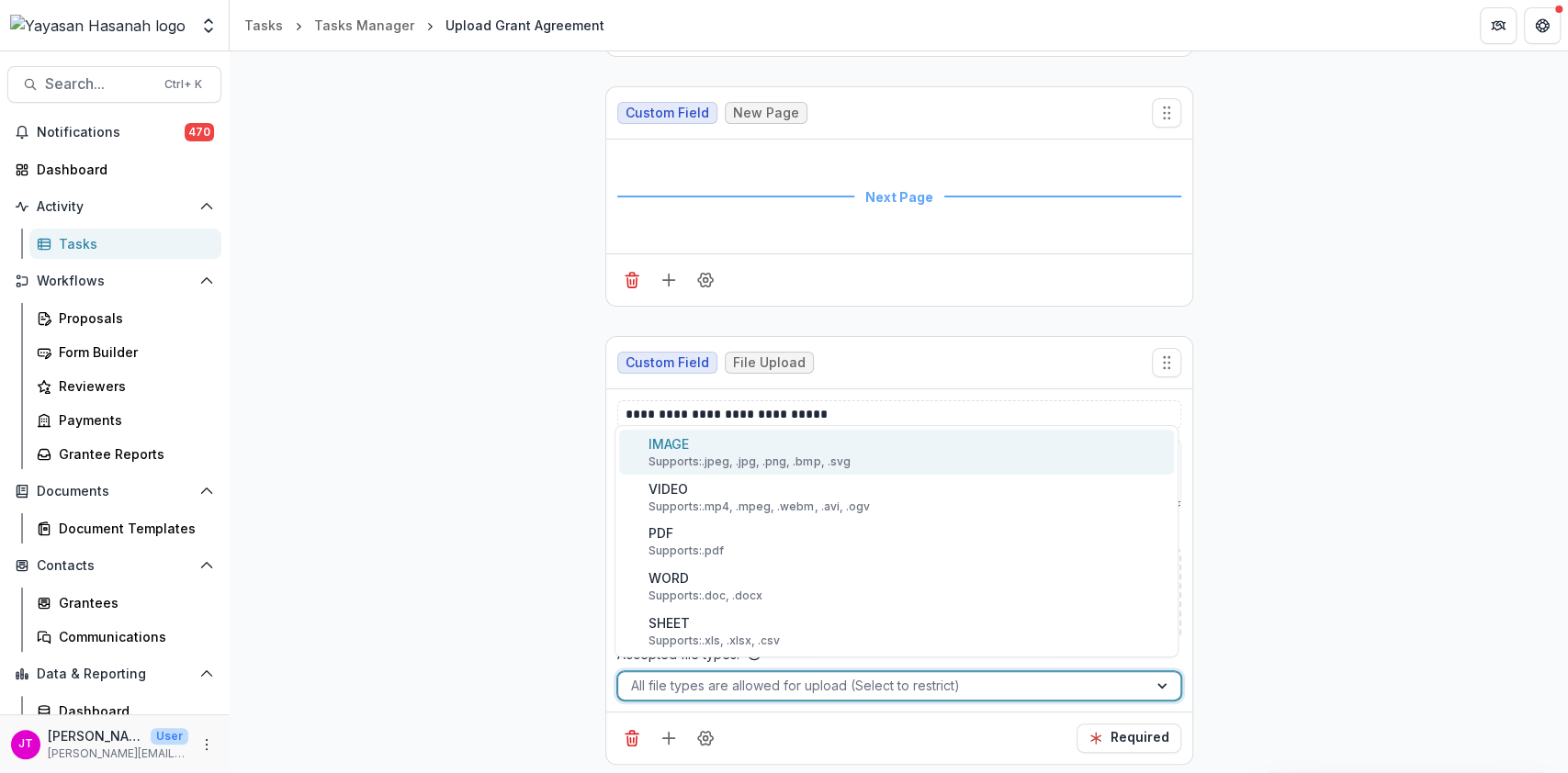
click at [756, 675] on div at bounding box center [883, 685] width 504 height 23
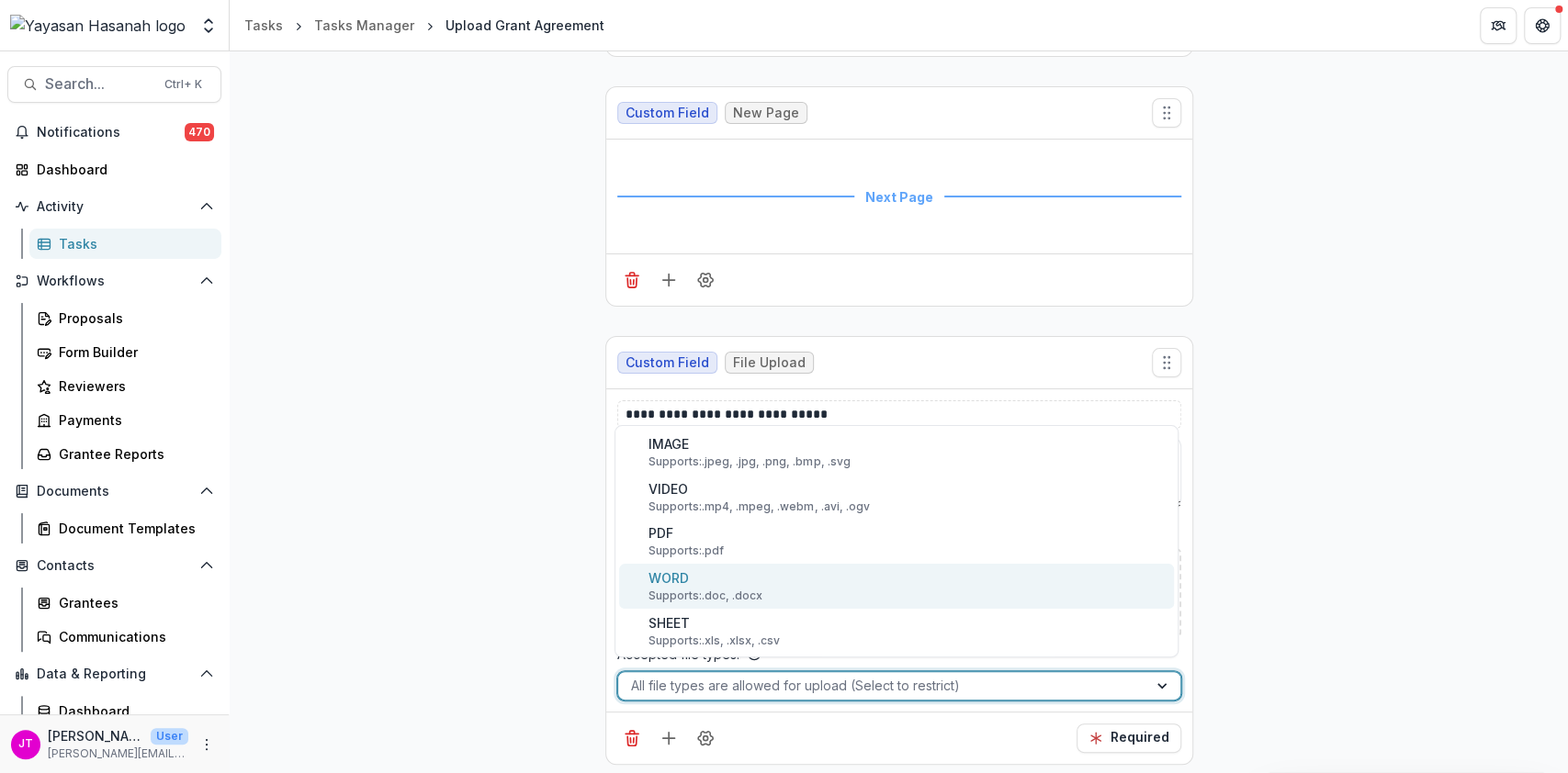
click at [690, 584] on div "WORD Supports: .doc, .docx" at bounding box center [705, 587] width 114 height 36
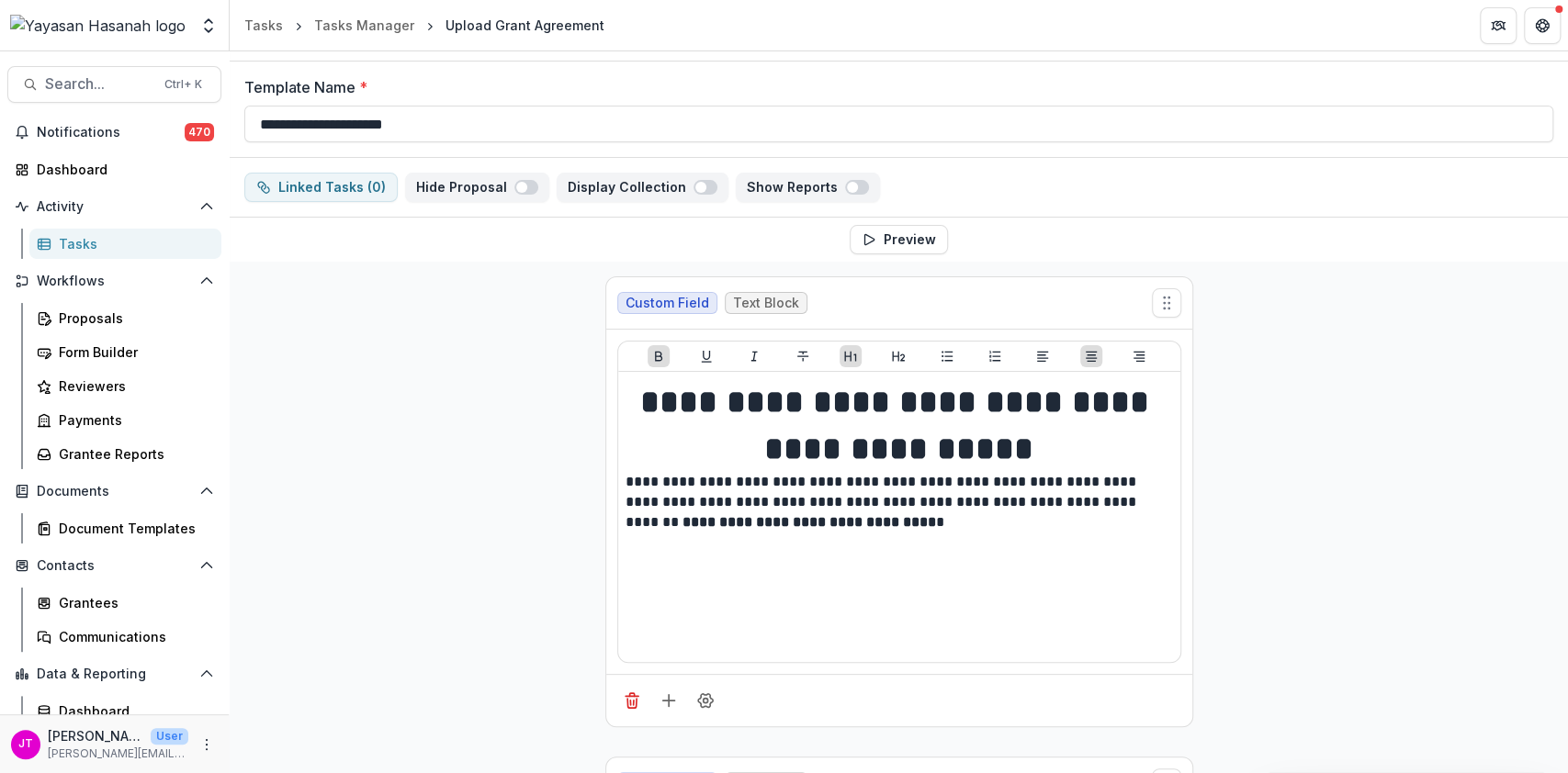
scroll to position [0, 0]
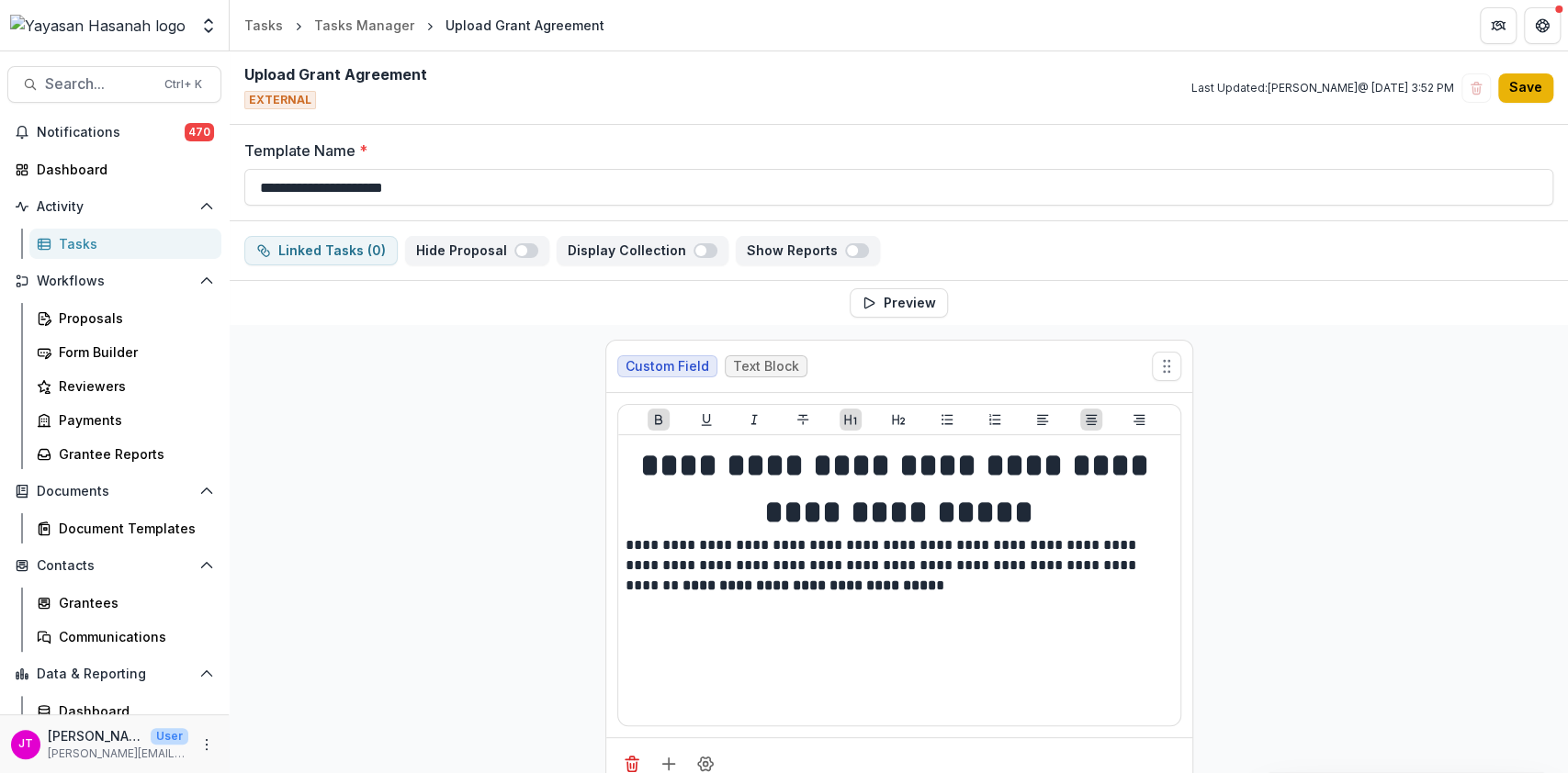
click at [1522, 91] on button "Save" at bounding box center [1526, 88] width 56 height 30
